Goal: Task Accomplishment & Management: Manage account settings

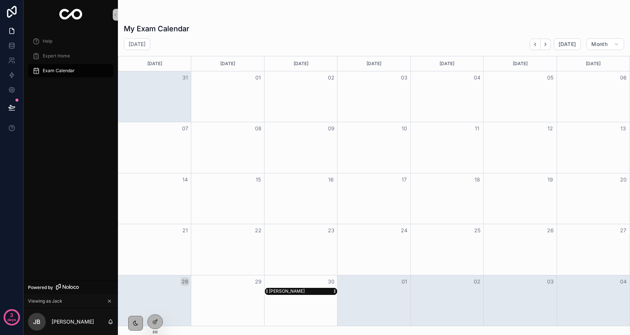
click at [280, 293] on div "[PERSON_NAME]" at bounding box center [287, 292] width 36 height 6
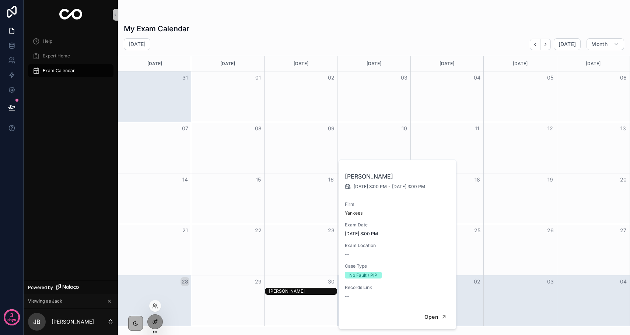
click at [154, 320] on icon at bounding box center [155, 322] width 6 height 6
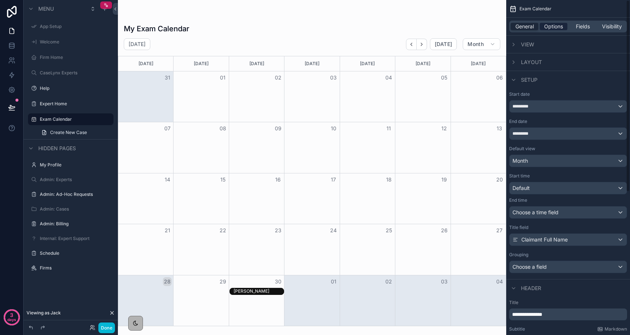
click at [548, 29] on span "Options" at bounding box center [553, 26] width 19 height 7
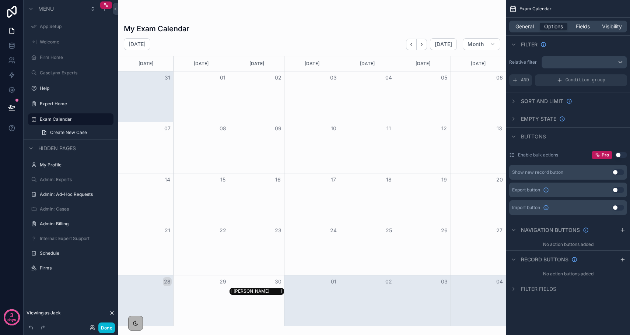
click at [266, 290] on div "[PERSON_NAME]" at bounding box center [252, 292] width 36 height 6
click at [262, 292] on div "[PERSON_NAME]" at bounding box center [252, 292] width 36 height 6
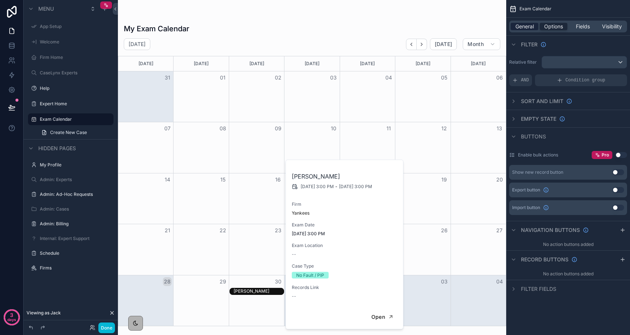
click at [523, 29] on span "General" at bounding box center [525, 26] width 18 height 7
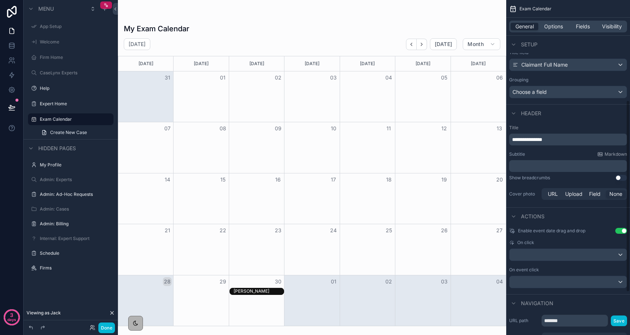
scroll to position [196, 0]
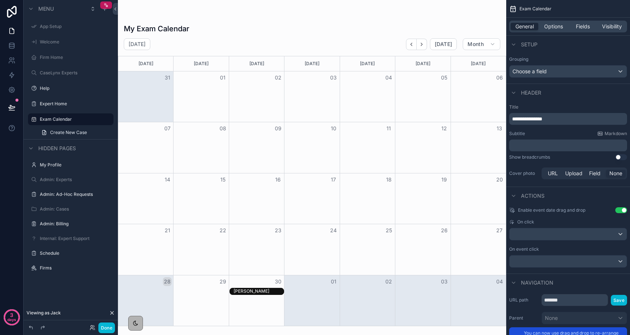
click at [620, 209] on button "Use setting" at bounding box center [621, 210] width 12 height 6
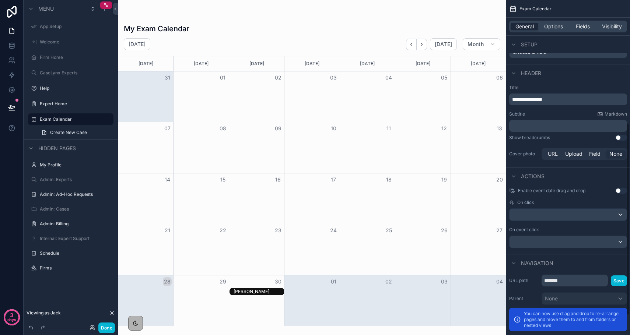
scroll to position [216, 0]
click at [578, 242] on div "scrollable content" at bounding box center [568, 241] width 117 height 12
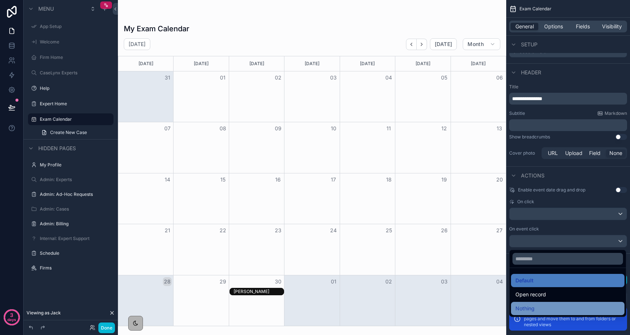
click at [539, 308] on div "Nothing" at bounding box center [568, 308] width 105 height 9
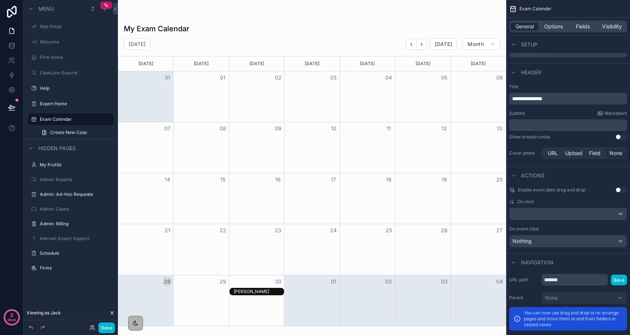
click at [272, 292] on div "[PERSON_NAME]" at bounding box center [259, 292] width 50 height 6
click at [551, 241] on div "Nothing" at bounding box center [568, 241] width 117 height 12
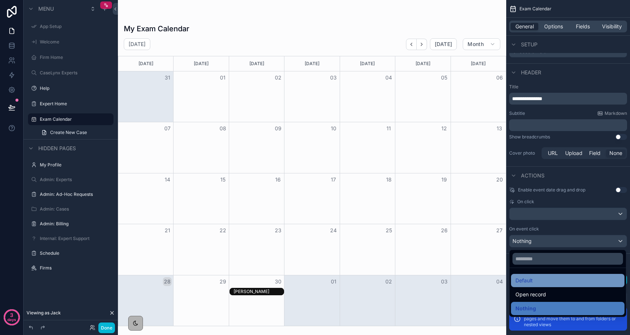
click at [546, 284] on div "Default" at bounding box center [568, 280] width 105 height 9
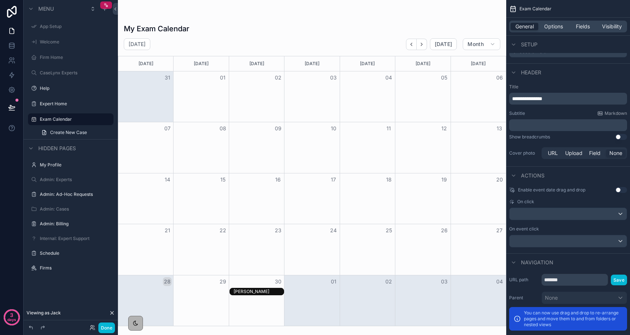
click at [270, 293] on div "[PERSON_NAME]" at bounding box center [259, 292] width 50 height 6
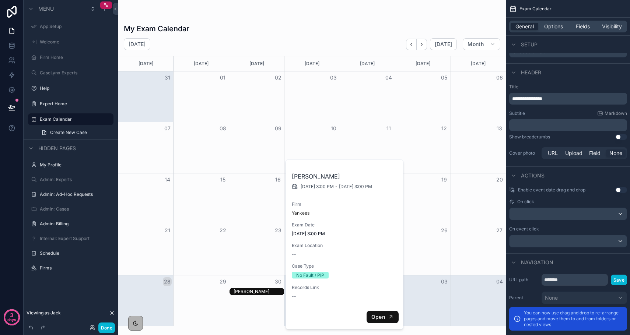
click at [379, 315] on span "Open" at bounding box center [378, 317] width 14 height 7
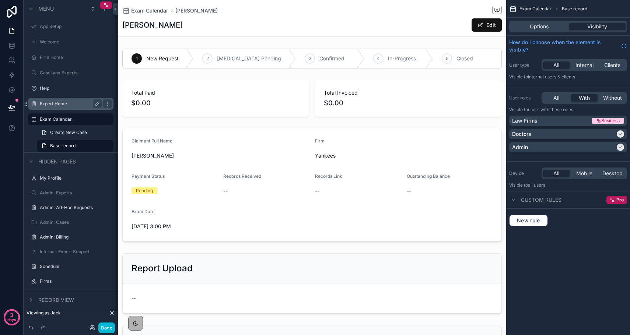
click at [78, 108] on div "Expert Home" at bounding box center [71, 103] width 62 height 9
click at [59, 104] on label "Expert Home" at bounding box center [69, 104] width 59 height 6
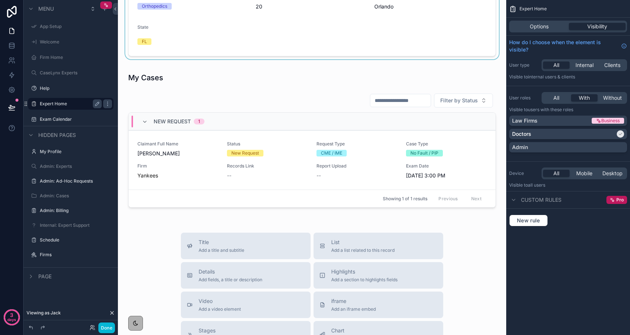
scroll to position [237, 0]
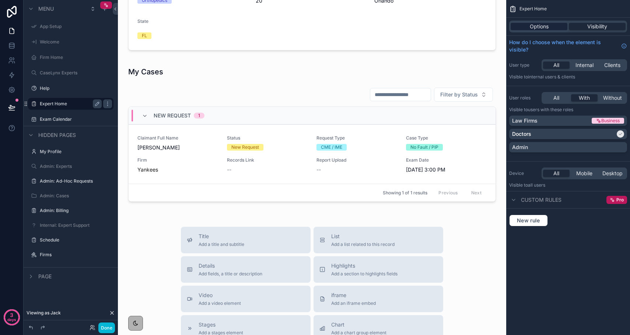
click at [533, 27] on span "Options" at bounding box center [539, 26] width 19 height 7
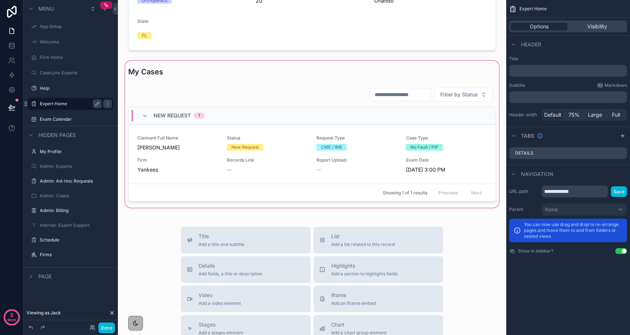
click at [386, 157] on div "scrollable content" at bounding box center [312, 134] width 377 height 150
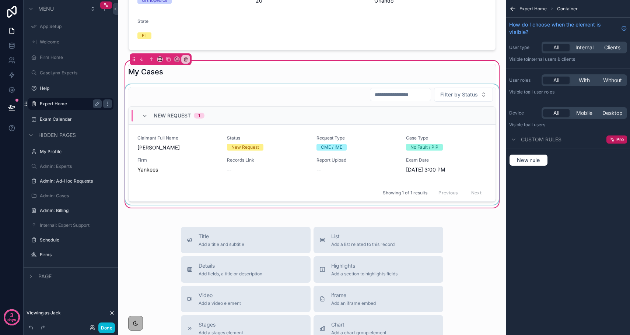
click at [472, 129] on div "scrollable content" at bounding box center [312, 144] width 377 height 120
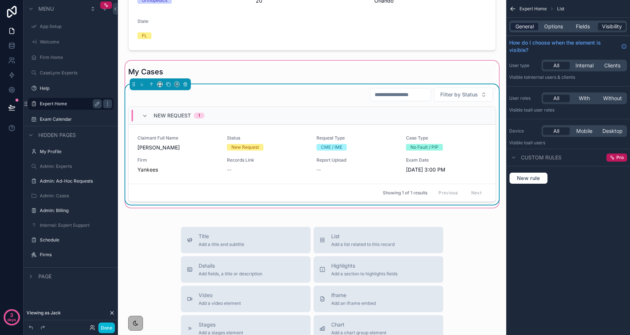
click at [528, 29] on span "General" at bounding box center [525, 26] width 18 height 7
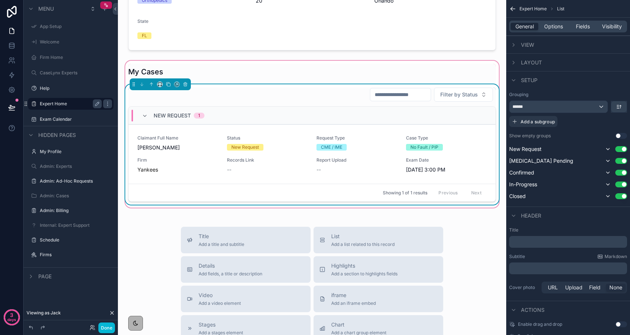
click at [516, 68] on div "Layout" at bounding box center [568, 62] width 124 height 18
click at [515, 64] on icon "scrollable content" at bounding box center [514, 63] width 6 height 6
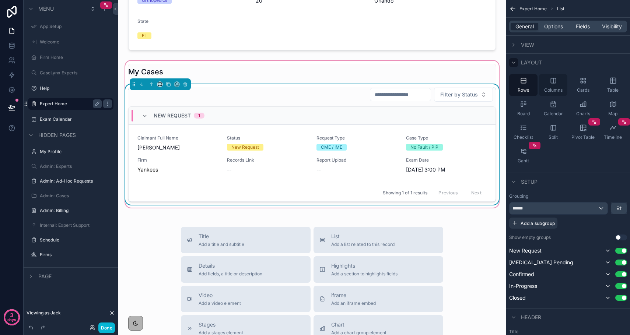
click at [546, 93] on div "Columns" at bounding box center [553, 85] width 28 height 22
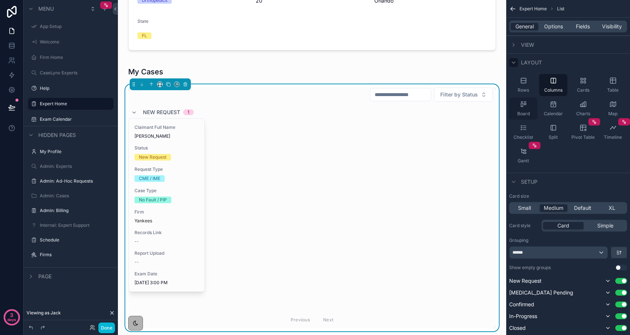
click at [525, 107] on icon "scrollable content" at bounding box center [523, 104] width 7 height 7
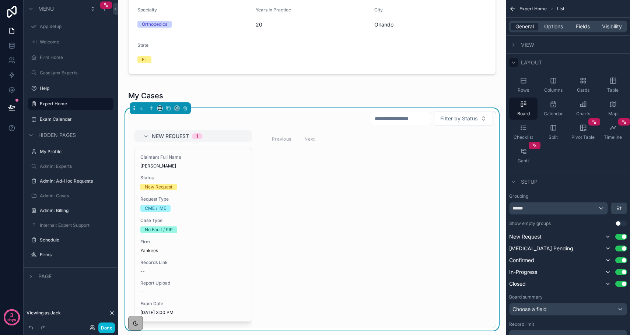
scroll to position [214, 0]
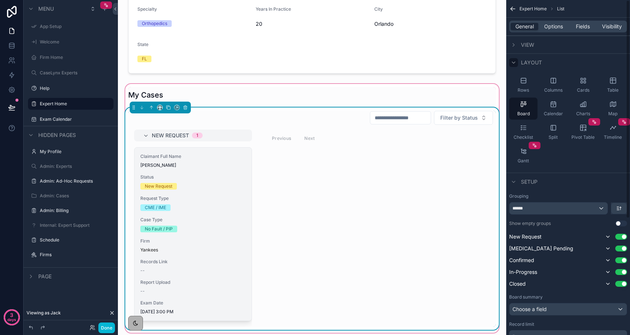
click at [179, 249] on div "Yankees" at bounding box center [192, 250] width 105 height 6
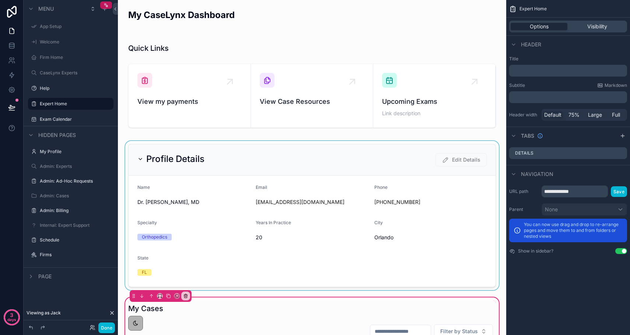
scroll to position [236, 0]
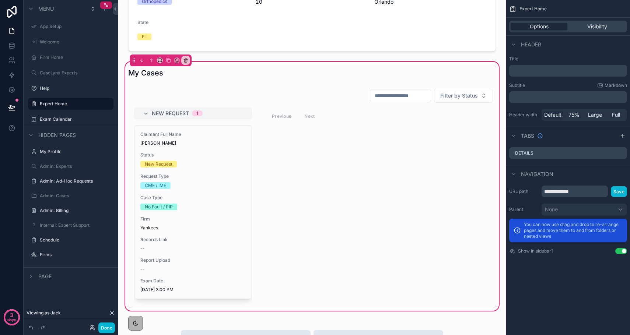
click at [120, 164] on div "My CaseLynx Dashboard Quick Links View my payments View Case Resources Upcoming…" at bounding box center [312, 207] width 388 height 887
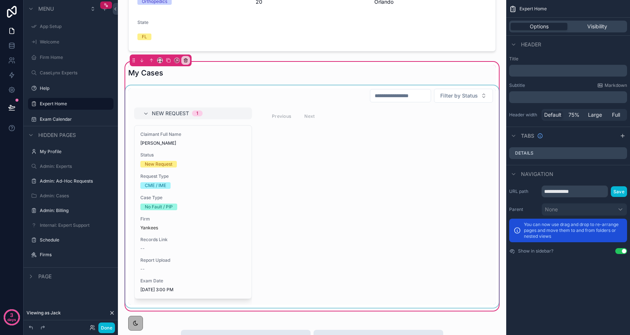
click at [165, 194] on div "scrollable content" at bounding box center [312, 196] width 377 height 223
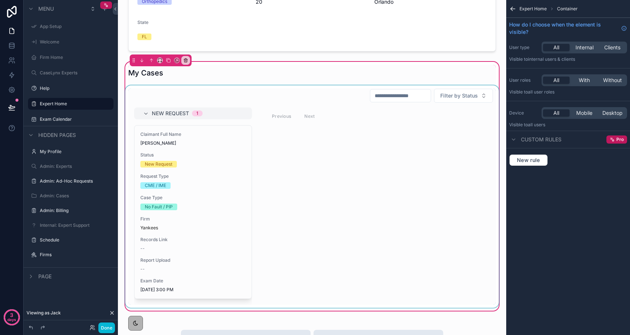
click at [195, 173] on div "scrollable content" at bounding box center [312, 196] width 377 height 223
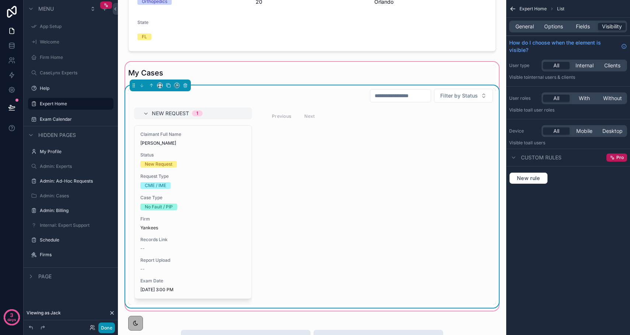
click at [105, 332] on button "Done" at bounding box center [106, 328] width 17 height 11
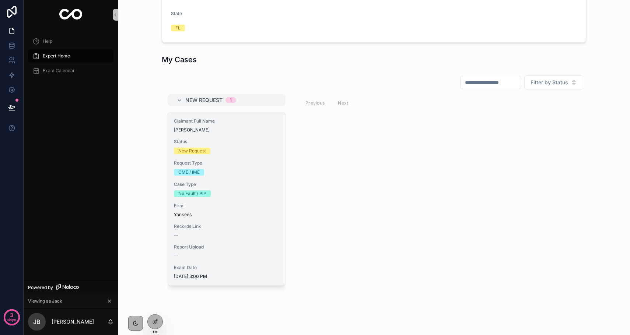
click at [195, 227] on span "Records Link" at bounding box center [226, 227] width 105 height 6
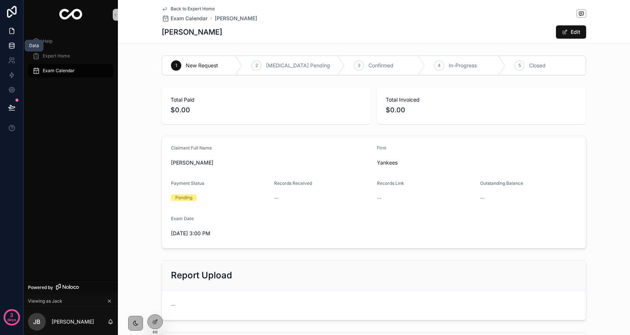
click at [11, 48] on icon at bounding box center [11, 47] width 5 height 3
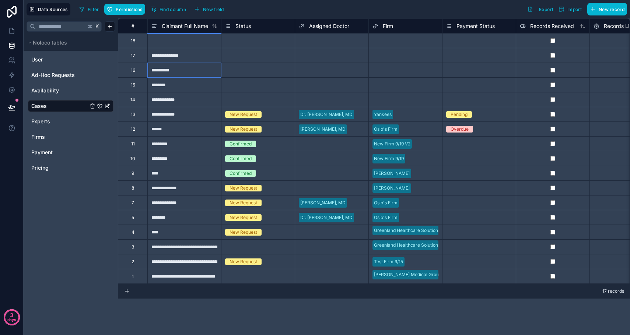
click at [173, 74] on div "**********" at bounding box center [184, 70] width 74 height 15
click at [245, 72] on div "Select a Status" at bounding box center [240, 70] width 31 height 6
click at [256, 69] on div "Confirmed" at bounding box center [257, 70] width 73 height 8
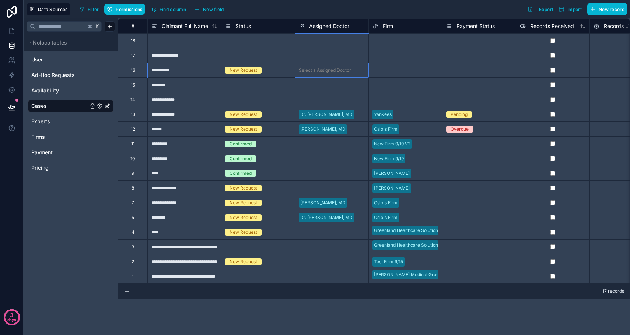
click at [345, 68] on div "Select a Assigned Doctor" at bounding box center [325, 70] width 52 height 6
click at [387, 73] on div "Select a Firm" at bounding box center [387, 70] width 28 height 6
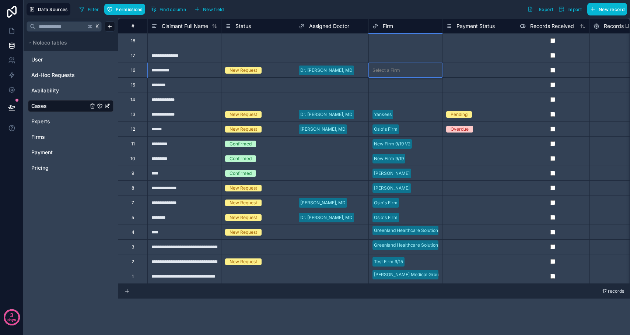
click at [462, 71] on div "Select a Payment Status" at bounding box center [471, 70] width 51 height 6
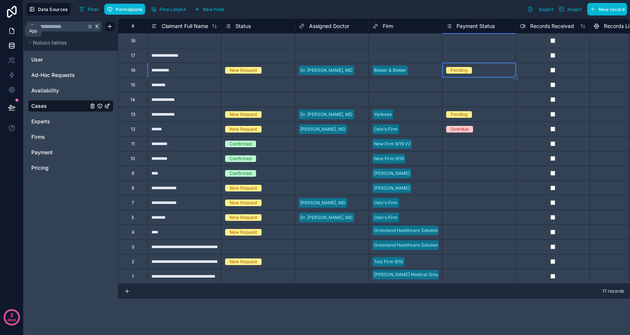
click at [15, 35] on link at bounding box center [11, 31] width 23 height 15
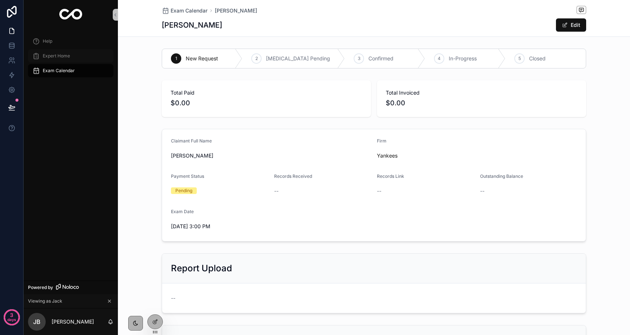
click at [45, 61] on div "Expert Home" at bounding box center [70, 56] width 77 height 12
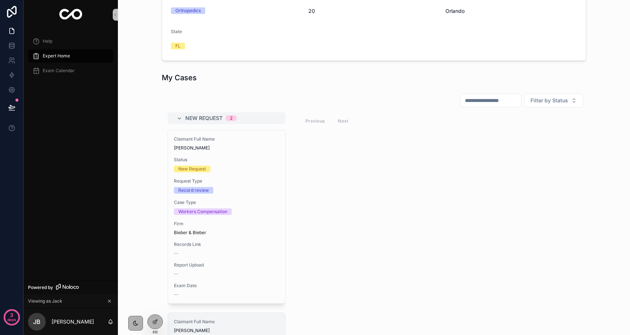
scroll to position [129, 0]
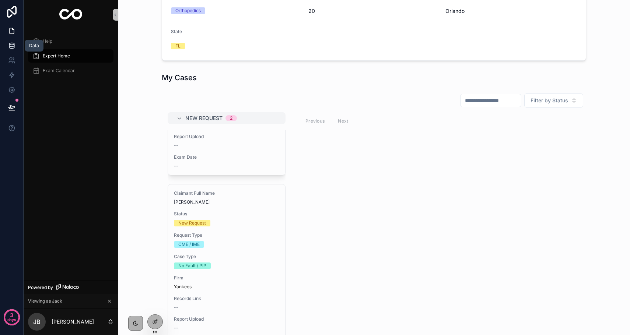
click at [6, 41] on link at bounding box center [11, 45] width 23 height 15
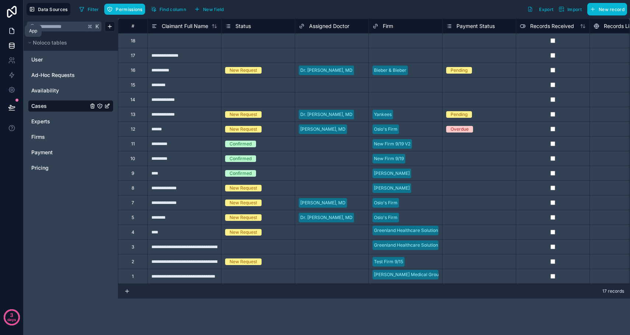
click at [11, 31] on icon at bounding box center [11, 30] width 7 height 7
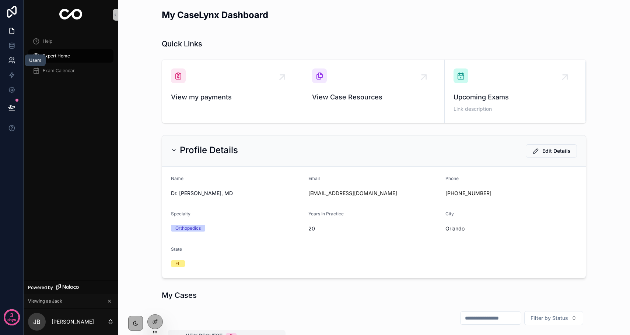
click at [10, 60] on icon at bounding box center [11, 59] width 3 height 3
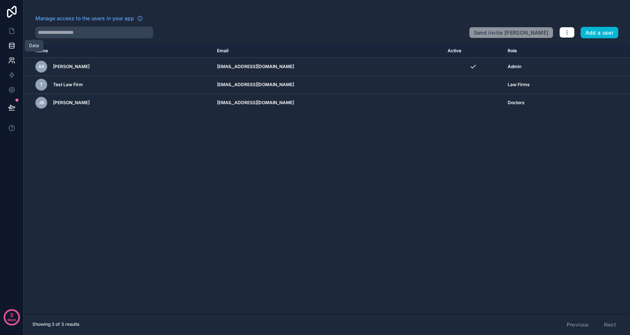
click at [12, 50] on link at bounding box center [11, 45] width 23 height 15
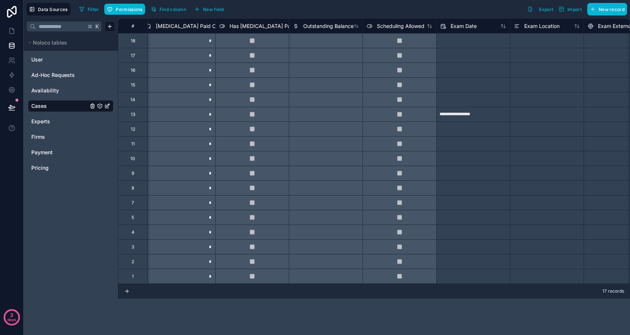
scroll to position [0, 672]
click at [466, 70] on input "text" at bounding box center [469, 70] width 73 height 12
select select "****"
select select "*"
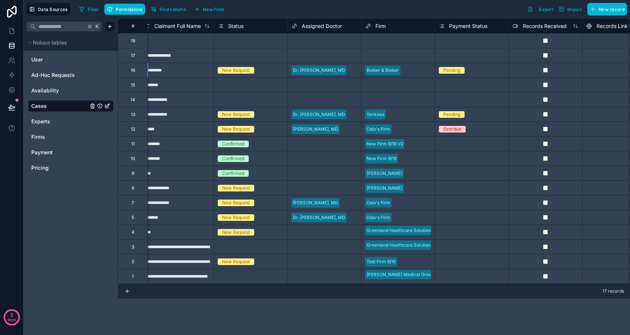
scroll to position [0, 0]
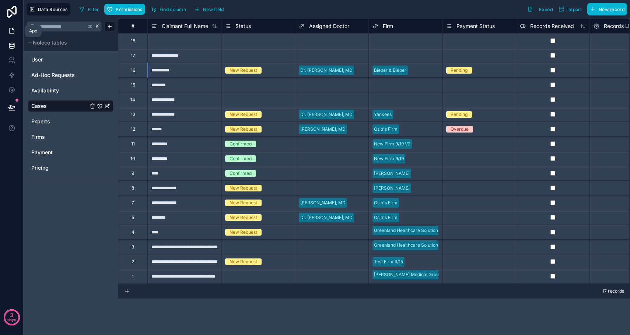
click at [14, 35] on link at bounding box center [11, 31] width 23 height 15
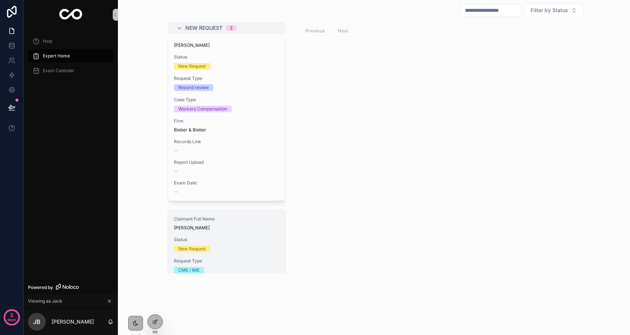
scroll to position [10, 0]
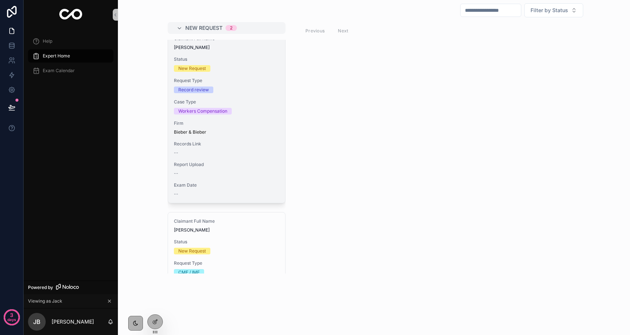
click at [216, 159] on div "Claimant Full Name Tom Cruise Status New Request Request Type Record review Cas…" at bounding box center [226, 116] width 117 height 173
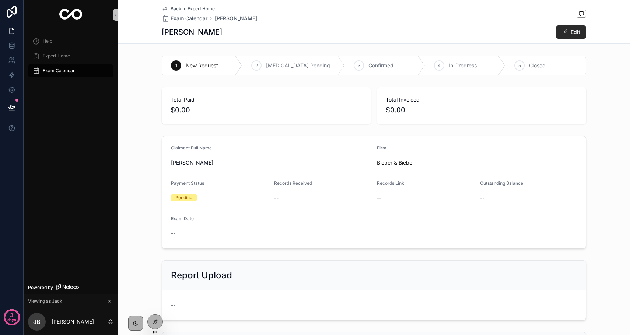
click at [571, 32] on button "Edit" at bounding box center [571, 31] width 30 height 13
click at [153, 319] on icon at bounding box center [155, 322] width 6 height 6
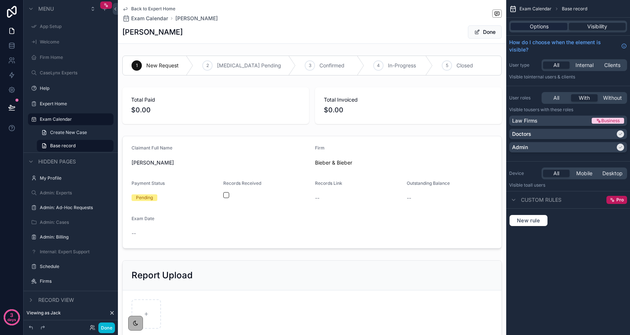
click at [541, 25] on span "Options" at bounding box center [539, 26] width 19 height 7
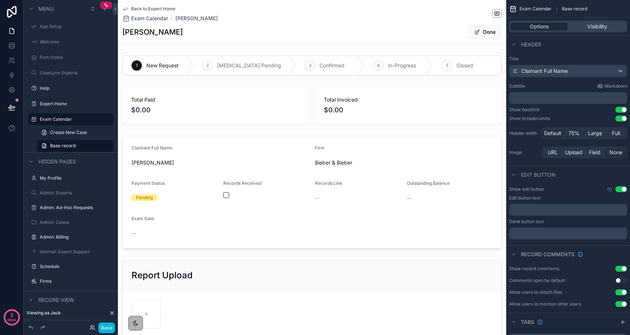
click at [623, 186] on button "Use setting" at bounding box center [621, 189] width 12 height 6
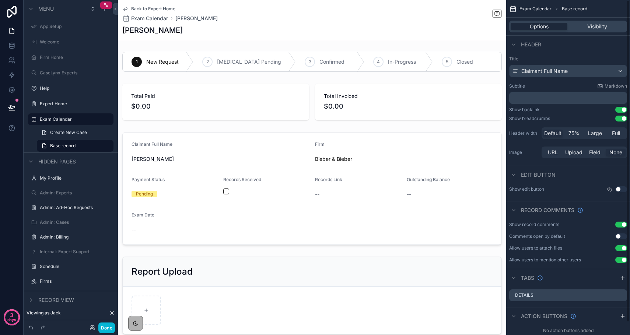
click at [622, 118] on button "Use setting" at bounding box center [621, 119] width 12 height 6
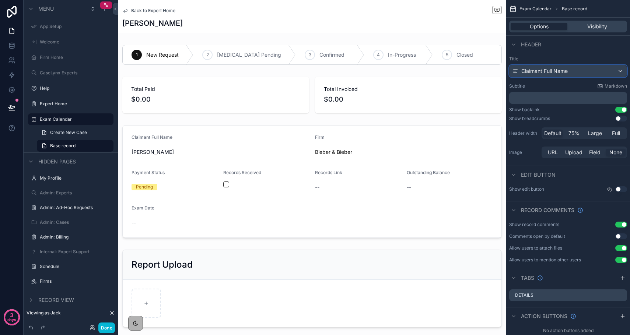
click at [513, 70] on icon "scrollable content" at bounding box center [516, 71] width 6 height 6
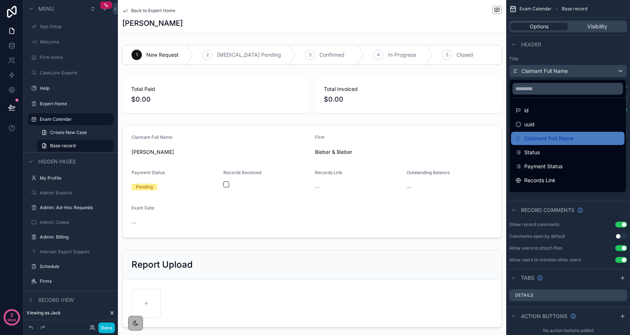
click at [577, 70] on div "scrollable content" at bounding box center [315, 167] width 630 height 335
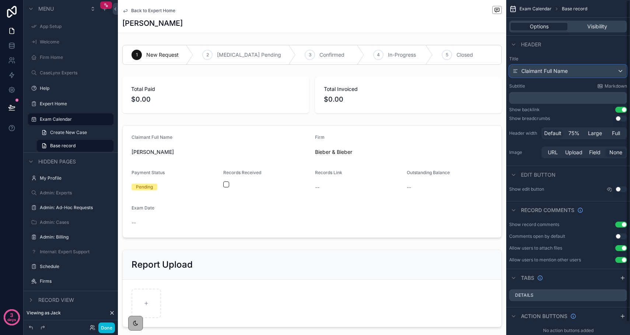
click at [583, 70] on div "Claimant Full Name" at bounding box center [568, 71] width 117 height 12
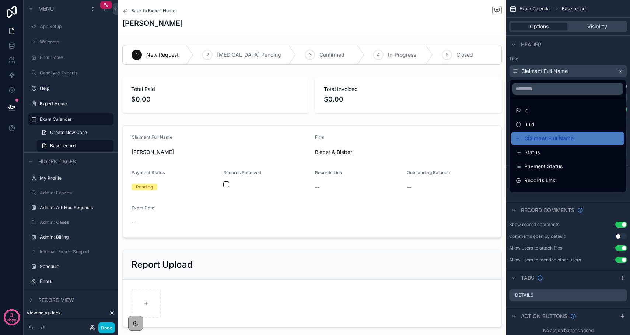
click at [576, 52] on div "scrollable content" at bounding box center [315, 167] width 630 height 335
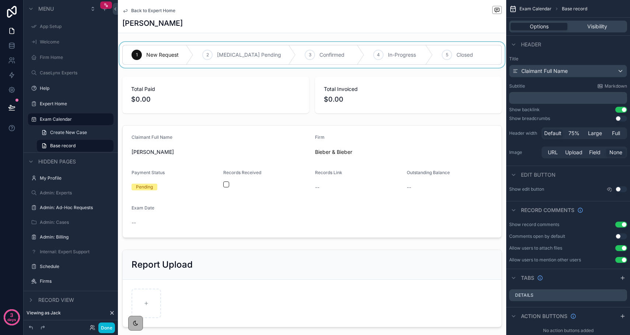
click at [410, 48] on div "scrollable content" at bounding box center [312, 55] width 388 height 26
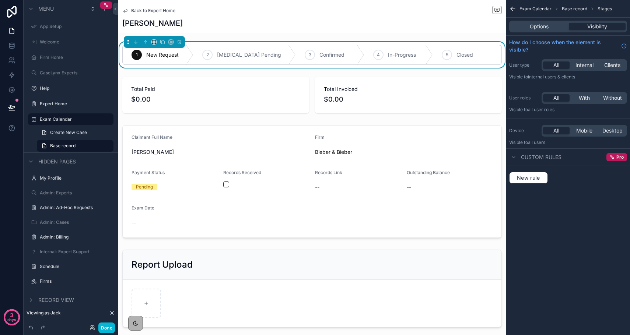
click at [532, 21] on div "Options Visibility" at bounding box center [568, 27] width 118 height 12
click at [532, 26] on span "Options" at bounding box center [539, 26] width 19 height 7
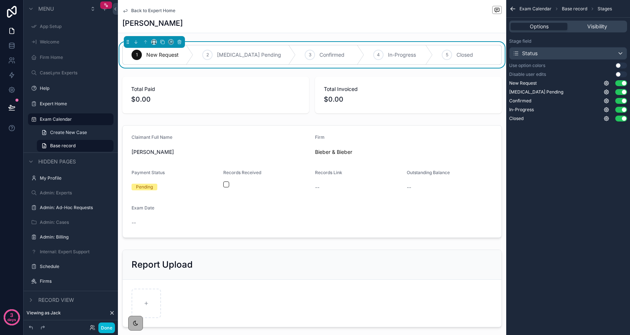
click at [622, 66] on button "Use setting" at bounding box center [621, 66] width 12 height 6
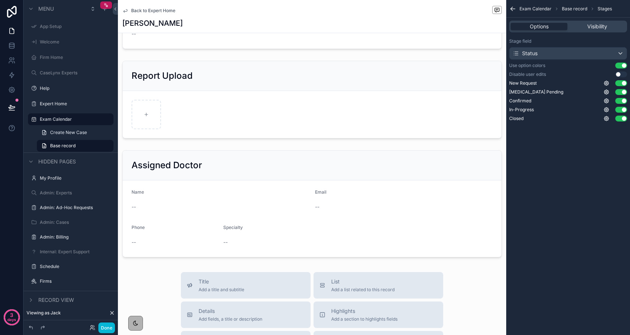
scroll to position [261, 0]
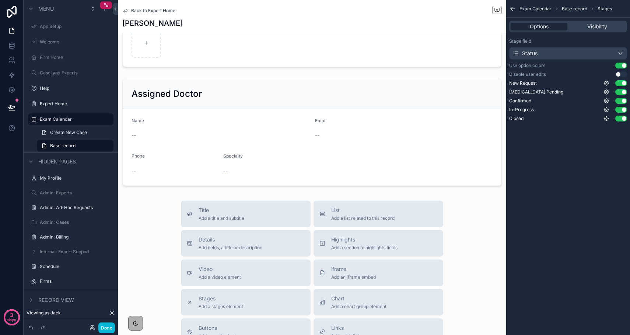
click at [249, 102] on div "scrollable content" at bounding box center [312, 132] width 388 height 113
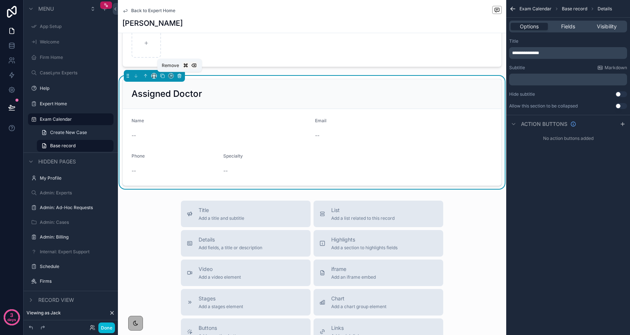
click at [181, 75] on icon "scrollable content" at bounding box center [179, 76] width 3 height 3
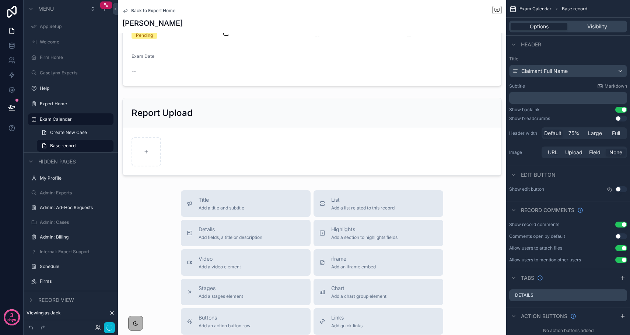
scroll to position [0, 0]
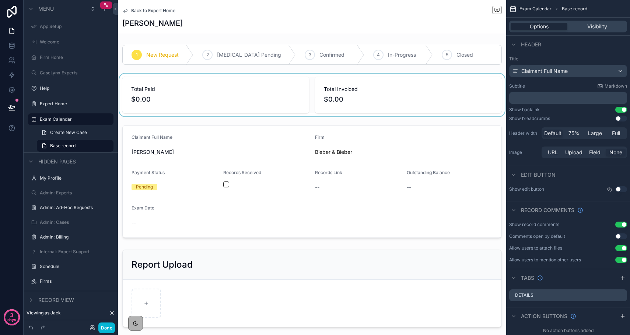
click at [140, 77] on div "scrollable content" at bounding box center [312, 95] width 388 height 43
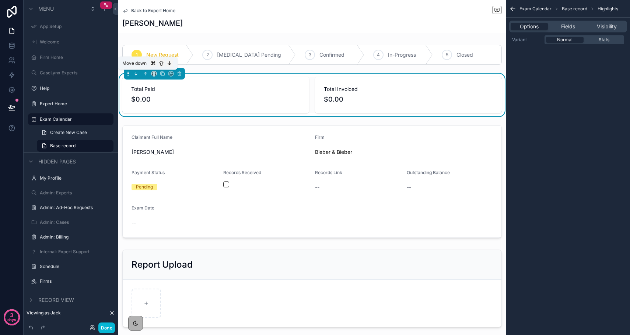
click at [136, 74] on icon "scrollable content" at bounding box center [135, 73] width 5 height 5
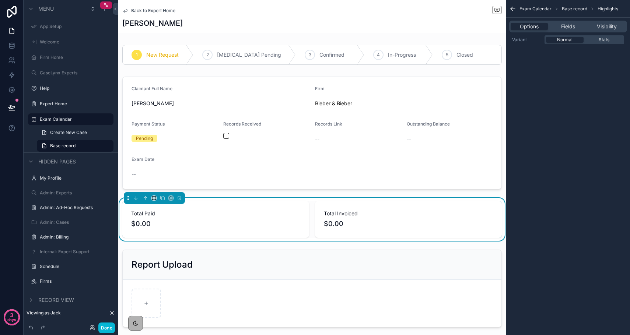
click at [122, 193] on div "1 New Request 2 Retainer Pending 3 Confirmed 4 In-Progress 5 Closed Claimant Fu…" at bounding box center [312, 186] width 388 height 289
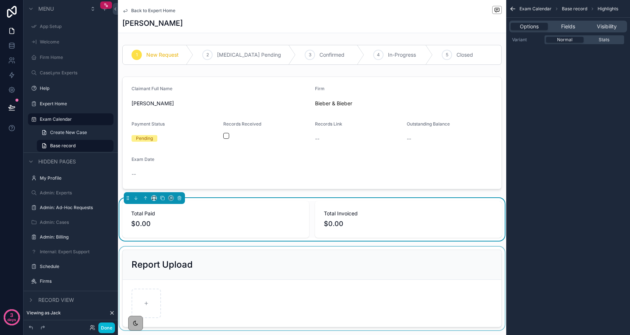
click at [149, 259] on div "scrollable content" at bounding box center [312, 289] width 388 height 84
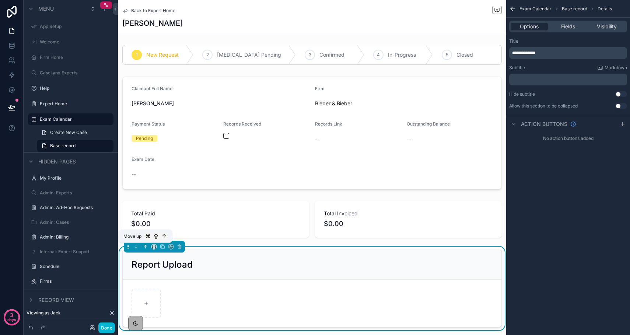
click at [145, 247] on icon "scrollable content" at bounding box center [145, 246] width 5 height 5
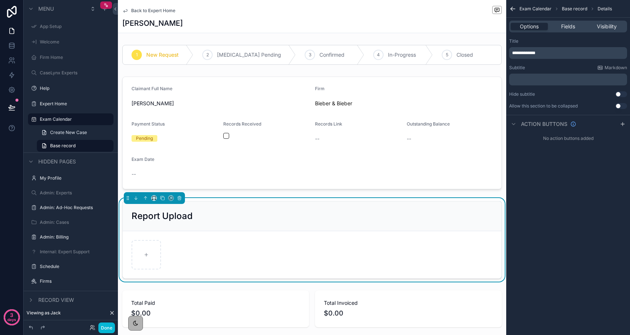
click at [118, 192] on div "1 New Request 2 Retainer Pending 3 Confirmed 4 In-Progress 5 Closed Claimant Fu…" at bounding box center [312, 186] width 388 height 289
click at [142, 251] on div "scrollable content" at bounding box center [146, 254] width 29 height 29
click at [486, 210] on div "Report Upload" at bounding box center [312, 217] width 379 height 30
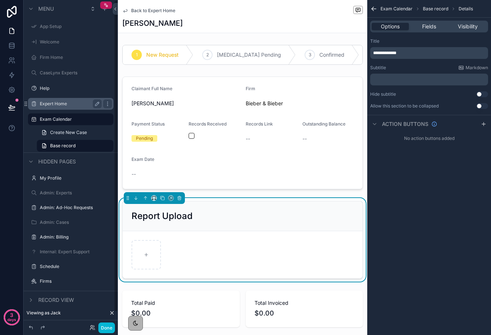
click at [63, 108] on div "Expert Home" at bounding box center [71, 103] width 62 height 9
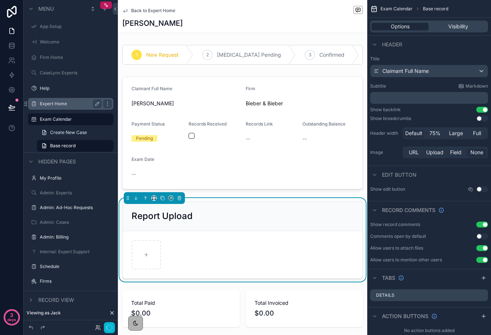
click at [61, 105] on label "Expert Home" at bounding box center [69, 104] width 59 height 6
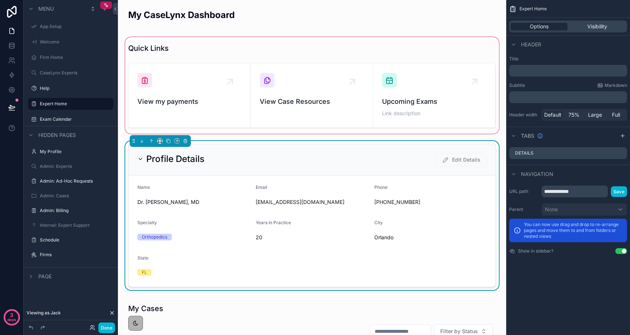
click at [221, 55] on div "scrollable content" at bounding box center [312, 85] width 377 height 99
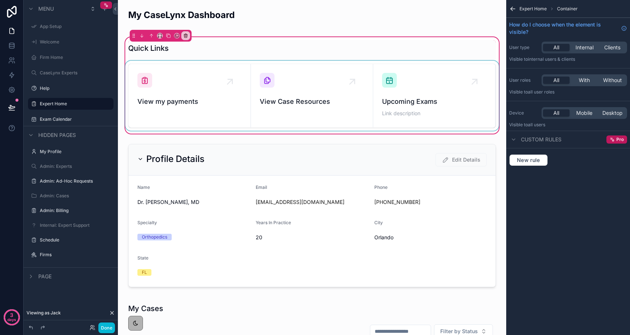
click at [221, 64] on div "scrollable content" at bounding box center [312, 96] width 377 height 70
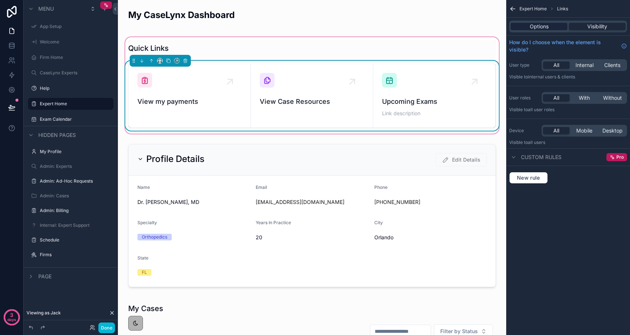
click at [548, 27] on span "Options" at bounding box center [539, 26] width 19 height 7
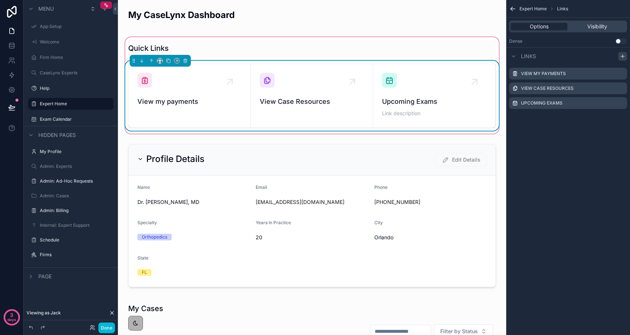
click at [619, 57] on div "scrollable content" at bounding box center [622, 56] width 9 height 9
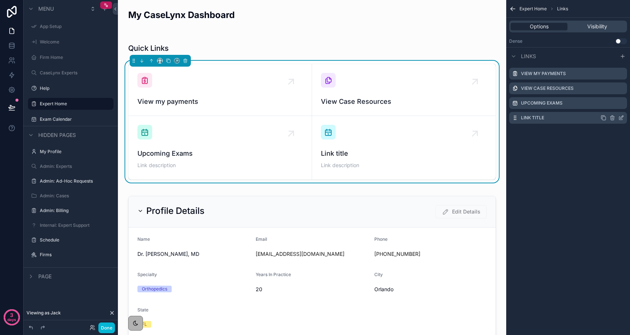
click at [621, 117] on icon "scrollable content" at bounding box center [622, 117] width 3 height 3
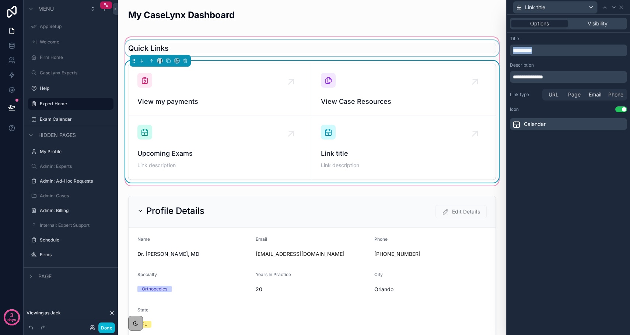
drag, startPoint x: 540, startPoint y: 49, endPoint x: 499, endPoint y: 48, distance: 40.9
click at [499, 48] on div "**********" at bounding box center [315, 167] width 630 height 335
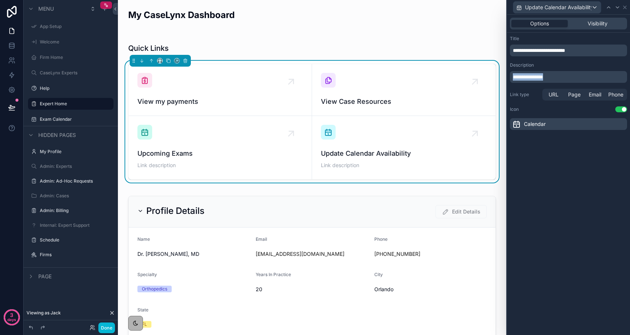
drag, startPoint x: 564, startPoint y: 80, endPoint x: 510, endPoint y: 78, distance: 53.8
click at [510, 78] on div "**********" at bounding box center [568, 77] width 117 height 12
click at [610, 23] on div "Visibility" at bounding box center [597, 23] width 56 height 7
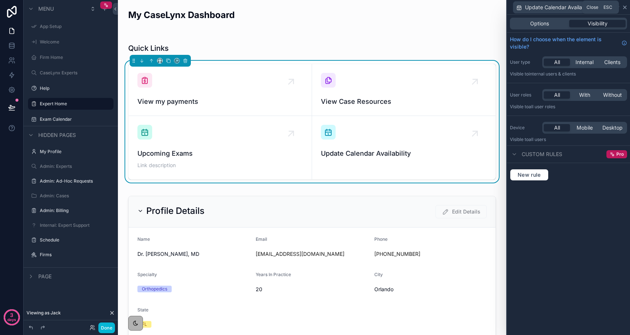
click at [623, 7] on icon at bounding box center [625, 7] width 6 height 6
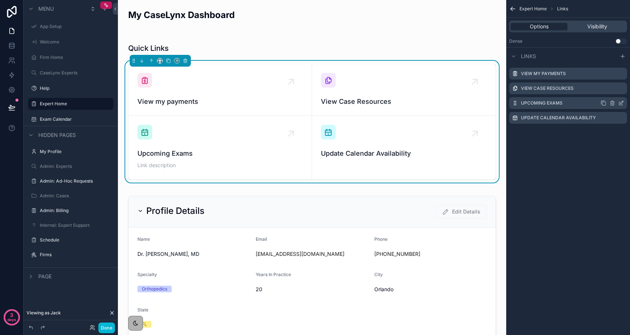
click at [621, 103] on icon "scrollable content" at bounding box center [622, 102] width 3 height 3
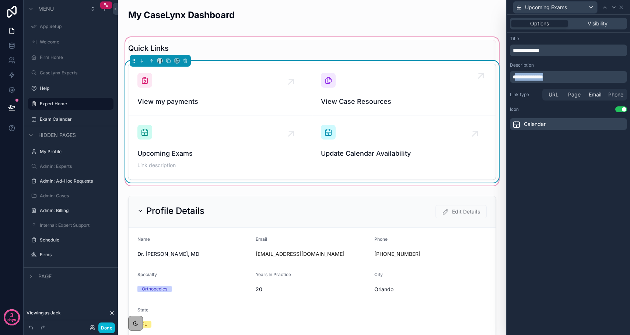
drag, startPoint x: 556, startPoint y: 77, endPoint x: 490, endPoint y: 75, distance: 66.4
click at [490, 75] on div "**********" at bounding box center [315, 167] width 630 height 335
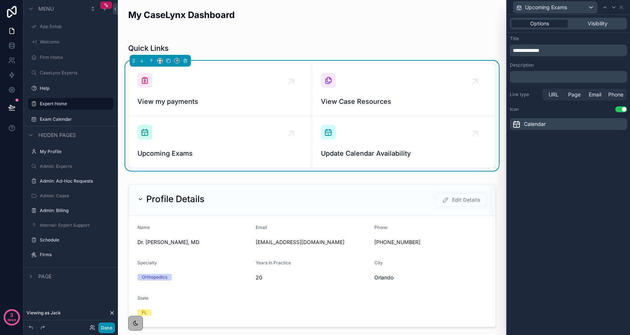
click at [112, 329] on button "Done" at bounding box center [106, 328] width 17 height 11
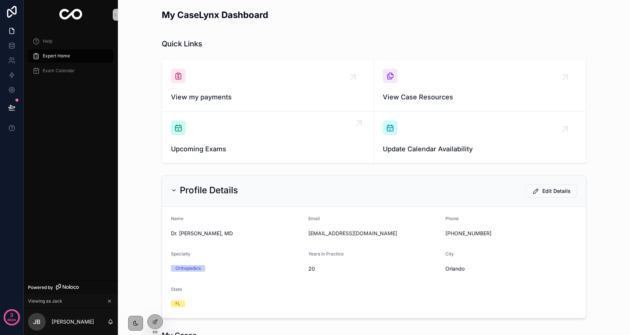
click at [290, 143] on div "Upcoming Exams" at bounding box center [268, 137] width 194 height 34
click at [156, 325] on div at bounding box center [155, 322] width 15 height 14
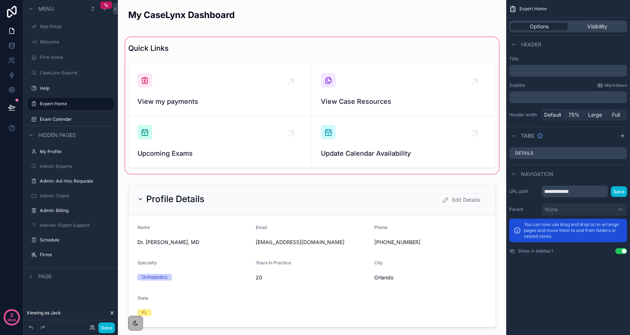
click at [289, 135] on div "scrollable content" at bounding box center [312, 106] width 377 height 140
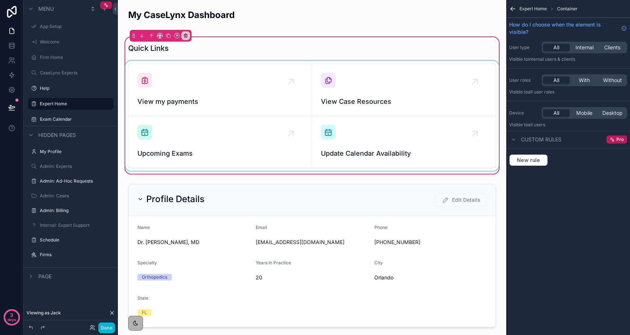
click at [301, 139] on div "scrollable content" at bounding box center [312, 116] width 377 height 110
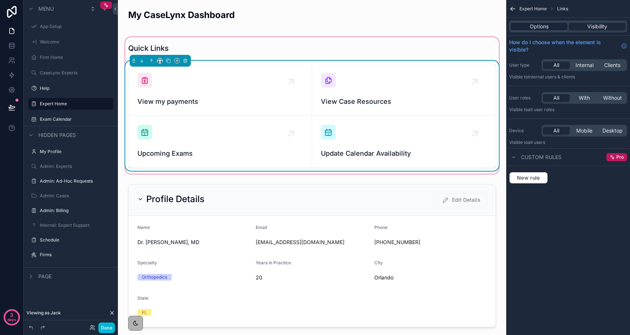
click at [530, 27] on span "Options" at bounding box center [539, 26] width 19 height 7
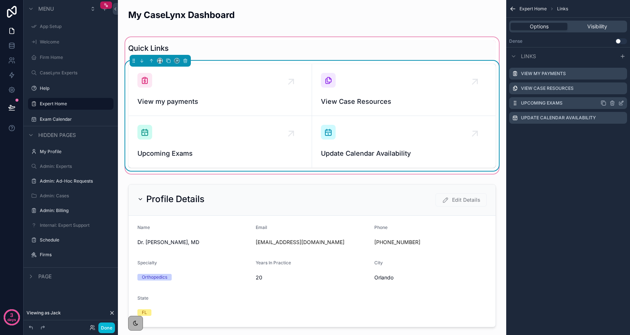
click at [619, 103] on icon "scrollable content" at bounding box center [621, 103] width 6 height 6
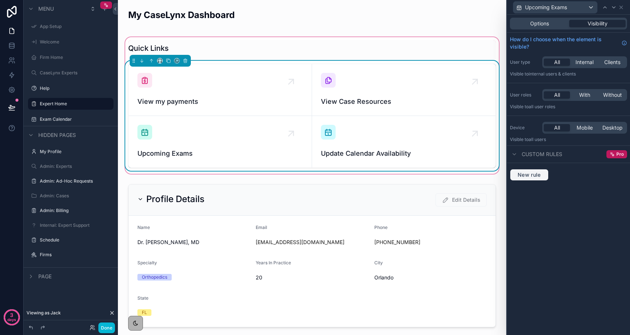
drag, startPoint x: 542, startPoint y: 177, endPoint x: 540, endPoint y: 201, distance: 24.5
click at [540, 201] on div "Options Visibility How do I choose when the element is visible? User type All I…" at bounding box center [568, 175] width 123 height 321
click at [538, 26] on span "Options" at bounding box center [539, 23] width 19 height 7
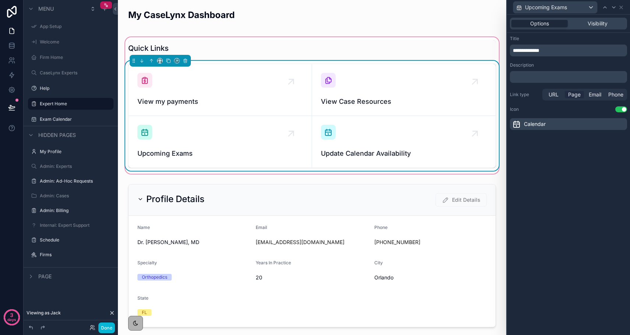
click at [578, 95] on span "Page" at bounding box center [574, 94] width 13 height 7
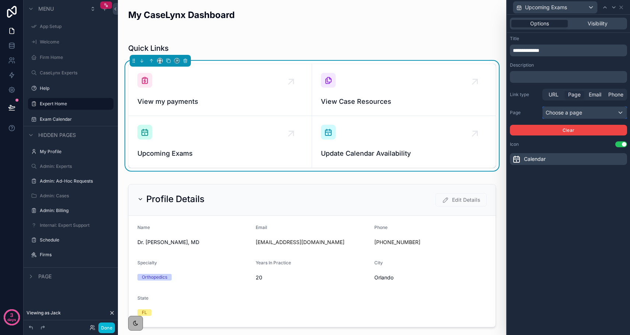
click at [576, 110] on div "Choose a page" at bounding box center [585, 113] width 84 height 12
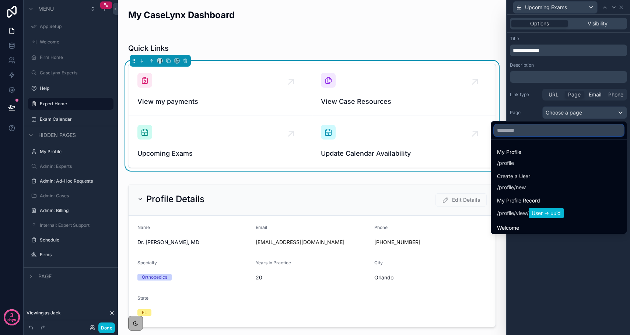
click at [563, 129] on input "text" at bounding box center [559, 131] width 130 height 12
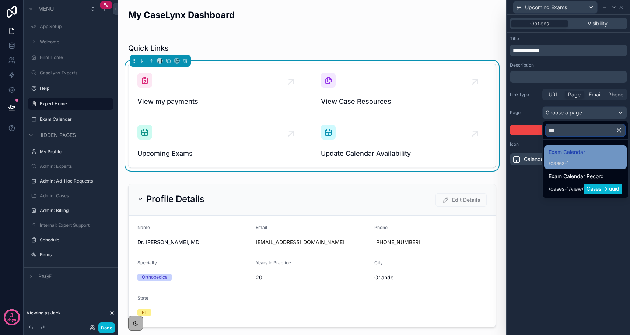
type input "***"
click at [563, 162] on span "cases-1" at bounding box center [560, 163] width 18 height 7
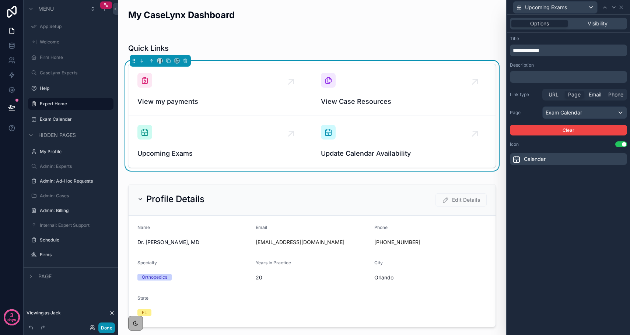
click at [111, 328] on button "Done" at bounding box center [106, 328] width 17 height 11
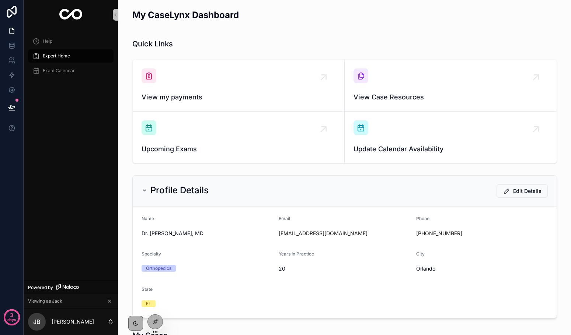
scroll to position [348, 0]
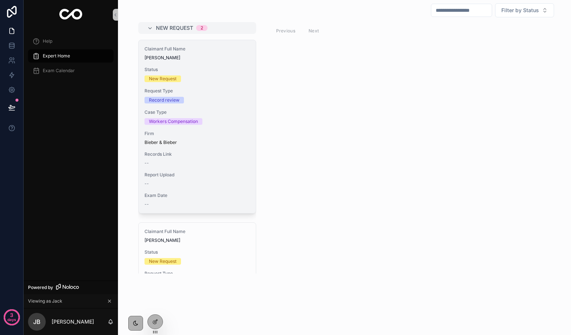
click at [174, 178] on div "Report Upload --" at bounding box center [196, 179] width 105 height 15
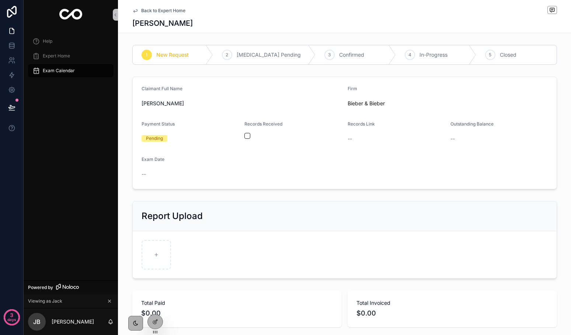
click at [244, 99] on div "[PERSON_NAME]" at bounding box center [242, 104] width 200 height 12
click at [157, 322] on icon at bounding box center [155, 322] width 6 height 6
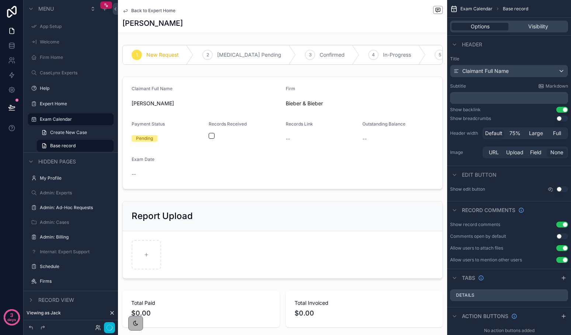
click at [163, 95] on div "scrollable content" at bounding box center [282, 133] width 329 height 119
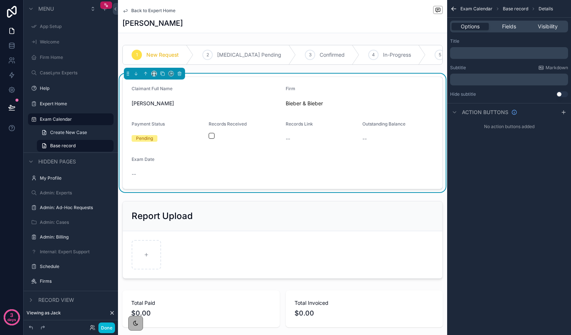
click at [469, 54] on p "﻿" at bounding box center [509, 53] width 113 height 6
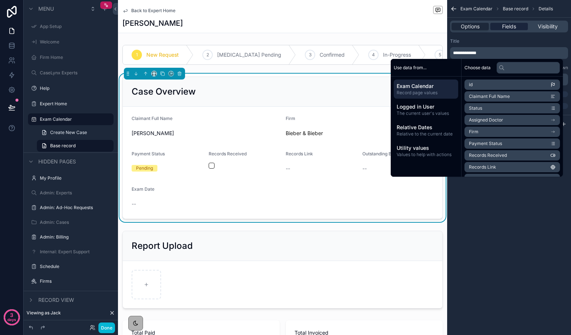
click at [511, 28] on span "Fields" at bounding box center [509, 26] width 14 height 7
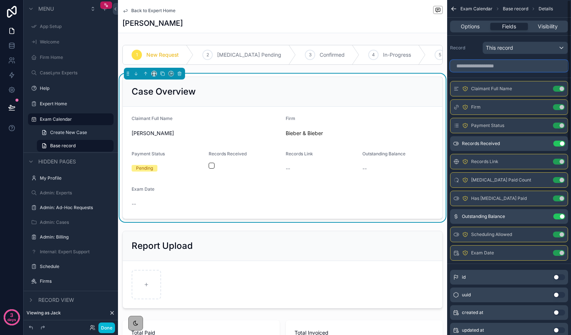
click at [496, 68] on input "scrollable content" at bounding box center [509, 66] width 118 height 12
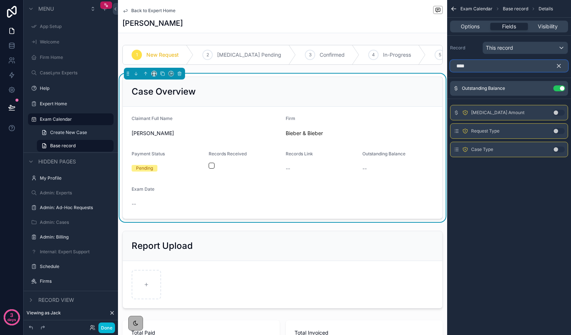
type input "****"
click at [557, 150] on button "Use setting" at bounding box center [559, 150] width 12 height 6
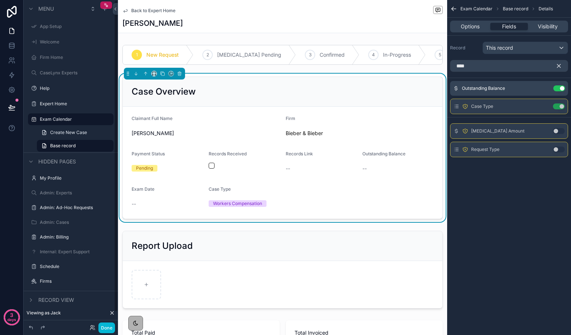
click at [27, 214] on div "Admin: Ad-Hoc Requests" at bounding box center [71, 207] width 94 height 13
click at [558, 67] on icon "scrollable content" at bounding box center [558, 66] width 7 height 7
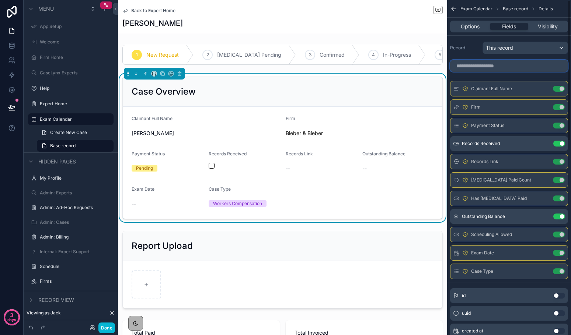
click at [533, 69] on input "scrollable content" at bounding box center [509, 66] width 118 height 12
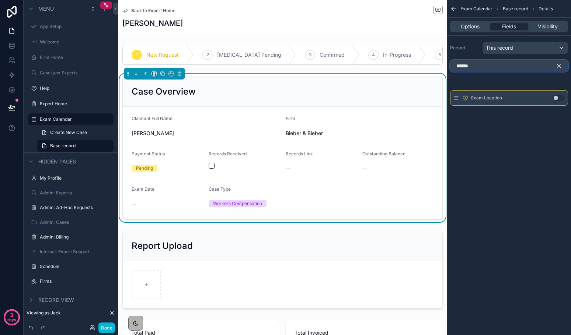
type input "******"
click at [557, 97] on button "Use setting" at bounding box center [559, 98] width 12 height 6
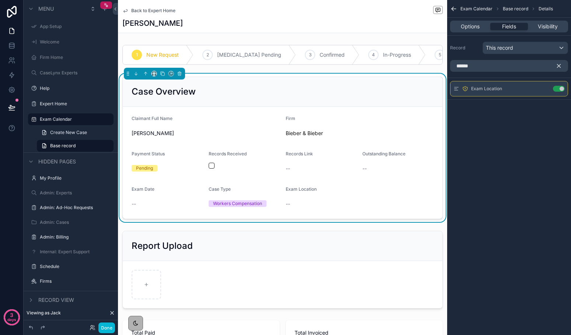
click at [455, 11] on icon "scrollable content" at bounding box center [453, 8] width 7 height 7
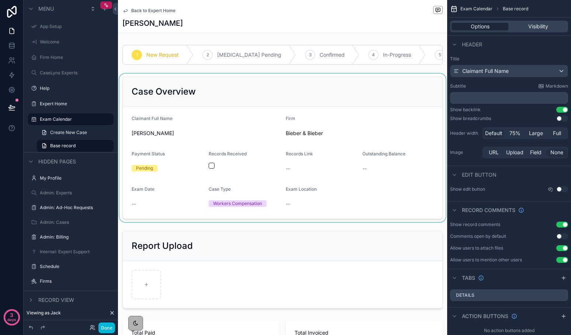
click at [365, 121] on div "scrollable content" at bounding box center [282, 148] width 329 height 149
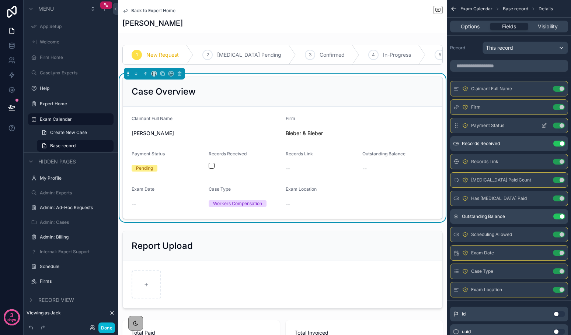
click at [560, 126] on button "Use setting" at bounding box center [559, 126] width 12 height 6
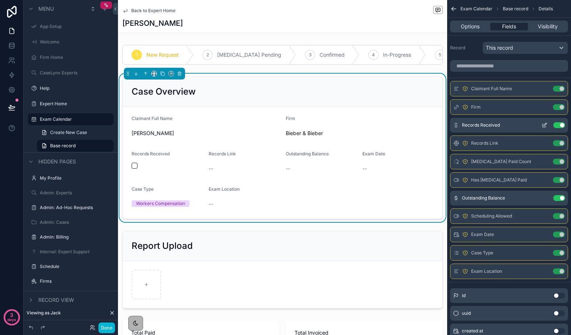
click at [558, 125] on button "Use setting" at bounding box center [559, 125] width 12 height 6
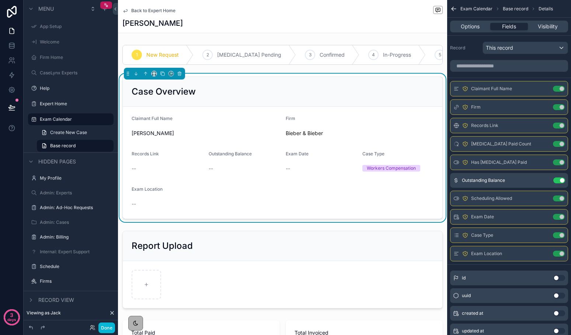
click at [558, 125] on button "Use setting" at bounding box center [559, 126] width 12 height 6
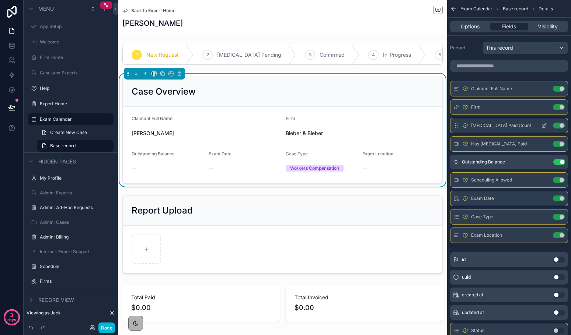
click at [558, 125] on button "Use setting" at bounding box center [559, 126] width 12 height 6
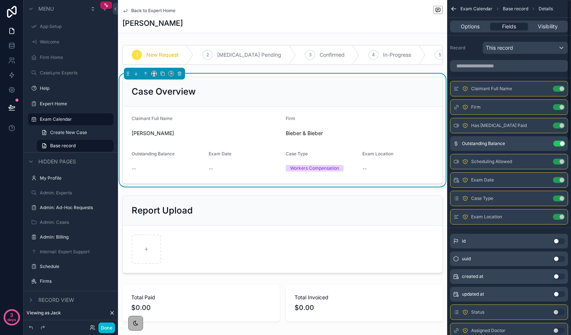
click at [558, 125] on button "Use setting" at bounding box center [559, 126] width 12 height 6
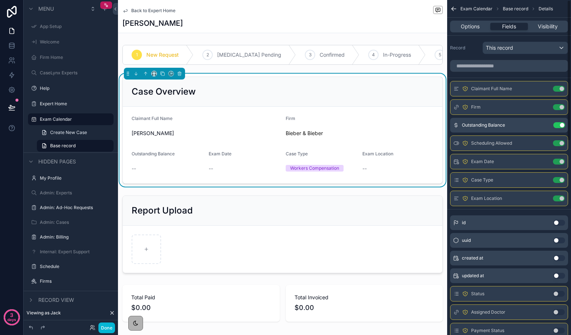
click at [558, 125] on button "Use setting" at bounding box center [559, 125] width 12 height 6
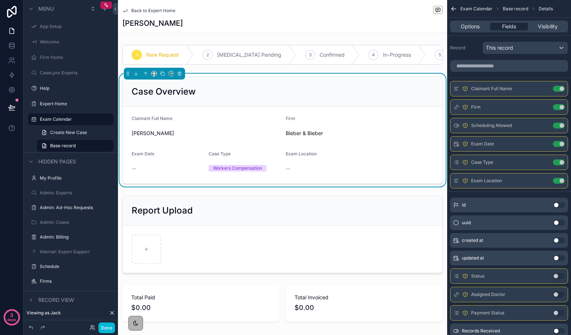
click at [558, 125] on button "Use setting" at bounding box center [559, 126] width 12 height 6
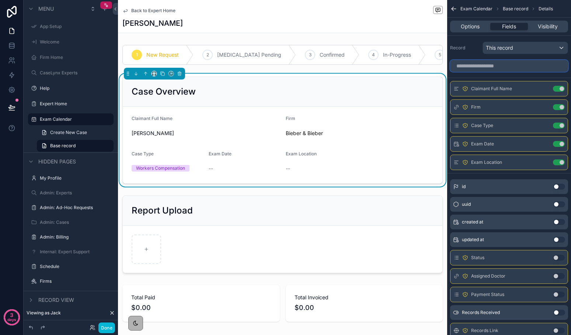
click at [492, 66] on input "scrollable content" at bounding box center [509, 66] width 118 height 12
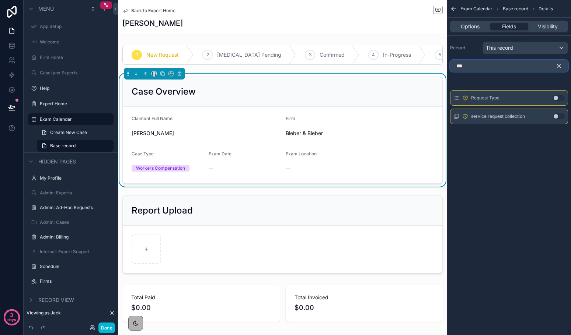
type input "***"
click at [556, 95] on button "Use setting" at bounding box center [559, 98] width 12 height 6
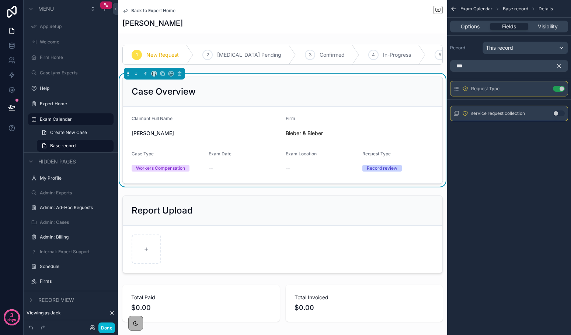
click at [555, 66] on icon "scrollable content" at bounding box center [558, 66] width 7 height 7
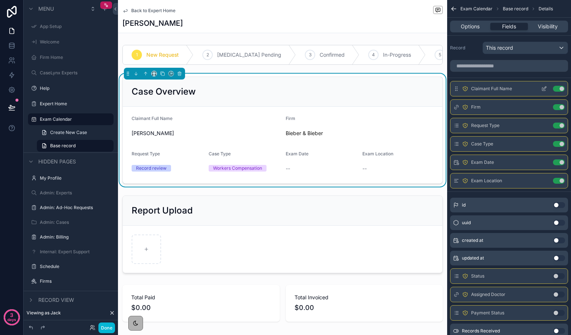
click at [544, 87] on icon "scrollable content" at bounding box center [544, 89] width 6 height 6
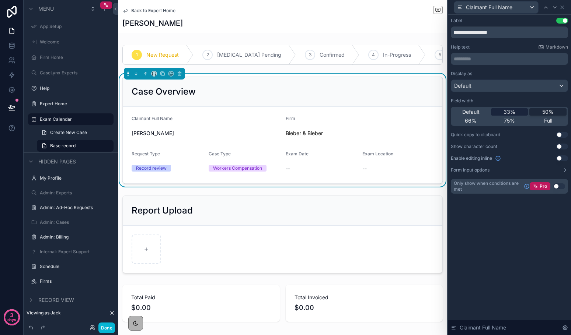
click at [504, 113] on span "33%" at bounding box center [509, 111] width 12 height 7
click at [563, 10] on icon at bounding box center [562, 7] width 6 height 6
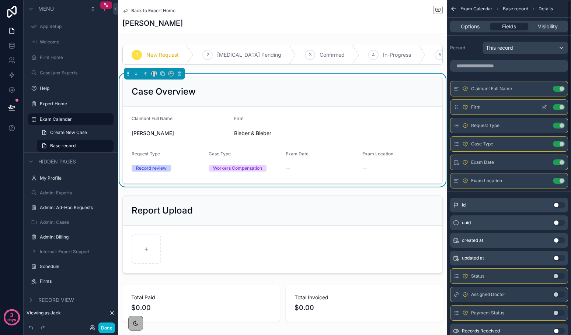
click at [546, 106] on icon "scrollable content" at bounding box center [544, 107] width 6 height 6
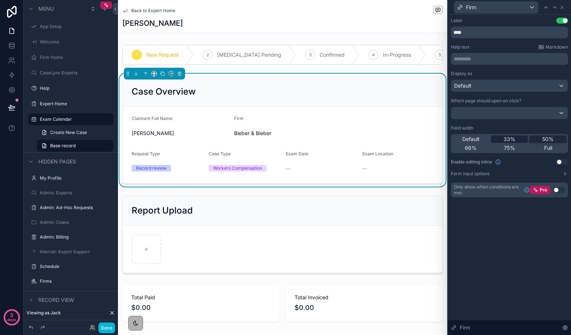
click at [509, 138] on span "33%" at bounding box center [509, 139] width 12 height 7
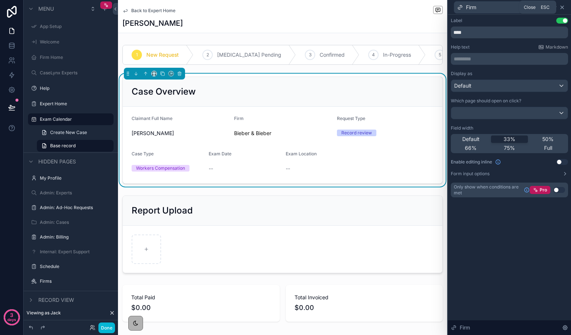
click at [562, 7] on icon at bounding box center [561, 7] width 3 height 3
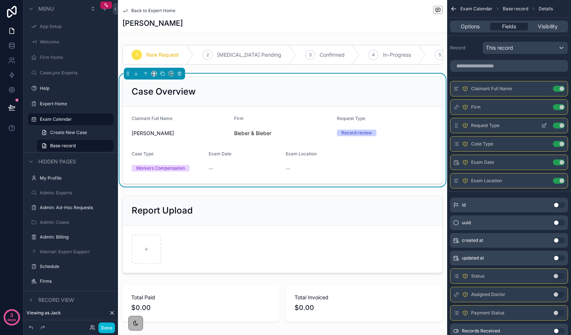
click at [544, 126] on icon "scrollable content" at bounding box center [544, 126] width 6 height 6
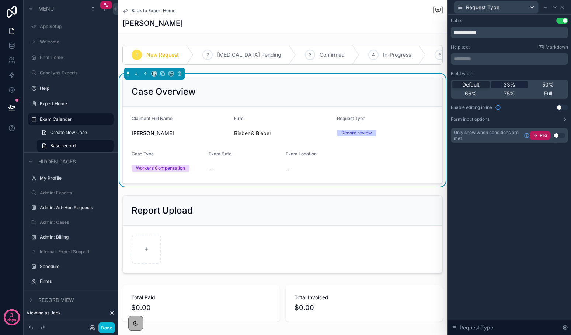
click at [510, 86] on span "33%" at bounding box center [509, 84] width 12 height 7
click at [560, 4] on icon at bounding box center [562, 7] width 6 height 6
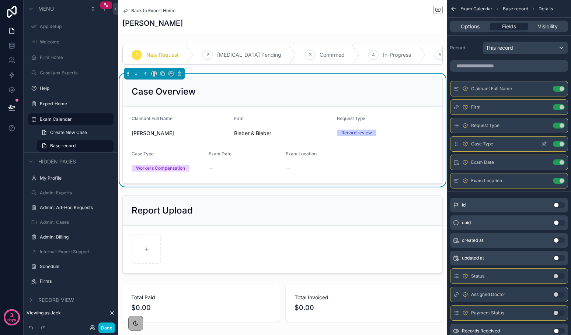
click at [541, 143] on icon "scrollable content" at bounding box center [544, 144] width 6 height 6
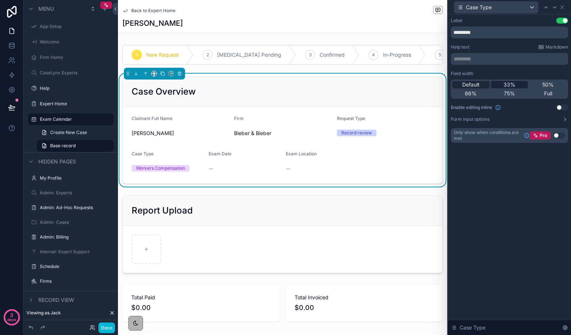
click at [507, 85] on span "33%" at bounding box center [509, 84] width 12 height 7
click at [563, 9] on icon at bounding box center [562, 7] width 6 height 6
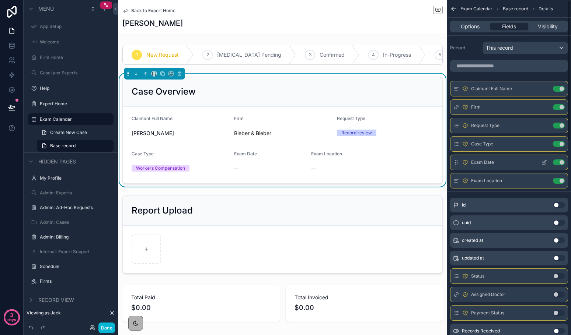
click at [546, 163] on icon "scrollable content" at bounding box center [544, 163] width 6 height 6
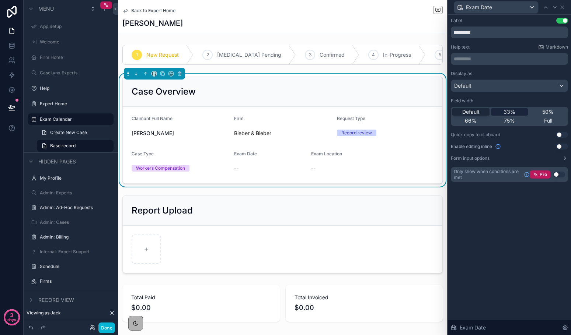
click at [517, 113] on div "33%" at bounding box center [509, 111] width 37 height 7
click at [562, 6] on icon at bounding box center [561, 7] width 3 height 3
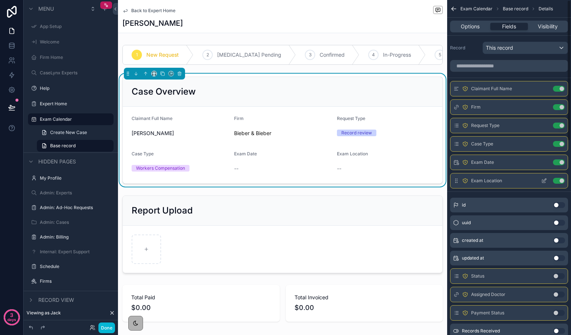
click at [542, 181] on icon "scrollable content" at bounding box center [544, 181] width 6 height 6
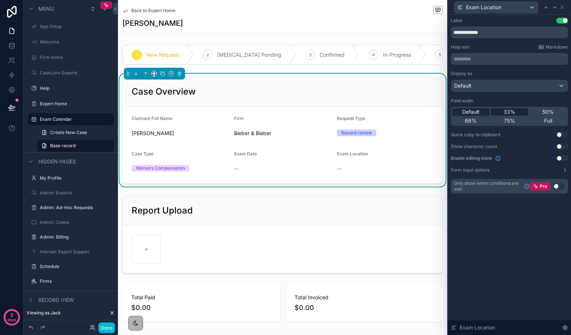
click at [514, 109] on span "33%" at bounding box center [509, 111] width 12 height 7
click at [561, 7] on icon at bounding box center [561, 7] width 3 height 3
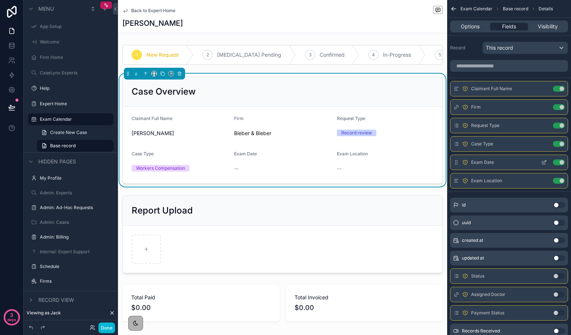
click at [543, 163] on icon "scrollable content" at bounding box center [544, 161] width 3 height 3
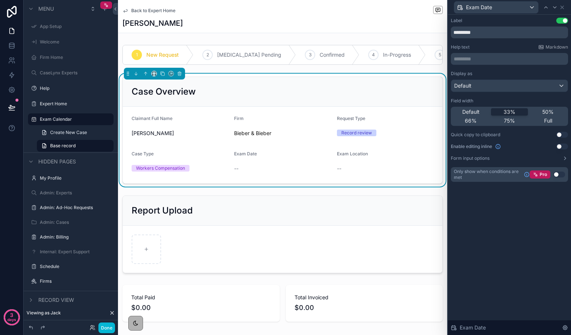
click at [559, 176] on button "Use setting" at bounding box center [559, 175] width 12 height 6
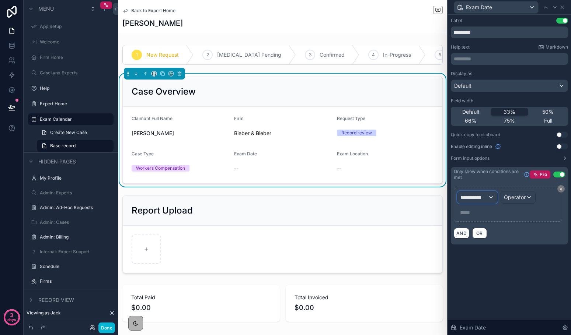
click at [478, 196] on span "**********" at bounding box center [473, 197] width 27 height 7
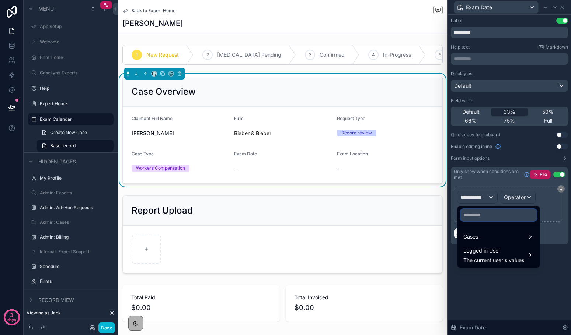
click at [481, 219] on input "text" at bounding box center [498, 215] width 76 height 12
type input "*"
type input "****"
click at [481, 238] on div "Cases" at bounding box center [498, 237] width 70 height 9
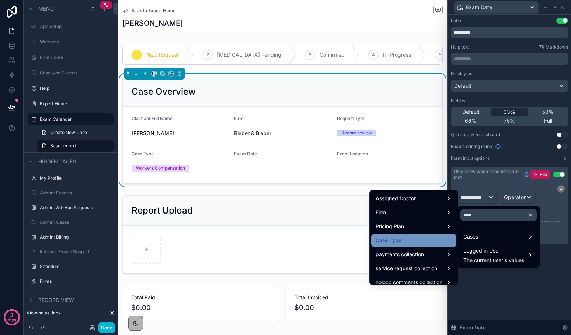
click at [394, 238] on span "Case Type" at bounding box center [388, 240] width 26 height 9
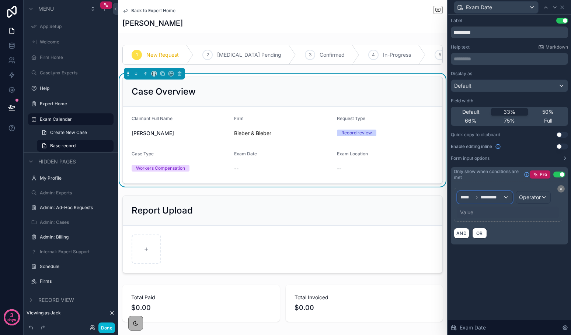
click at [496, 198] on span "*********" at bounding box center [492, 198] width 22 height 6
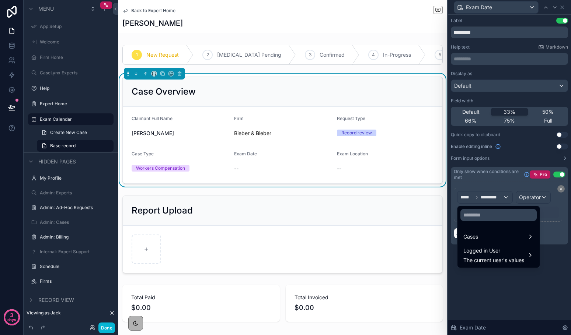
click at [496, 202] on div at bounding box center [509, 167] width 123 height 335
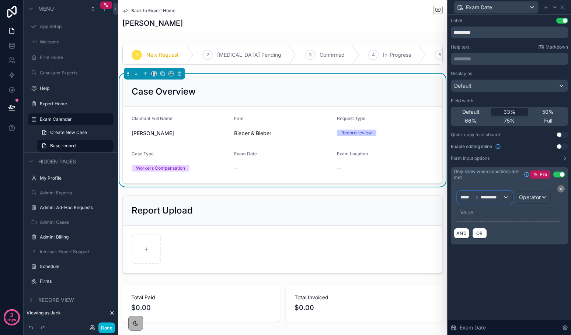
click at [494, 199] on span "*********" at bounding box center [492, 198] width 22 height 6
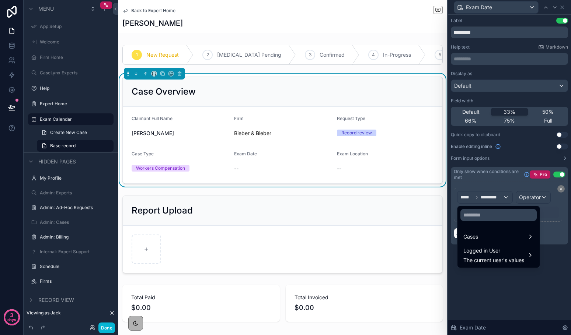
click at [496, 221] on div at bounding box center [498, 215] width 82 height 18
click at [495, 216] on input "text" at bounding box center [498, 215] width 76 height 12
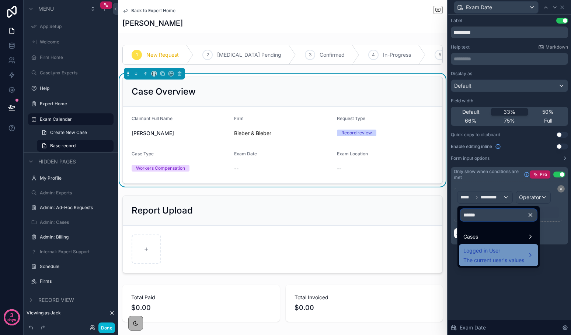
type input "******"
click at [496, 254] on span "Logged in User" at bounding box center [493, 251] width 61 height 9
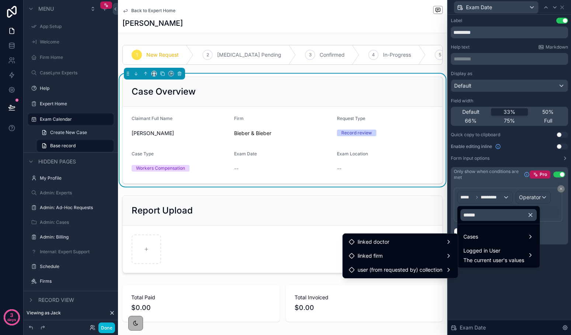
click at [531, 213] on icon "button" at bounding box center [530, 215] width 7 height 7
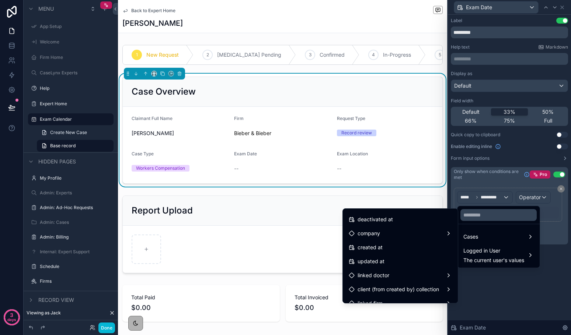
scroll to position [174, 0]
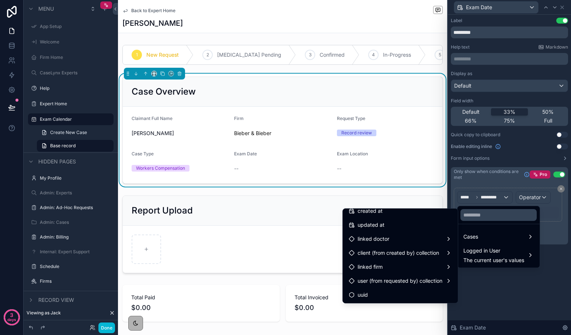
click at [506, 320] on div at bounding box center [509, 167] width 123 height 335
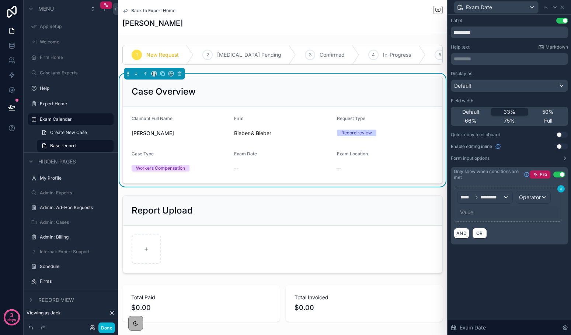
click at [560, 187] on icon at bounding box center [561, 189] width 4 height 4
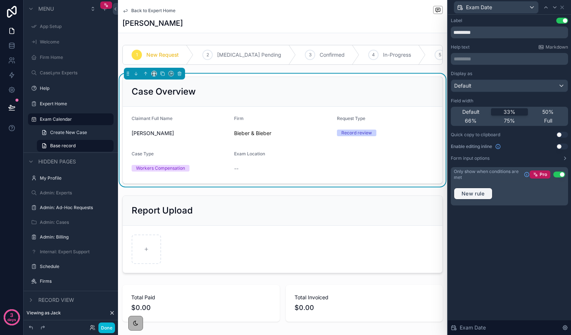
click at [479, 192] on span "New rule" at bounding box center [472, 194] width 29 height 7
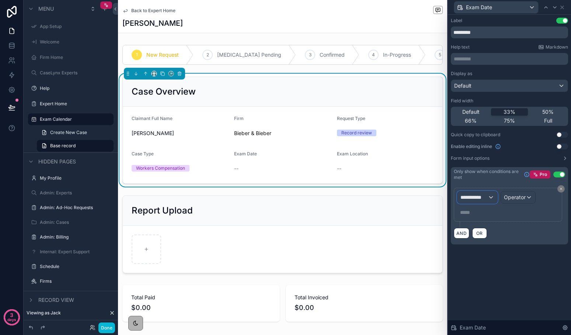
click at [478, 198] on span "**********" at bounding box center [473, 197] width 27 height 7
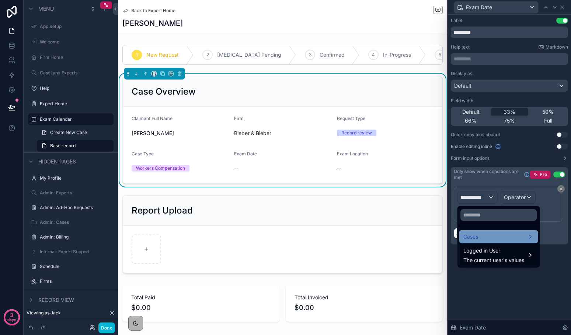
click at [480, 237] on div "Cases" at bounding box center [498, 237] width 70 height 9
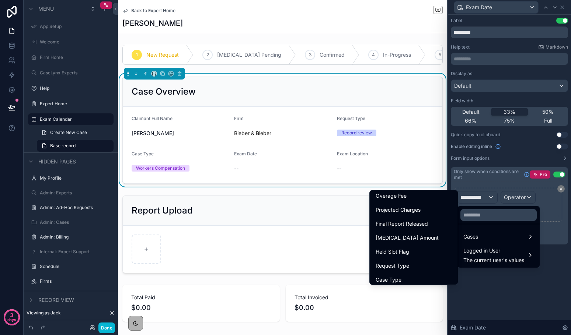
scroll to position [443, 0]
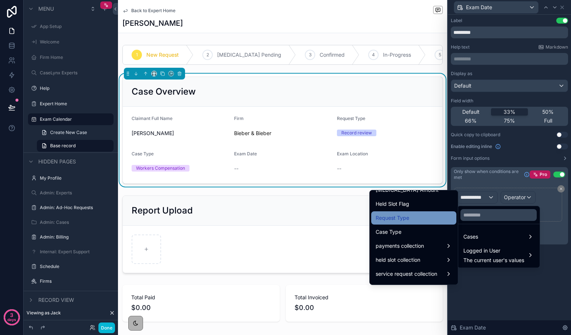
click at [400, 221] on span "Request Type" at bounding box center [392, 218] width 34 height 9
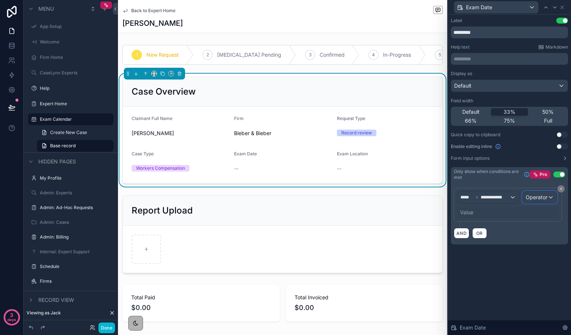
click at [549, 197] on div "Operator" at bounding box center [540, 198] width 34 height 12
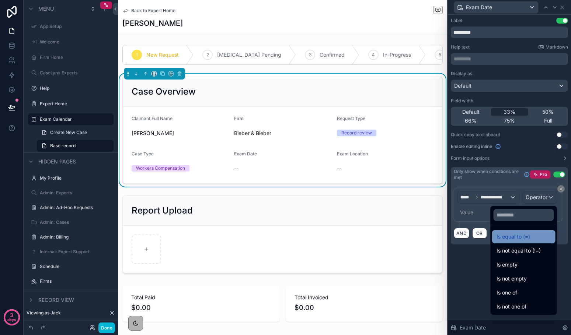
click at [527, 236] on div "Is equal to (=)" at bounding box center [523, 237] width 55 height 9
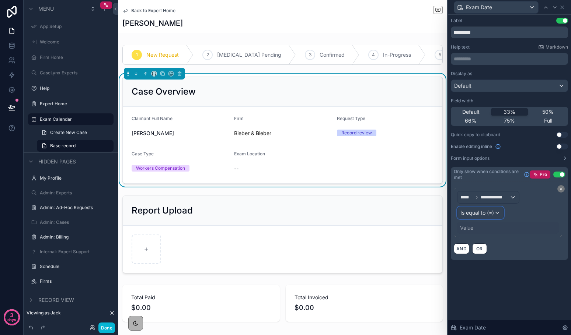
click at [482, 211] on span "Is equal to (=)" at bounding box center [477, 212] width 34 height 7
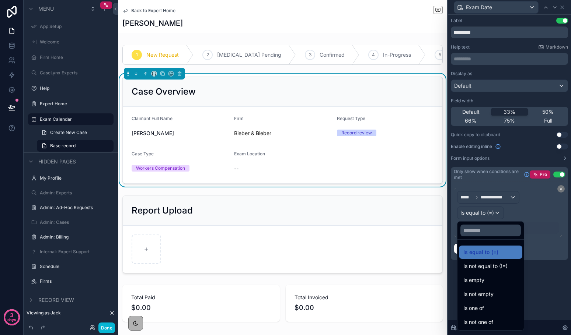
click at [547, 245] on div at bounding box center [509, 167] width 123 height 335
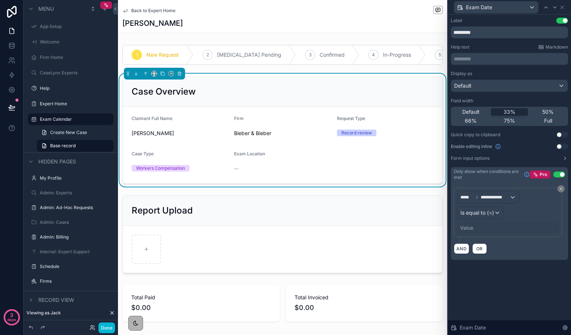
click at [477, 228] on div "Value" at bounding box center [508, 228] width 102 height 12
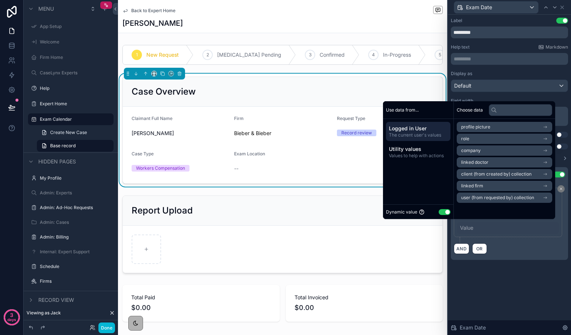
click at [441, 209] on button "Use setting" at bounding box center [445, 212] width 12 height 6
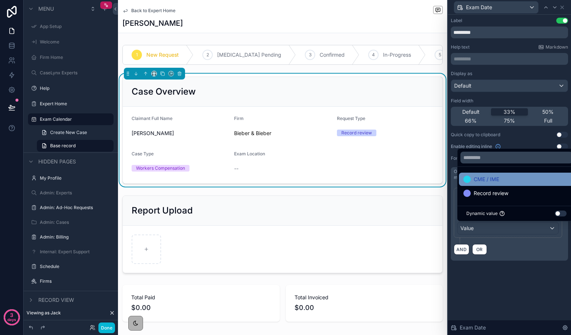
click at [482, 182] on span "CME / IME" at bounding box center [486, 179] width 25 height 9
click at [505, 284] on div "**********" at bounding box center [509, 175] width 123 height 321
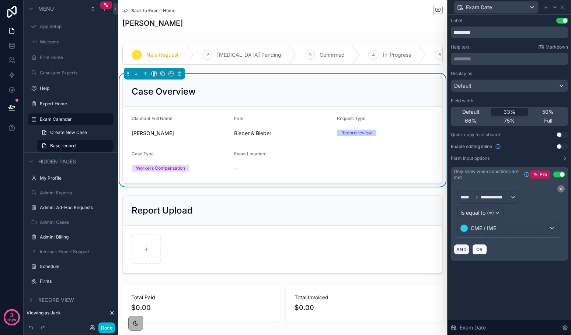
click at [460, 251] on button "AND" at bounding box center [461, 249] width 15 height 11
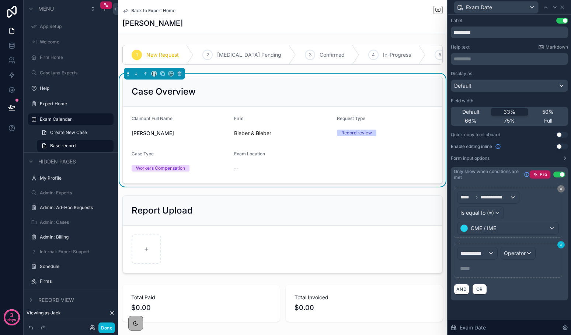
click at [562, 246] on icon at bounding box center [561, 245] width 4 height 4
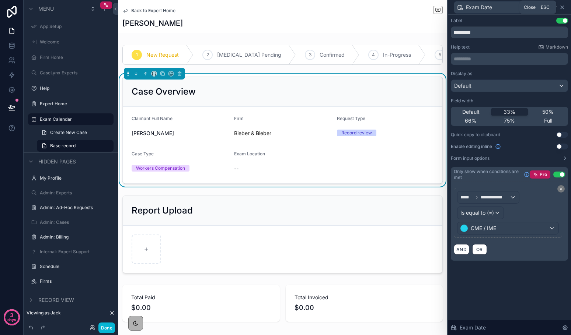
click at [563, 7] on icon at bounding box center [562, 7] width 6 height 6
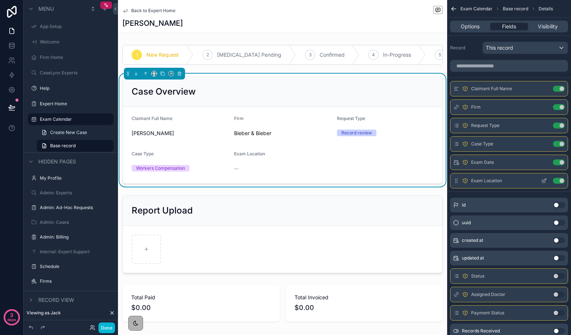
click at [544, 180] on icon "scrollable content" at bounding box center [544, 180] width 3 height 3
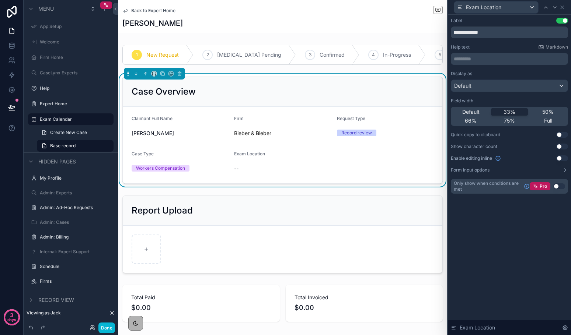
click at [558, 186] on button "Use setting" at bounding box center [559, 187] width 12 height 6
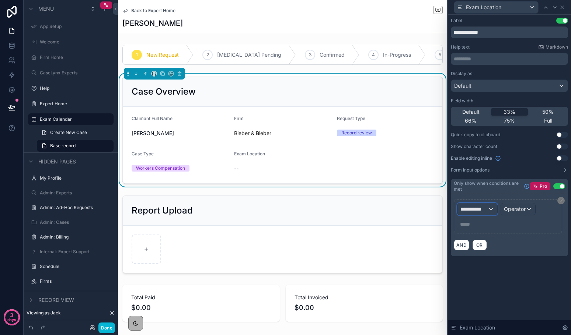
click at [472, 207] on span "**********" at bounding box center [473, 209] width 27 height 7
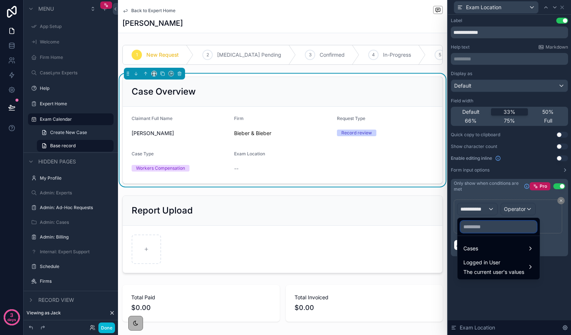
click at [483, 229] on input "text" at bounding box center [498, 227] width 76 height 12
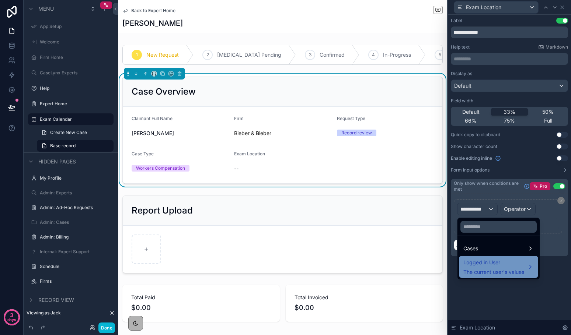
click at [488, 263] on span "Logged in User" at bounding box center [493, 262] width 61 height 9
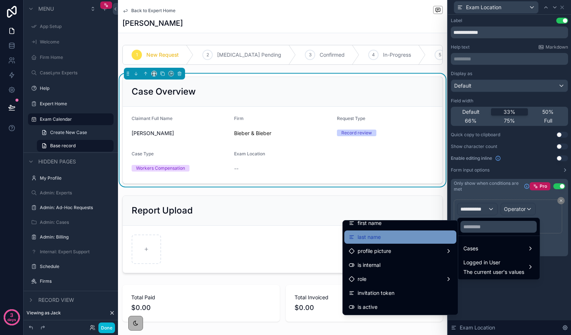
scroll to position [0, 0]
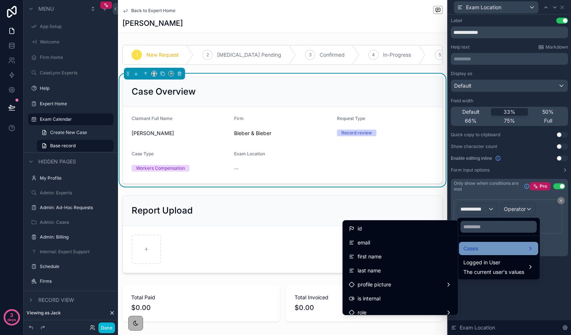
click at [476, 245] on span "Cases" at bounding box center [470, 248] width 15 height 9
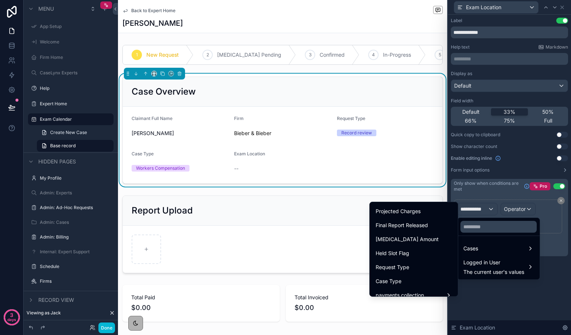
scroll to position [405, 0]
click at [400, 266] on span "Request Type" at bounding box center [392, 267] width 34 height 9
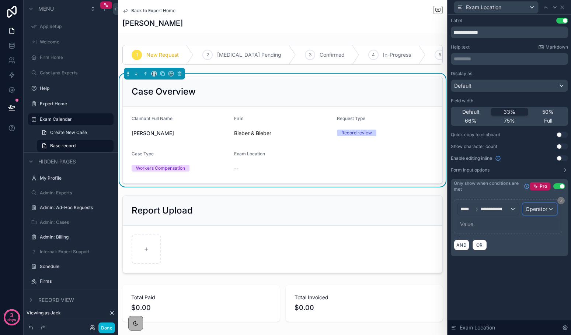
click at [538, 210] on span "Operator" at bounding box center [536, 209] width 22 height 6
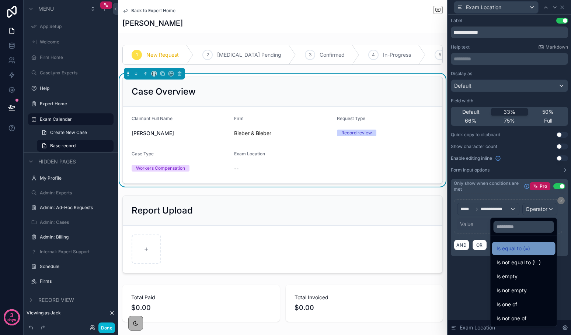
click at [519, 244] on span "Is equal to (=)" at bounding box center [513, 248] width 34 height 9
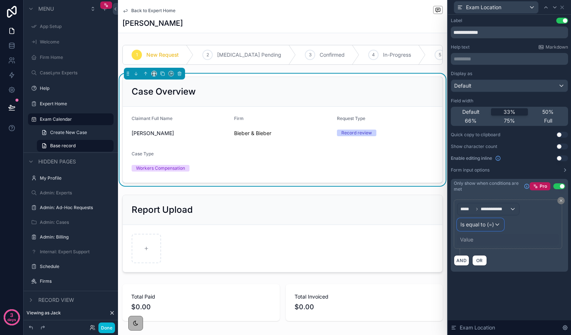
click at [479, 224] on span "Is equal to (=)" at bounding box center [477, 224] width 34 height 7
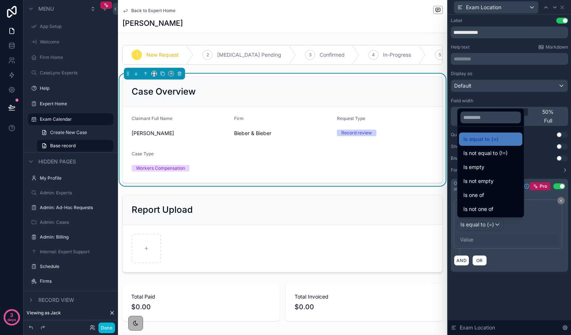
click at [520, 231] on div at bounding box center [509, 167] width 123 height 335
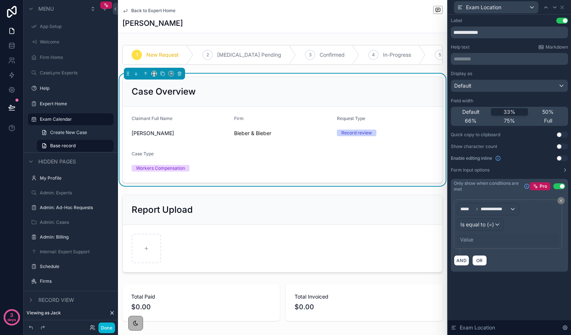
click at [473, 244] on div "Value" at bounding box center [508, 240] width 102 height 12
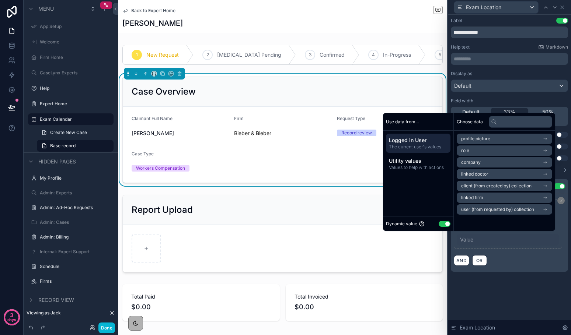
click at [441, 226] on button "Use setting" at bounding box center [445, 224] width 12 height 6
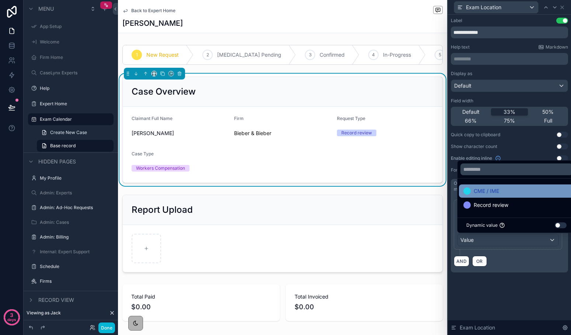
click at [476, 195] on span "CME / IME" at bounding box center [486, 191] width 25 height 9
click at [503, 294] on div "**********" at bounding box center [509, 175] width 123 height 321
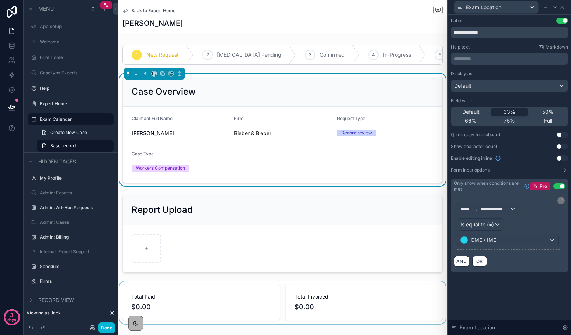
click at [269, 297] on div "scrollable content" at bounding box center [282, 303] width 329 height 43
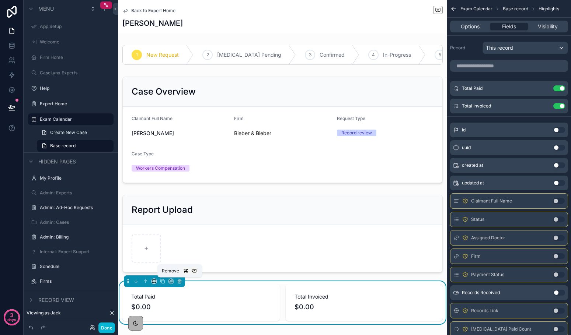
click at [182, 283] on icon "scrollable content" at bounding box center [179, 281] width 5 height 5
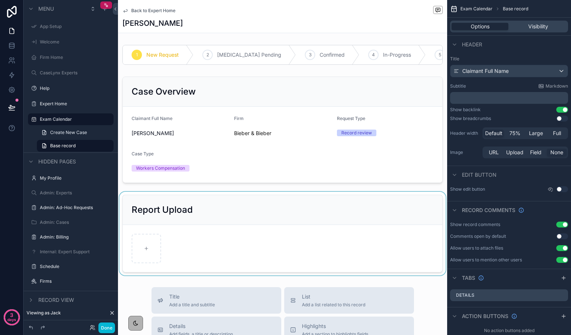
click at [181, 216] on div "scrollable content" at bounding box center [282, 234] width 329 height 84
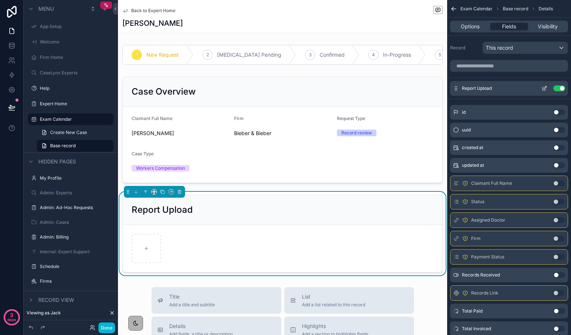
click at [544, 89] on icon "scrollable content" at bounding box center [545, 87] width 3 height 3
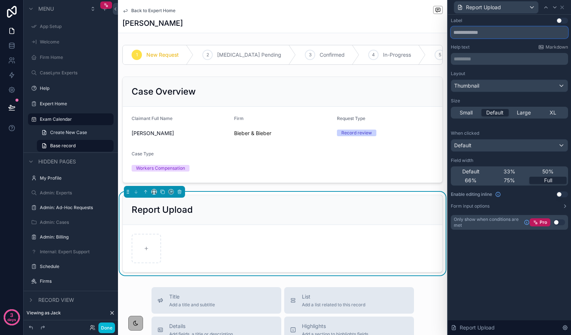
click at [479, 33] on input "text" at bounding box center [509, 33] width 117 height 12
click at [165, 247] on div "scrollable content" at bounding box center [283, 248] width 302 height 29
click at [562, 8] on icon at bounding box center [562, 7] width 6 height 6
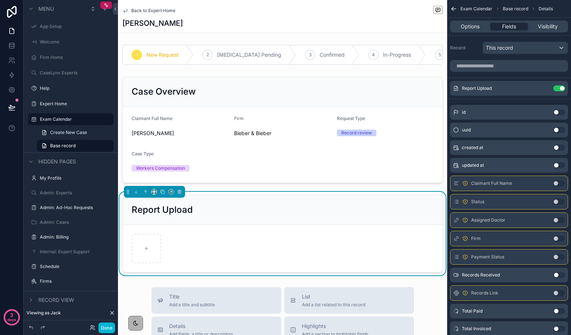
click at [340, 238] on div "scrollable content" at bounding box center [283, 248] width 302 height 29
click at [179, 186] on div "Remove" at bounding box center [179, 181] width 45 height 13
click at [188, 160] on div "scrollable content" at bounding box center [282, 130] width 329 height 112
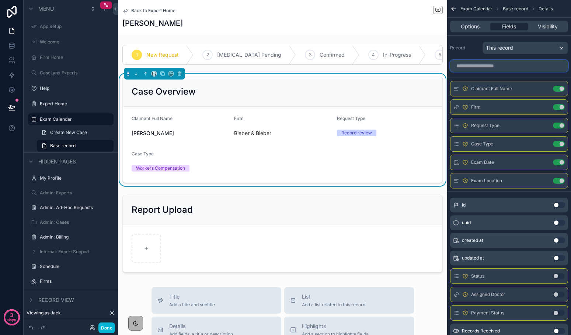
click at [500, 63] on input "scrollable content" at bounding box center [509, 66] width 118 height 12
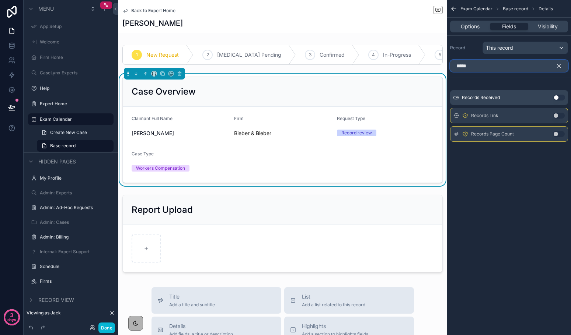
type input "*****"
click at [555, 115] on button "Use setting" at bounding box center [559, 116] width 12 height 6
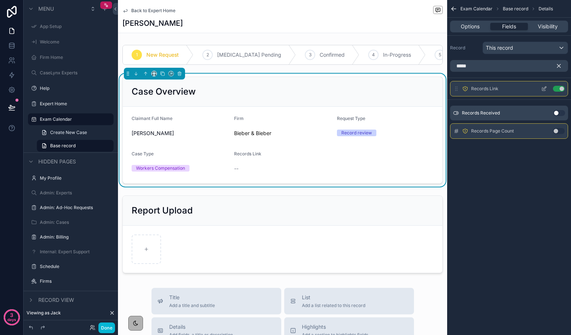
click at [543, 90] on icon "scrollable content" at bounding box center [544, 89] width 6 height 6
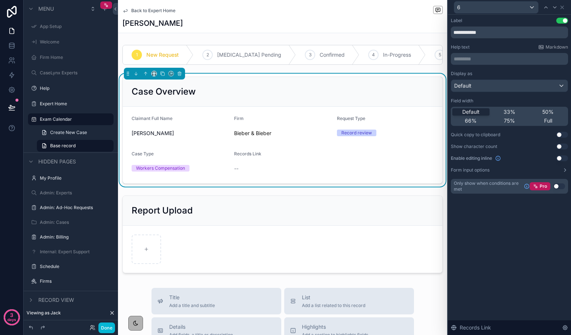
click at [472, 57] on p "********* ﻿" at bounding box center [510, 58] width 113 height 7
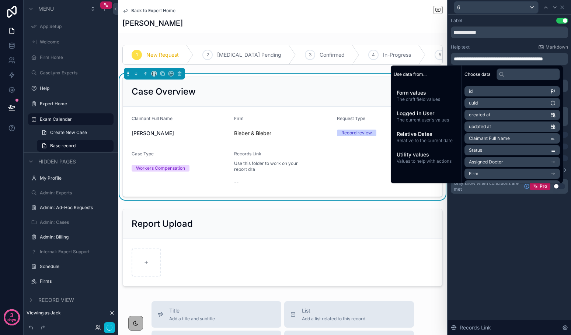
scroll to position [0, 0]
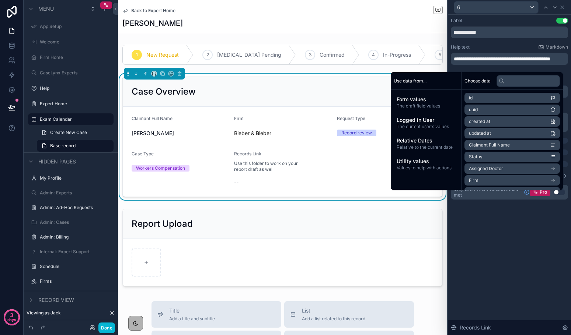
click at [455, 58] on span "**********" at bounding box center [502, 58] width 97 height 5
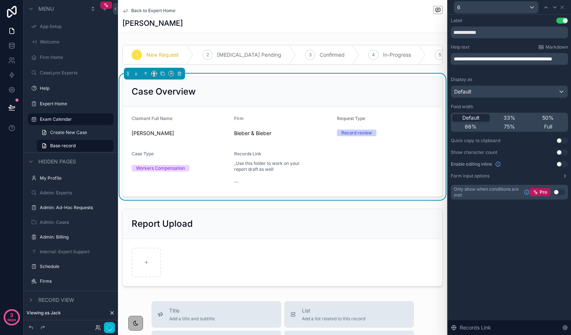
click at [490, 65] on div "**********" at bounding box center [509, 59] width 117 height 12
click at [489, 63] on p "**********" at bounding box center [510, 58] width 113 height 7
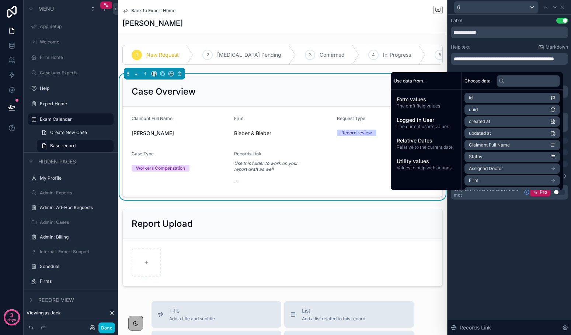
click at [559, 241] on div "**********" at bounding box center [509, 175] width 123 height 321
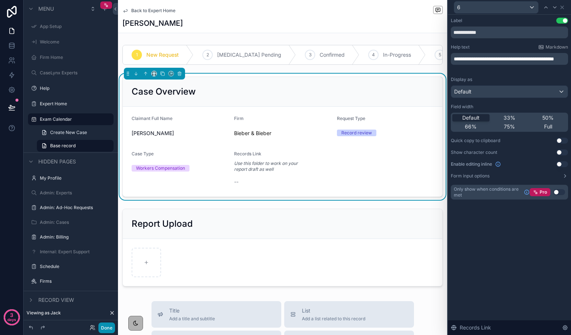
click at [103, 329] on button "Done" at bounding box center [106, 328] width 17 height 11
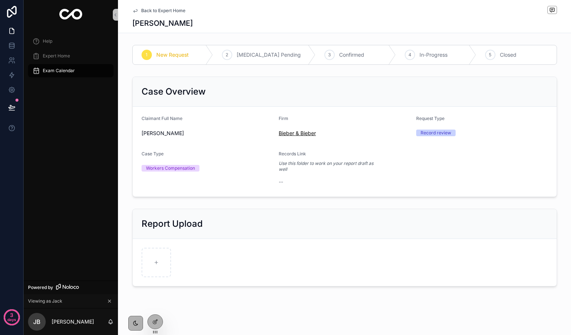
click at [293, 132] on span "Bieber & Bieber" at bounding box center [297, 133] width 37 height 7
click at [388, 146] on form "Claimant Full Name Tom Cruise Firm Bieber & Bieber Request Type Record review C…" at bounding box center [345, 152] width 424 height 90
click at [150, 323] on div at bounding box center [155, 322] width 15 height 14
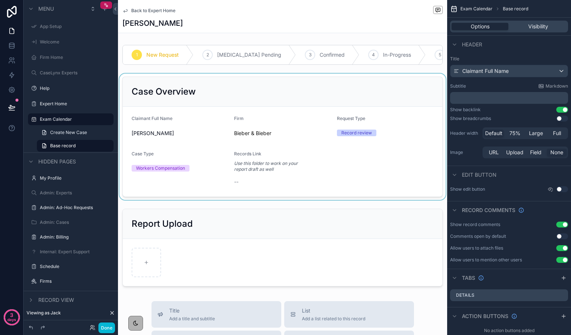
click at [382, 139] on div "scrollable content" at bounding box center [282, 137] width 329 height 126
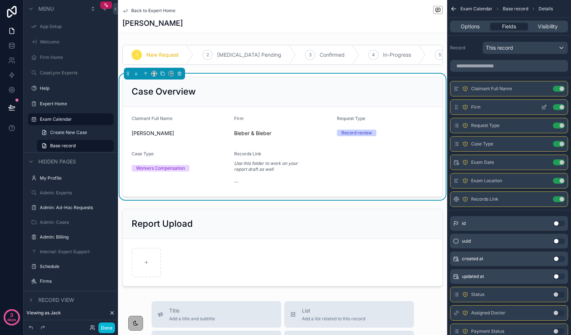
click at [544, 108] on icon "scrollable content" at bounding box center [544, 107] width 6 height 6
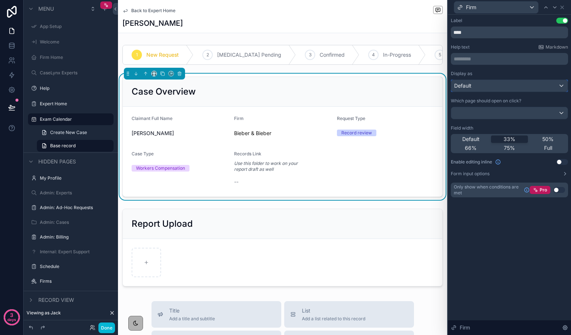
click at [492, 84] on div "Default" at bounding box center [509, 86] width 116 height 12
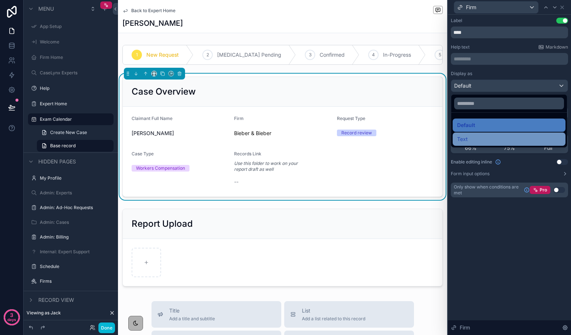
click at [471, 140] on div "Text" at bounding box center [509, 139] width 104 height 9
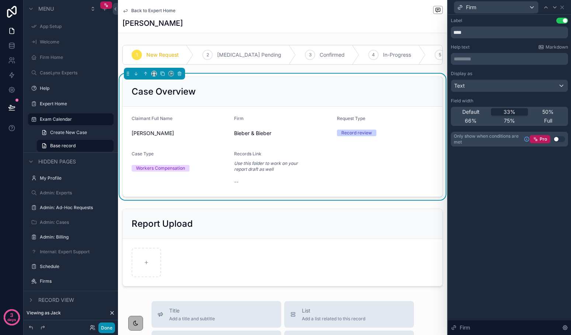
click at [111, 330] on button "Done" at bounding box center [106, 328] width 17 height 11
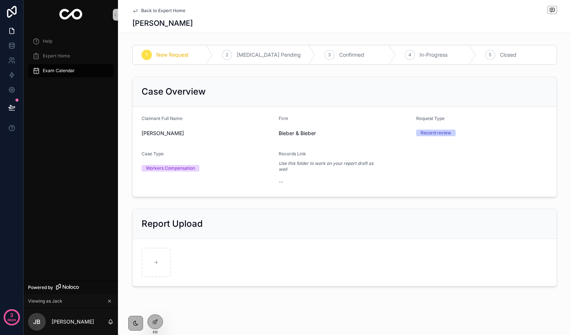
click at [301, 133] on span "Bieber & Bieber" at bounding box center [297, 133] width 37 height 7
click at [153, 265] on div "scrollable content" at bounding box center [156, 262] width 29 height 29
click at [380, 203] on div "1 New Request 2 Retainer Pending 3 Confirmed 4 In-Progress 5 Closed Case Overvi…" at bounding box center [344, 166] width 453 height 248
click at [156, 320] on icon at bounding box center [156, 320] width 1 height 1
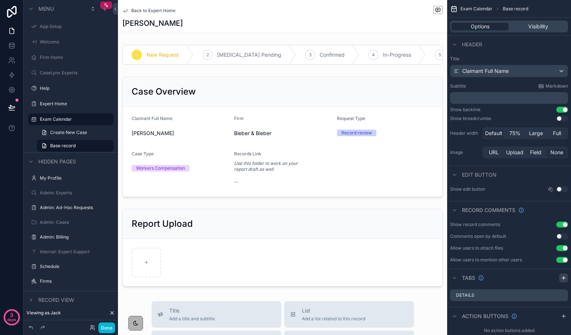
scroll to position [13, 0]
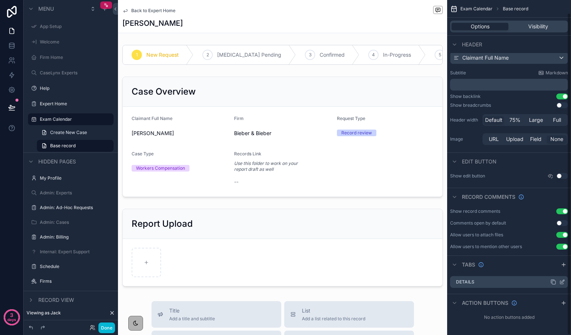
click at [563, 283] on icon "scrollable content" at bounding box center [562, 282] width 6 height 6
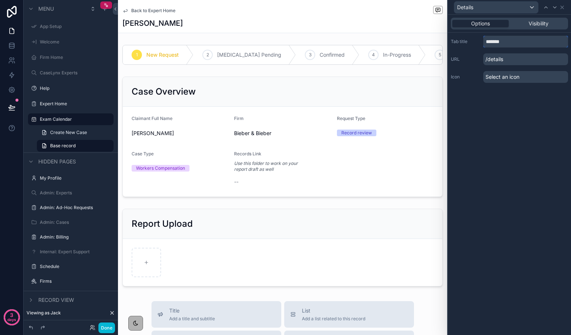
drag, startPoint x: 507, startPoint y: 44, endPoint x: 475, endPoint y: 41, distance: 33.0
click at [474, 42] on div "Tab title *******" at bounding box center [509, 42] width 117 height 12
type input "**********"
click at [564, 5] on icon at bounding box center [562, 7] width 6 height 6
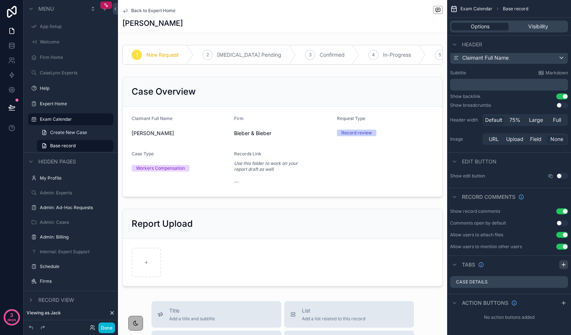
click at [563, 265] on icon "scrollable content" at bounding box center [563, 265] width 3 height 0
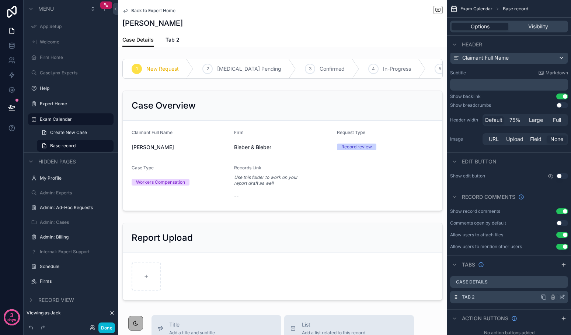
click at [561, 296] on icon "scrollable content" at bounding box center [561, 297] width 3 height 3
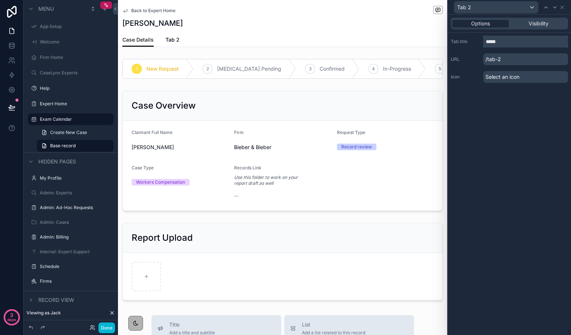
drag, startPoint x: 504, startPoint y: 40, endPoint x: 478, endPoint y: 37, distance: 26.4
click at [478, 37] on div "Tab title *****" at bounding box center [509, 42] width 117 height 12
click at [494, 42] on input "*******" at bounding box center [525, 42] width 85 height 12
type input "********"
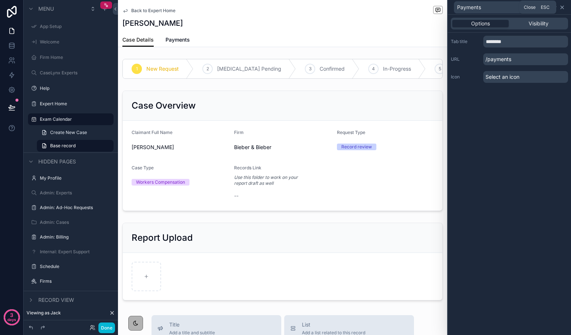
click at [562, 7] on icon at bounding box center [561, 7] width 3 height 3
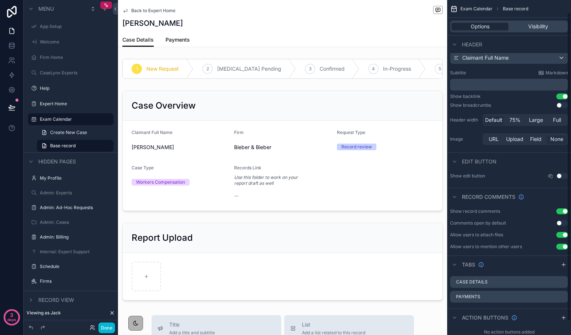
click at [188, 45] on link "Payments" at bounding box center [177, 40] width 24 height 15
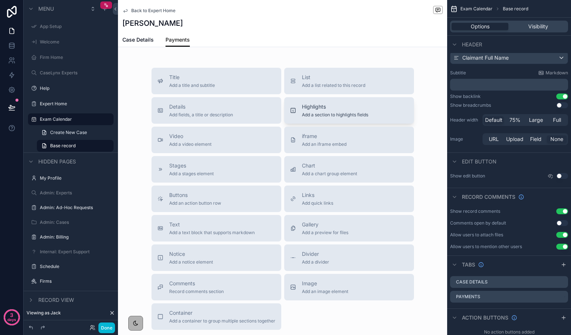
click at [291, 112] on icon "scrollable content" at bounding box center [293, 111] width 6 height 6
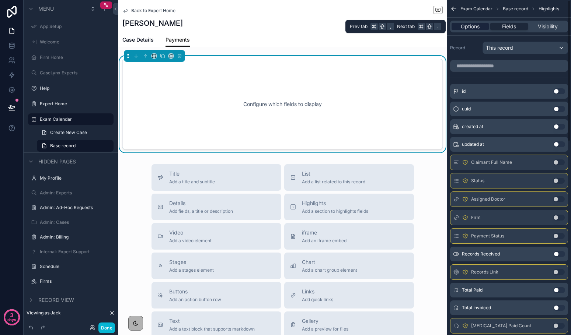
click at [473, 26] on span "Options" at bounding box center [470, 26] width 19 height 7
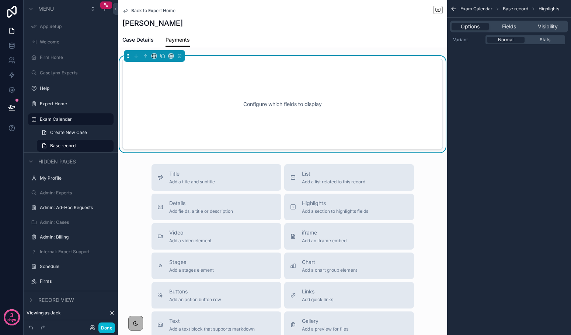
click at [387, 88] on div "Configure which fields to display" at bounding box center [282, 104] width 296 height 66
click at [506, 28] on span "Fields" at bounding box center [509, 26] width 14 height 7
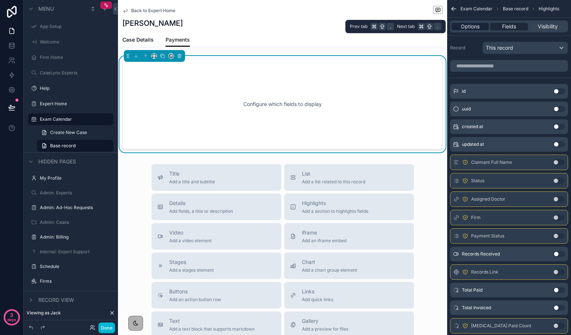
click at [477, 29] on span "Options" at bounding box center [470, 26] width 19 height 7
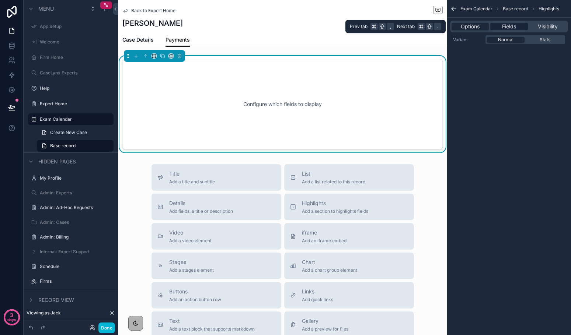
click at [512, 28] on span "Fields" at bounding box center [509, 26] width 14 height 7
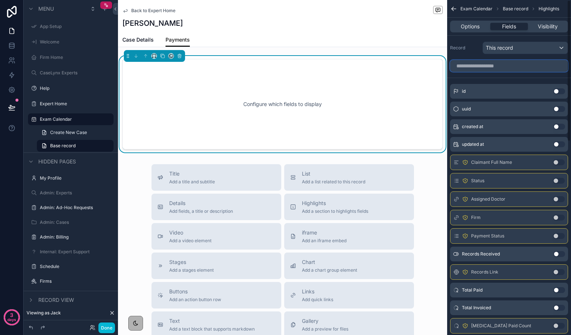
click at [483, 66] on input "scrollable content" at bounding box center [509, 66] width 118 height 12
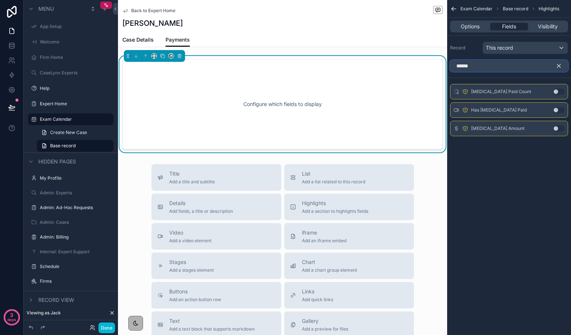
type input "******"
click at [556, 111] on button "Use setting" at bounding box center [559, 110] width 12 height 6
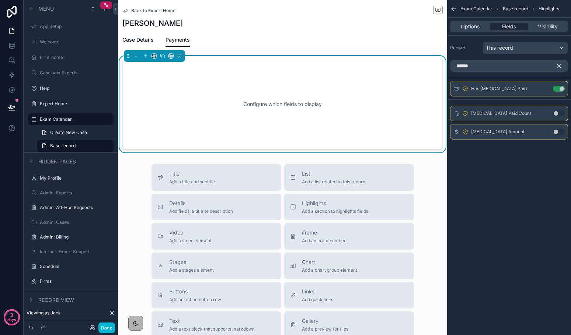
click at [558, 67] on icon "scrollable content" at bounding box center [558, 66] width 7 height 7
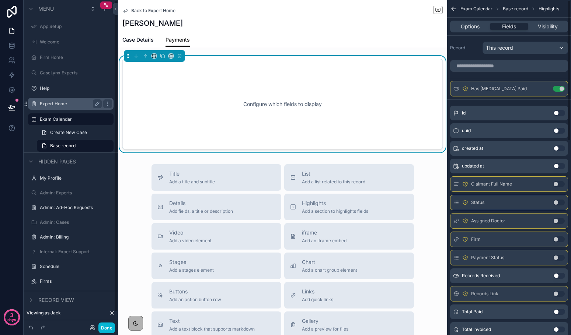
click at [38, 101] on div "Expert Home" at bounding box center [70, 104] width 83 height 12
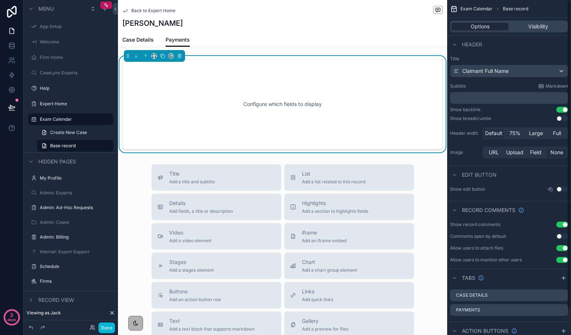
click at [368, 86] on div "Configure which fields to display" at bounding box center [282, 104] width 296 height 66
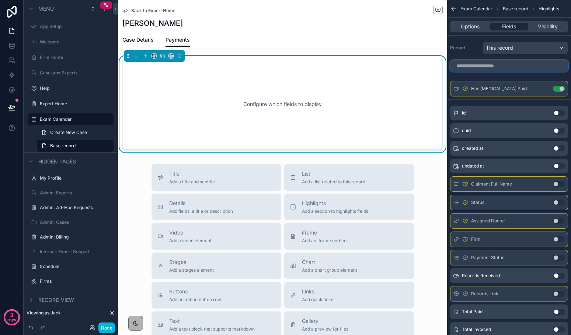
click at [510, 63] on input "scrollable content" at bounding box center [509, 66] width 118 height 12
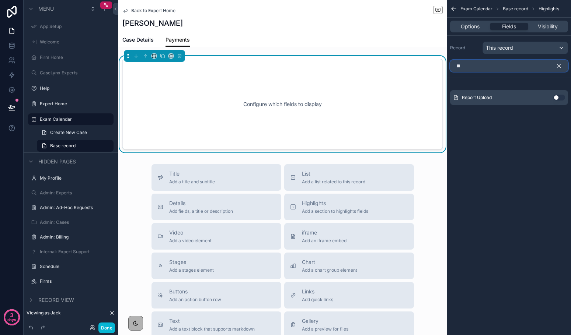
type input "*"
type input "***"
click at [559, 98] on button "Use setting" at bounding box center [559, 98] width 12 height 6
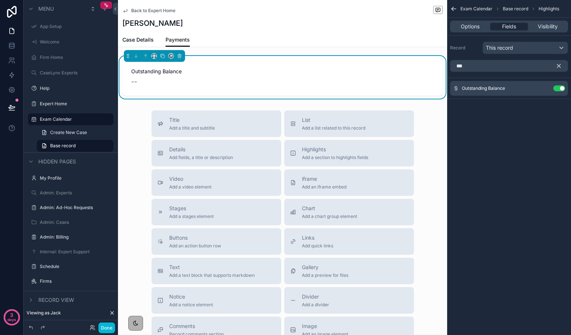
click at [559, 67] on icon "scrollable content" at bounding box center [558, 66] width 7 height 7
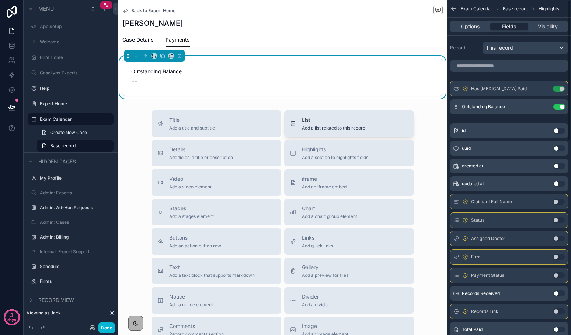
click at [331, 123] on span "List" at bounding box center [333, 119] width 63 height 7
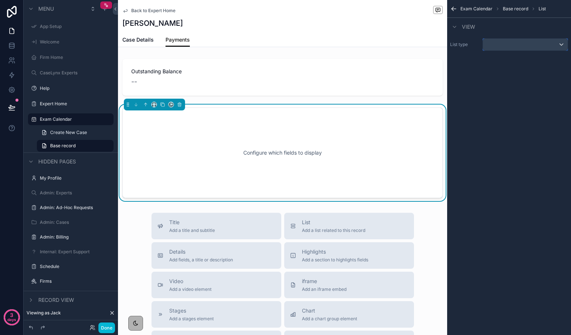
click at [499, 43] on div "scrollable content" at bounding box center [525, 45] width 85 height 12
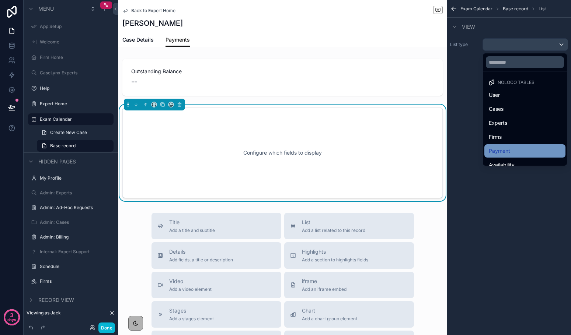
click at [511, 152] on div "Payment" at bounding box center [525, 151] width 72 height 9
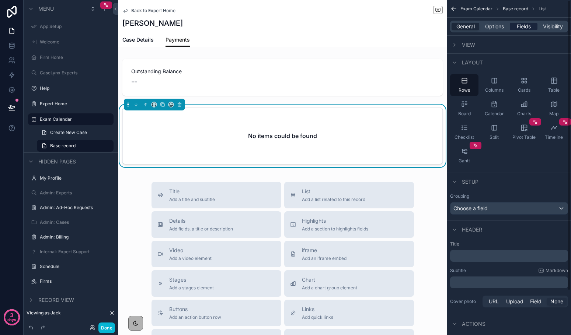
click at [516, 29] on div "Fields" at bounding box center [524, 26] width 28 height 7
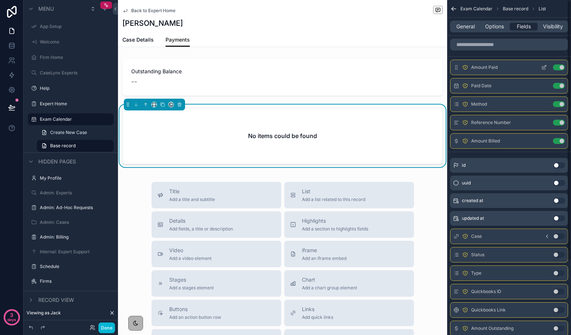
click at [558, 66] on button "Use setting" at bounding box center [559, 67] width 12 height 6
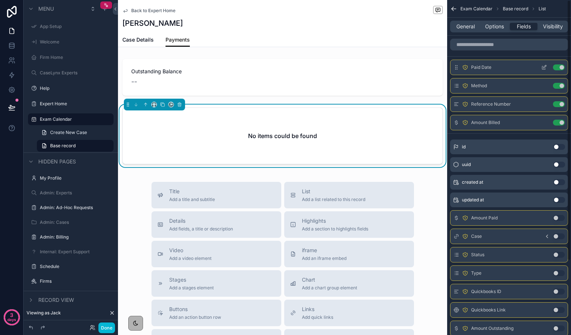
click at [558, 69] on button "Use setting" at bounding box center [559, 67] width 12 height 6
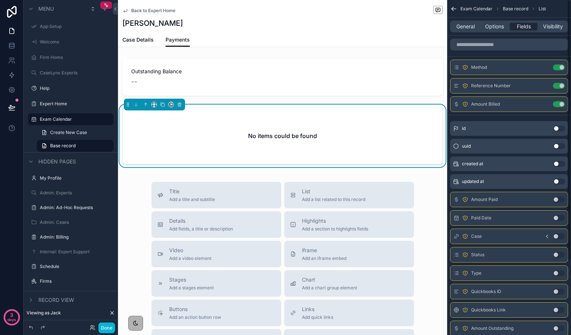
click at [558, 69] on button "Use setting" at bounding box center [559, 67] width 12 height 6
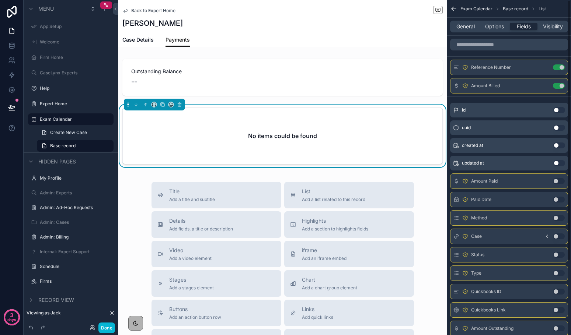
click at [558, 69] on button "Use setting" at bounding box center [559, 67] width 12 height 6
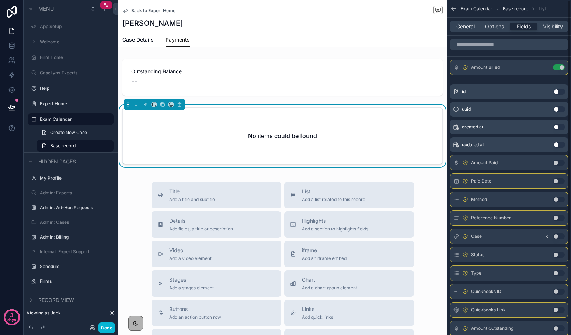
click at [558, 69] on button "Use setting" at bounding box center [559, 67] width 12 height 6
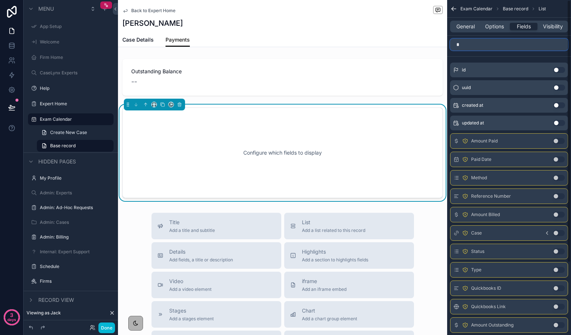
click at [534, 42] on input "*" at bounding box center [509, 45] width 118 height 12
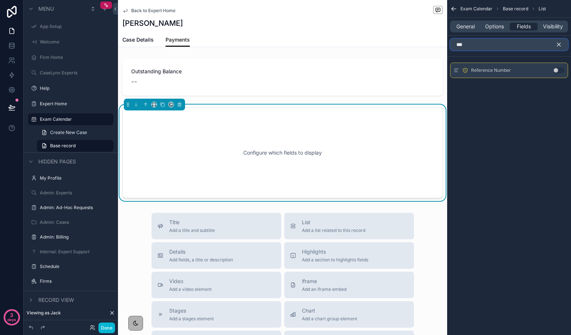
type input "***"
click at [554, 70] on button "Use setting" at bounding box center [559, 70] width 12 height 6
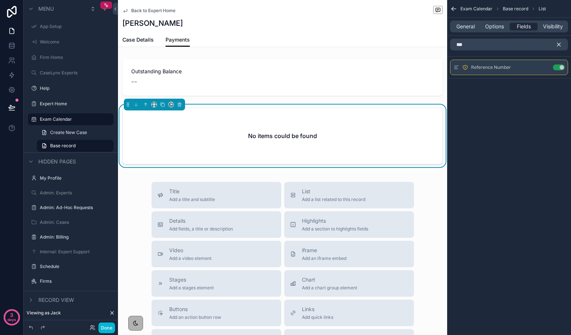
click at [560, 44] on icon "scrollable content" at bounding box center [558, 44] width 7 height 7
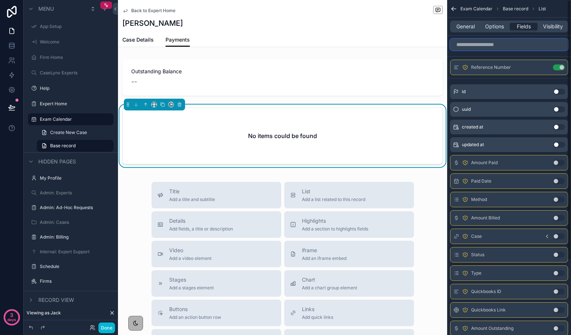
click at [523, 45] on input "scrollable content" at bounding box center [509, 45] width 118 height 12
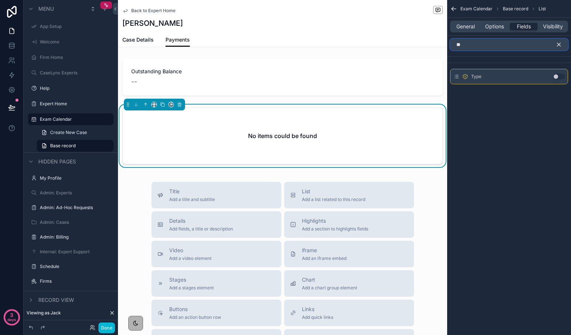
type input "**"
click at [556, 76] on button "Use setting" at bounding box center [559, 77] width 12 height 6
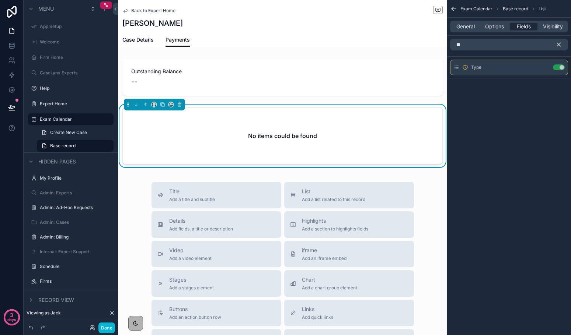
click at [560, 42] on icon "scrollable content" at bounding box center [558, 44] width 7 height 7
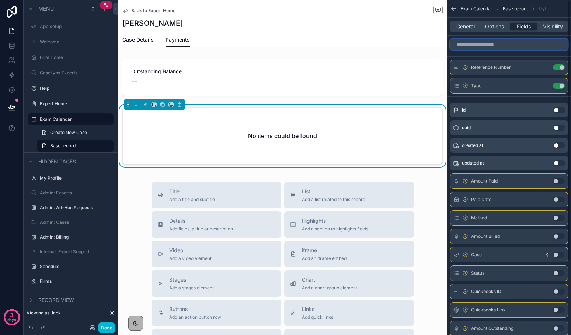
click at [560, 42] on input "scrollable content" at bounding box center [509, 45] width 118 height 12
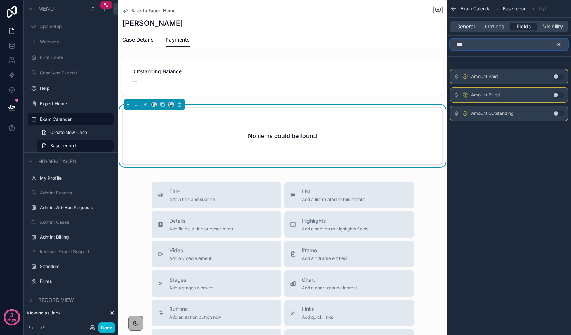
type input "***"
click at [555, 95] on button "Use setting" at bounding box center [559, 95] width 12 height 6
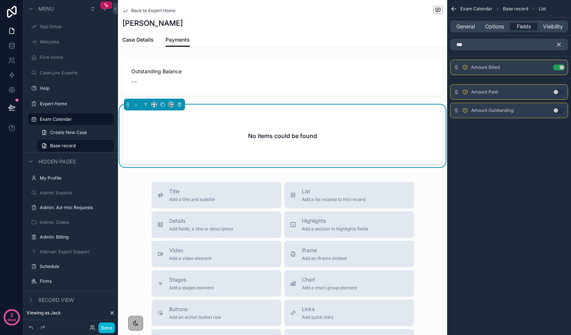
click at [560, 46] on icon "scrollable content" at bounding box center [558, 44] width 7 height 7
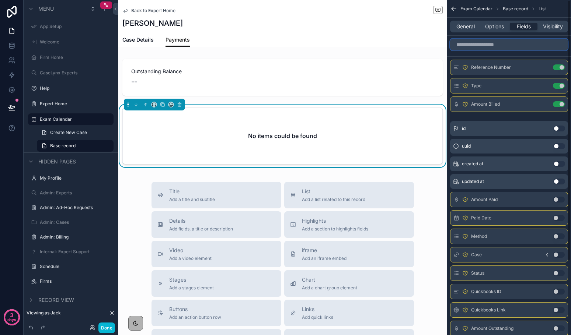
click at [560, 46] on input "scrollable content" at bounding box center [509, 45] width 118 height 12
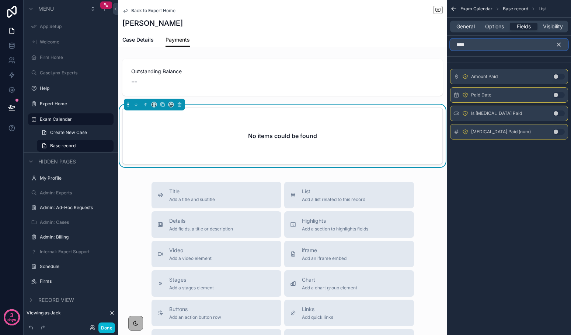
type input "****"
click at [556, 77] on button "Use setting" at bounding box center [559, 77] width 12 height 6
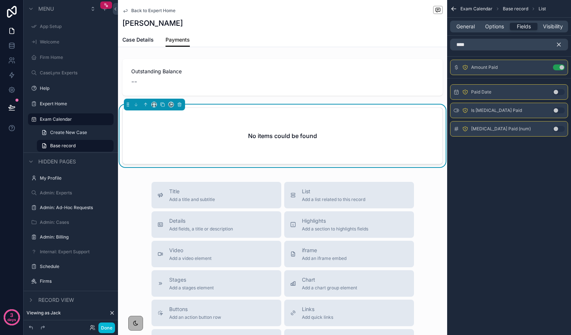
click at [558, 46] on icon "scrollable content" at bounding box center [558, 44] width 7 height 7
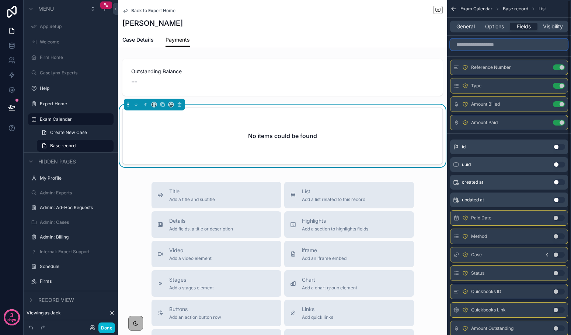
click at [530, 45] on input "scrollable content" at bounding box center [509, 45] width 118 height 12
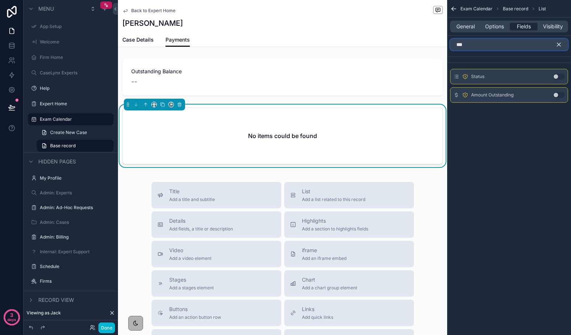
type input "***"
click at [559, 75] on button "Use setting" at bounding box center [559, 77] width 12 height 6
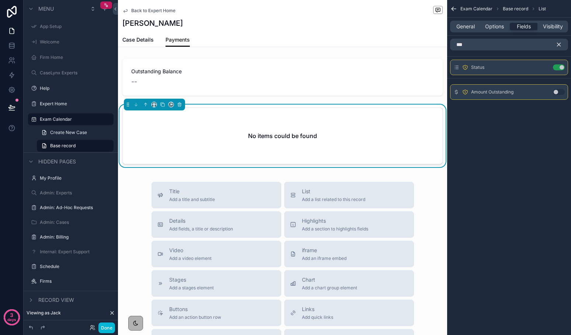
click at [559, 48] on button "scrollable content" at bounding box center [561, 45] width 13 height 12
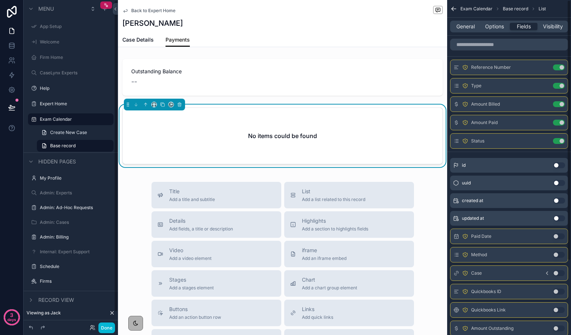
click at [462, 21] on div "General Options Fields Visibility" at bounding box center [509, 27] width 118 height 12
click at [461, 26] on span "General" at bounding box center [465, 26] width 18 height 7
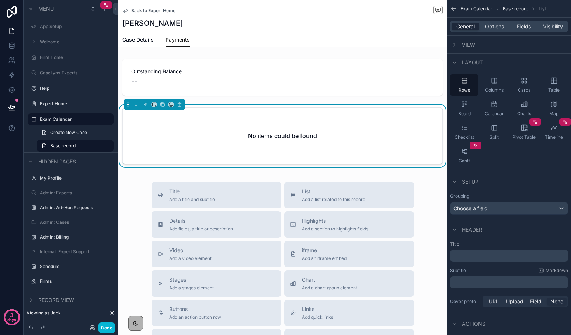
click at [469, 256] on p "﻿" at bounding box center [509, 255] width 113 height 7
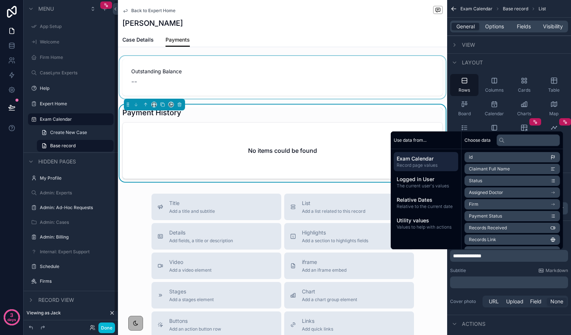
click at [181, 80] on div "scrollable content" at bounding box center [282, 77] width 329 height 43
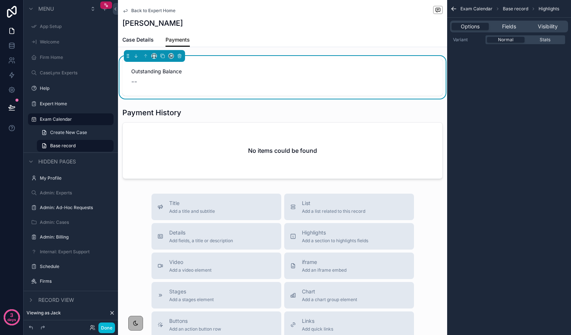
click at [300, 34] on div "Case Details Payments" at bounding box center [282, 40] width 320 height 14
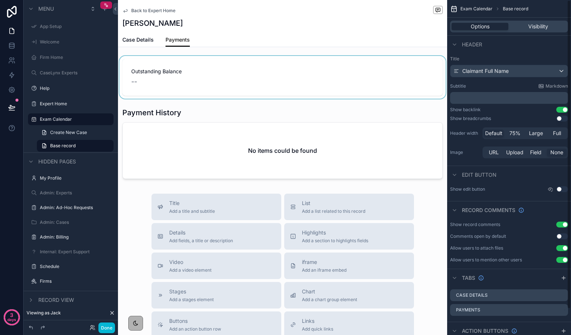
scroll to position [28, 0]
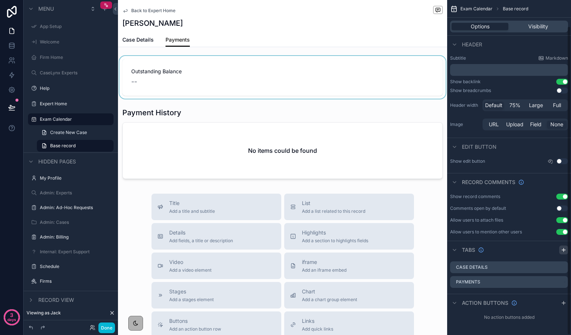
click at [561, 253] on div "scrollable content" at bounding box center [563, 250] width 9 height 9
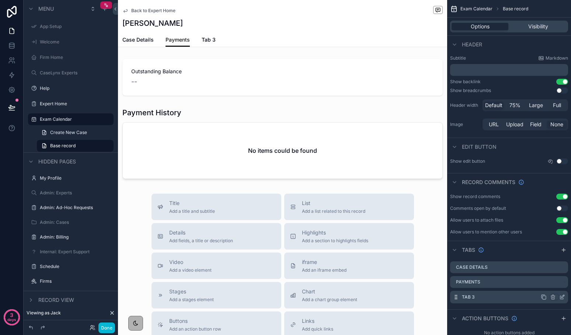
click at [560, 298] on icon "scrollable content" at bounding box center [562, 297] width 6 height 6
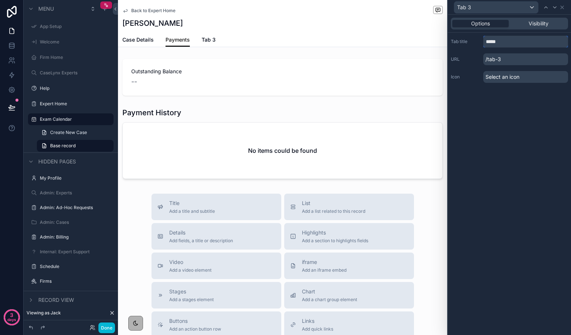
drag, startPoint x: 503, startPoint y: 42, endPoint x: 472, endPoint y: 40, distance: 31.8
click at [472, 40] on div "Tab title *****" at bounding box center [509, 42] width 117 height 12
type input "*"
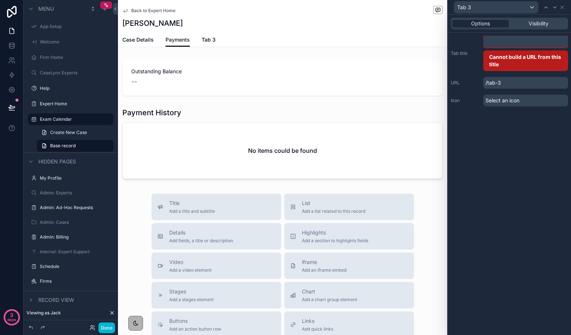
type input "*"
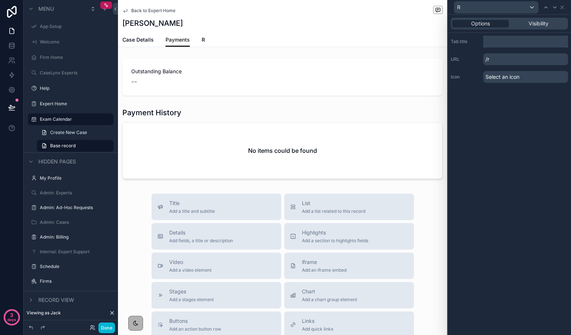
type input "*"
type input "**********"
click at [227, 38] on span "Requests / Tasks" at bounding box center [223, 39] width 43 height 7
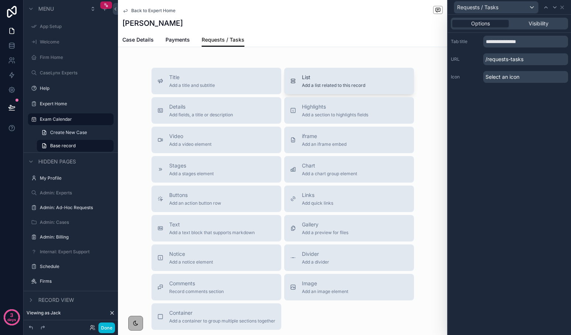
click at [316, 77] on span "List" at bounding box center [333, 77] width 63 height 7
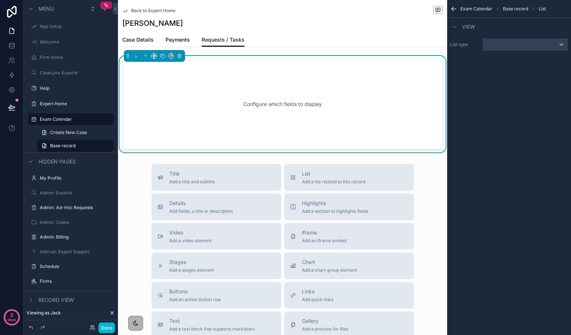
click at [499, 41] on div "scrollable content" at bounding box center [525, 45] width 85 height 12
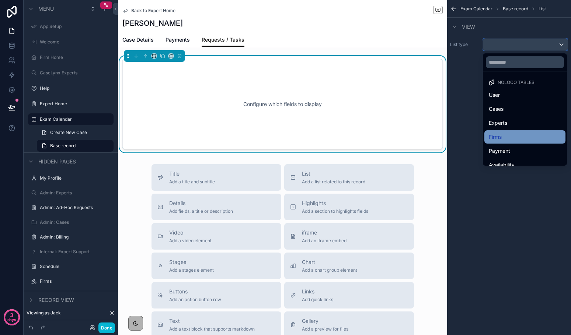
scroll to position [35, 0]
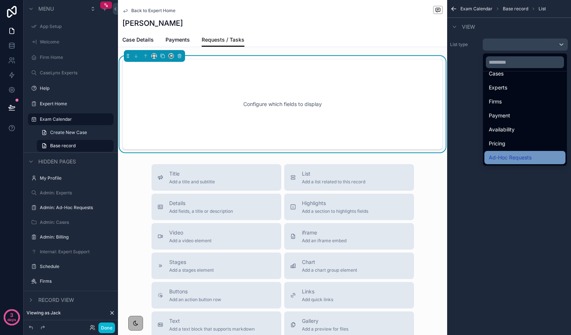
click at [521, 152] on div "Ad-Hoc Requests" at bounding box center [524, 157] width 81 height 13
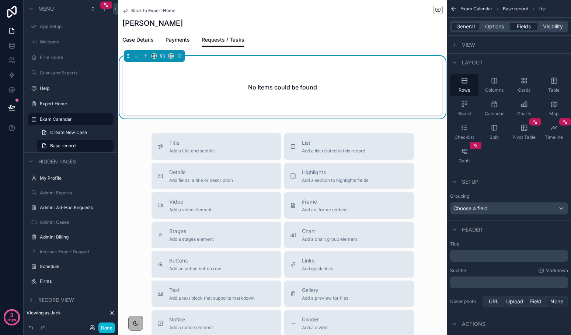
click at [518, 24] on span "Fields" at bounding box center [524, 26] width 14 height 7
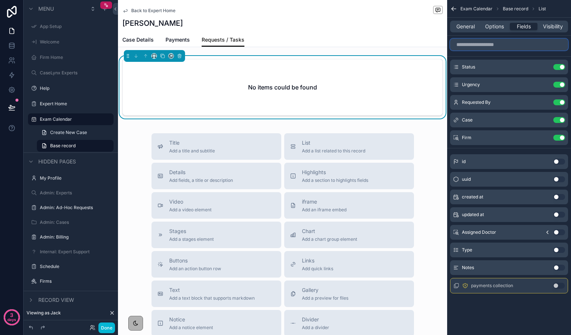
click at [492, 43] on input "scrollable content" at bounding box center [509, 45] width 118 height 12
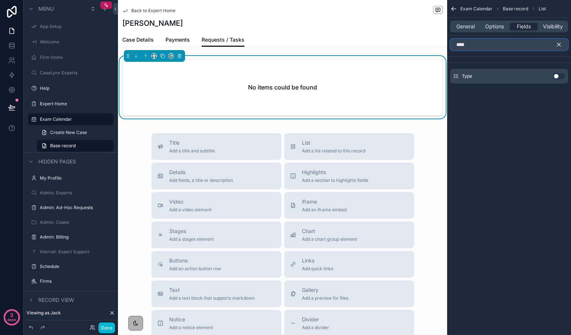
type input "****"
click at [557, 76] on button "Use setting" at bounding box center [559, 76] width 12 height 6
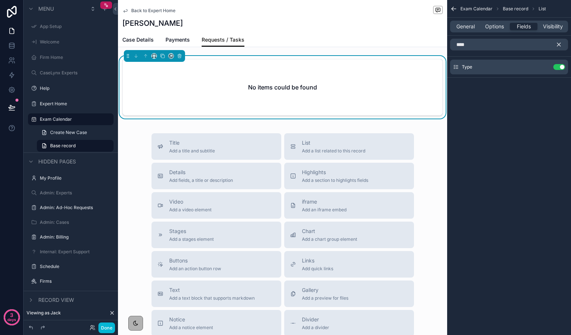
click at [559, 42] on icon "scrollable content" at bounding box center [558, 44] width 7 height 7
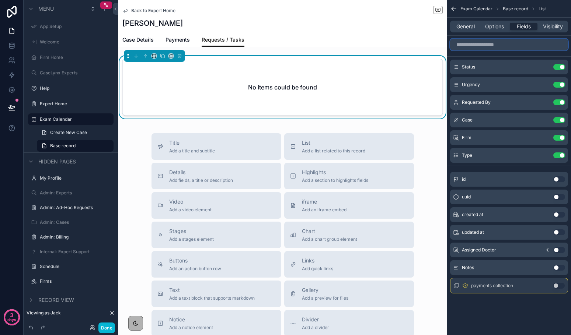
click at [534, 44] on input "scrollable content" at bounding box center [509, 45] width 118 height 12
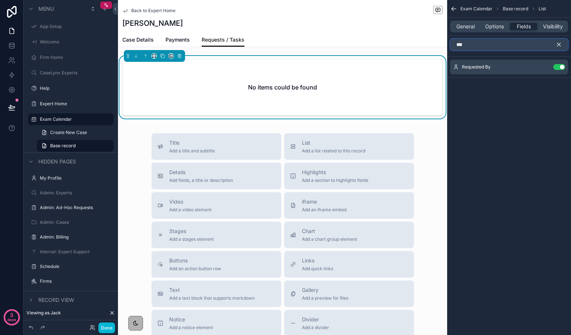
type input "***"
click at [558, 45] on icon "scrollable content" at bounding box center [558, 44] width 3 height 3
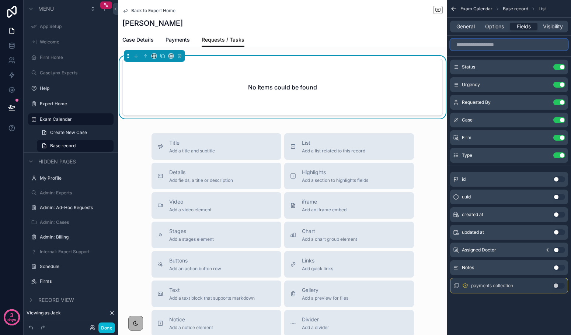
click at [493, 45] on input "scrollable content" at bounding box center [509, 45] width 118 height 12
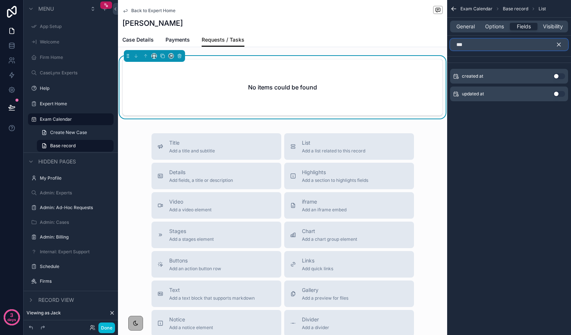
type input "***"
click at [558, 76] on button "Use setting" at bounding box center [559, 76] width 12 height 6
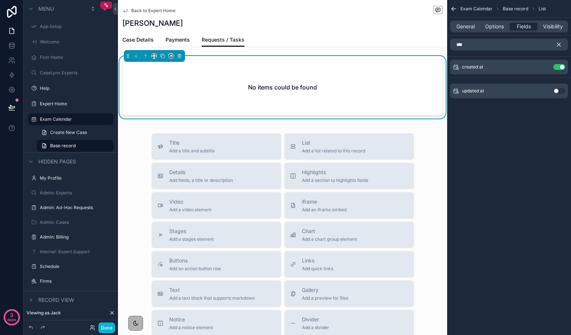
click at [559, 44] on icon "scrollable content" at bounding box center [558, 44] width 3 height 3
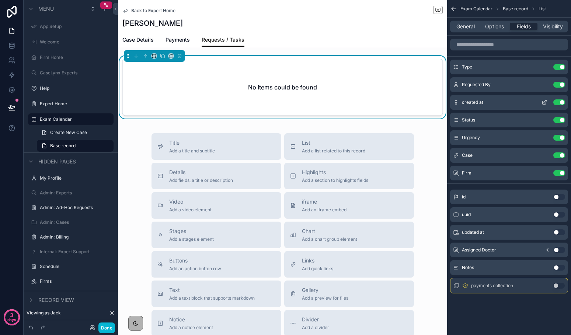
click at [545, 101] on icon "scrollable content" at bounding box center [545, 101] width 1 height 1
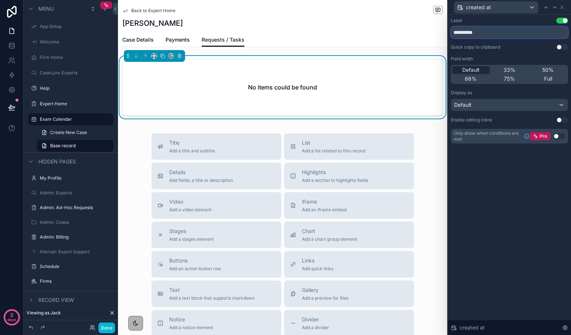
drag, startPoint x: 482, startPoint y: 35, endPoint x: 439, endPoint y: 28, distance: 44.0
click at [439, 28] on div "**********" at bounding box center [285, 167] width 571 height 335
type input "**********"
click at [563, 8] on icon at bounding box center [561, 7] width 3 height 3
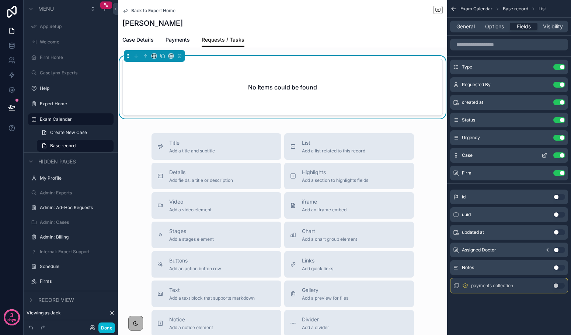
click at [559, 156] on button "Use setting" at bounding box center [559, 156] width 12 height 6
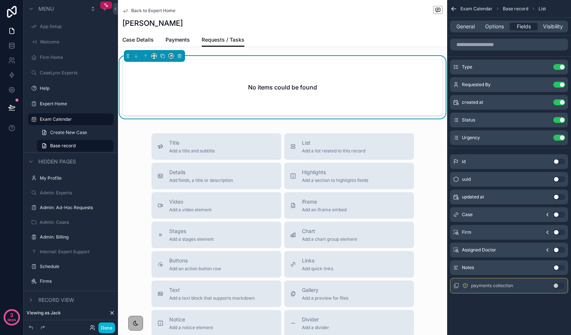
click at [134, 42] on span "Case Details" at bounding box center [137, 39] width 31 height 7
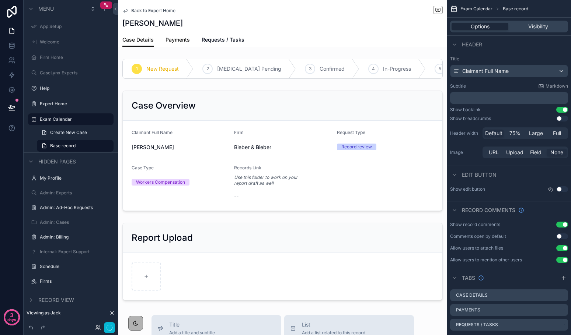
click at [175, 42] on span "Payments" at bounding box center [177, 39] width 24 height 7
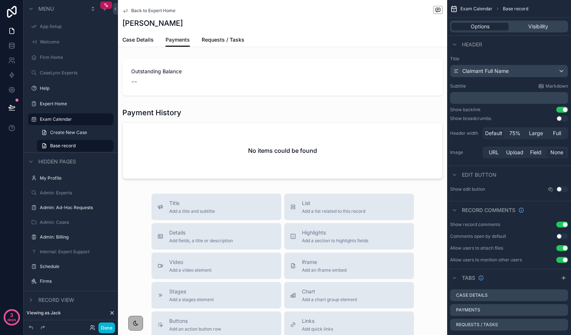
click at [214, 41] on span "Requests / Tasks" at bounding box center [223, 39] width 43 height 7
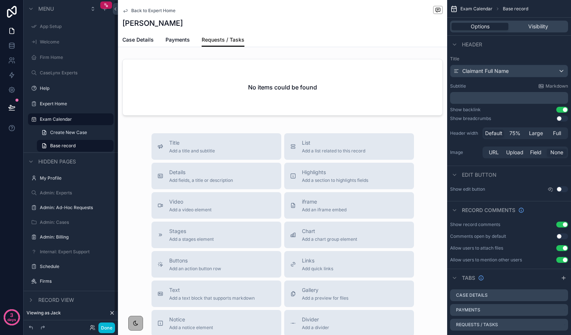
click at [157, 43] on div "Case Details Payments Requests / Tasks" at bounding box center [282, 40] width 320 height 14
click at [149, 41] on span "Case Details" at bounding box center [137, 39] width 31 height 7
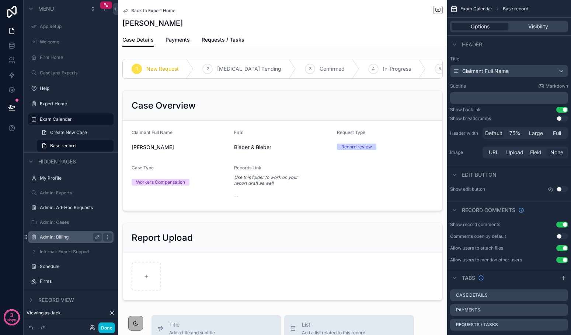
click at [50, 238] on label "Admin: Billing" at bounding box center [69, 237] width 59 height 6
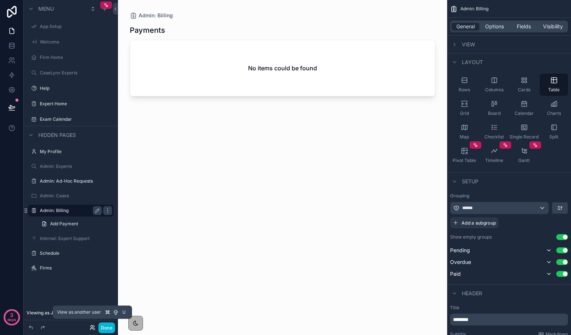
click at [93, 327] on icon at bounding box center [93, 327] width 1 height 2
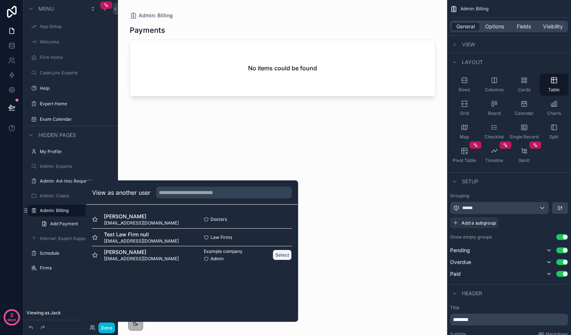
click at [278, 253] on button "Select" at bounding box center [282, 255] width 19 height 11
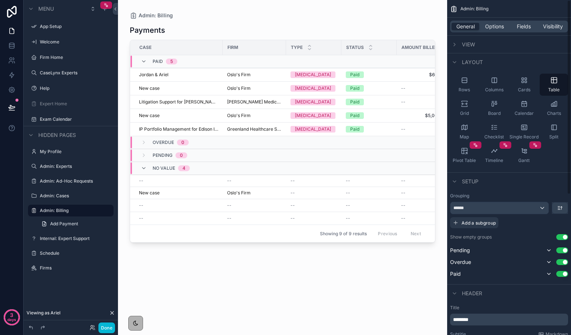
scroll to position [242, 0]
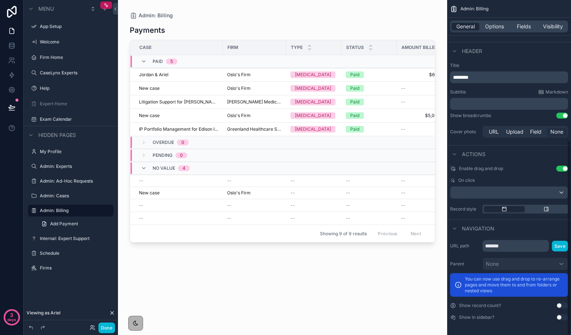
click at [558, 306] on button "Use setting" at bounding box center [562, 306] width 12 height 6
click at [558, 305] on button "Use setting" at bounding box center [562, 306] width 12 height 6
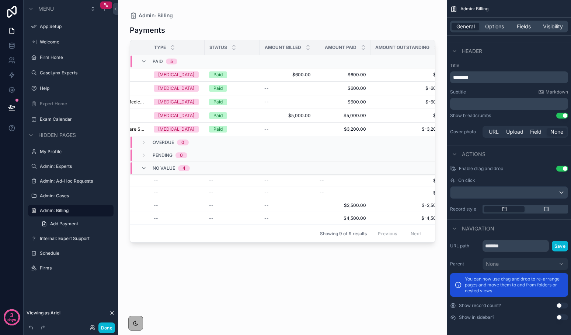
scroll to position [0, 0]
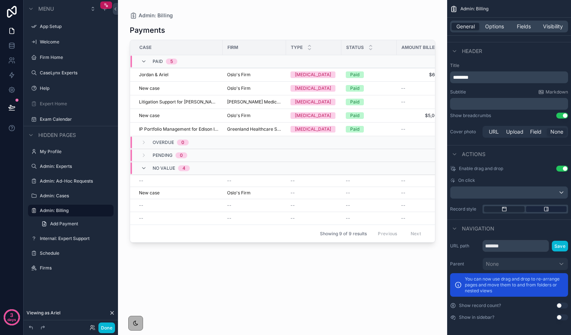
click at [544, 209] on icon "scrollable content" at bounding box center [546, 209] width 4 height 4
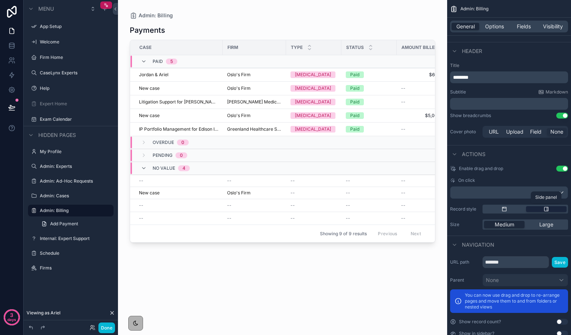
click at [544, 209] on icon "scrollable content" at bounding box center [546, 209] width 4 height 4
click at [542, 224] on span "Large" at bounding box center [546, 224] width 14 height 7
click at [513, 209] on div "scrollable content" at bounding box center [504, 209] width 41 height 6
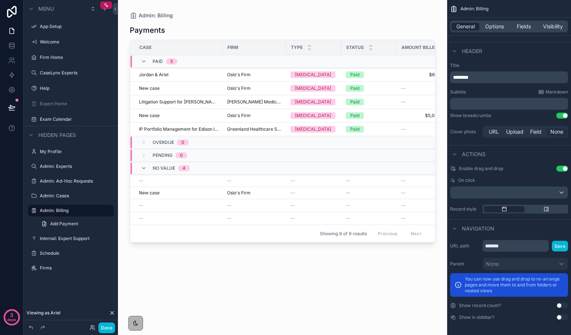
click at [502, 21] on div "General Options Fields Visibility" at bounding box center [509, 27] width 118 height 12
click at [496, 26] on span "Options" at bounding box center [494, 26] width 19 height 7
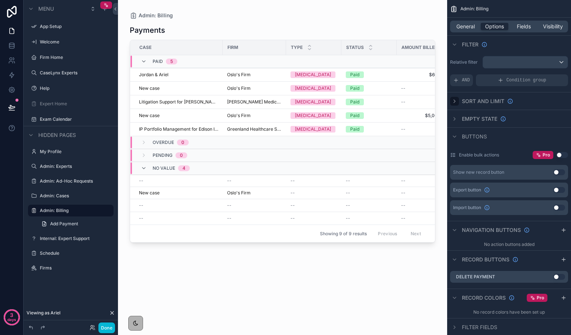
click at [452, 98] on icon "scrollable content" at bounding box center [454, 101] width 6 height 6
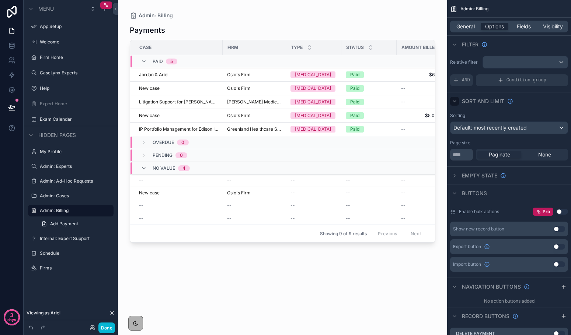
click at [452, 98] on icon "scrollable content" at bounding box center [454, 101] width 6 height 6
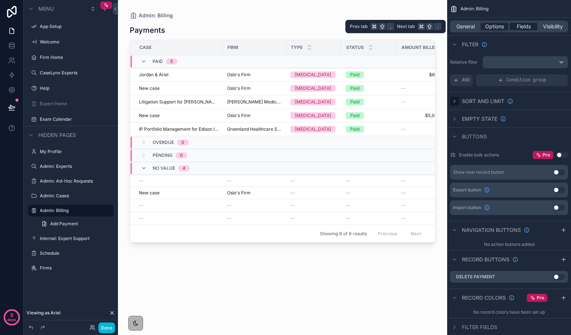
click at [524, 28] on span "Fields" at bounding box center [524, 26] width 14 height 7
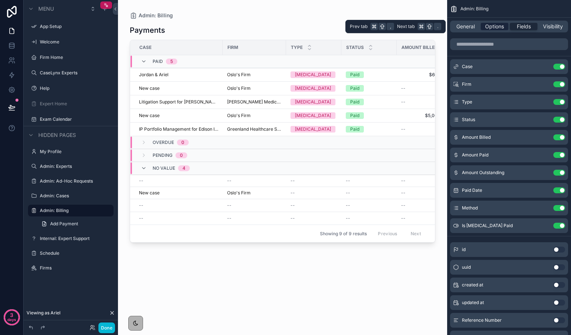
click at [494, 25] on span "Options" at bounding box center [494, 26] width 19 height 7
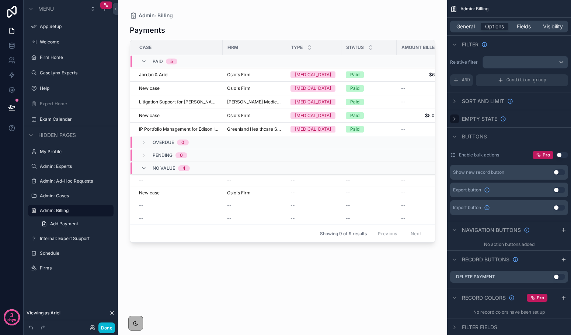
click at [454, 116] on icon "scrollable content" at bounding box center [454, 119] width 6 height 6
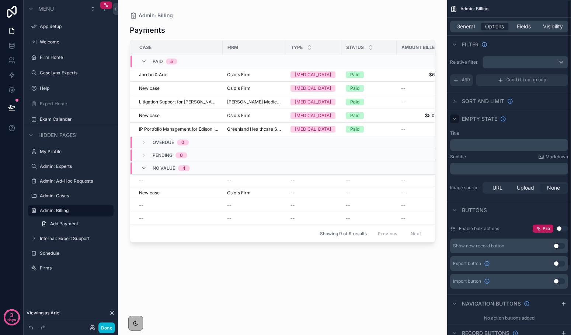
click at [454, 116] on icon "scrollable content" at bounding box center [454, 119] width 6 height 6
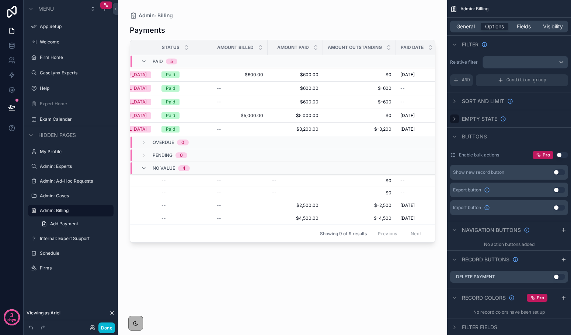
scroll to position [0, 183]
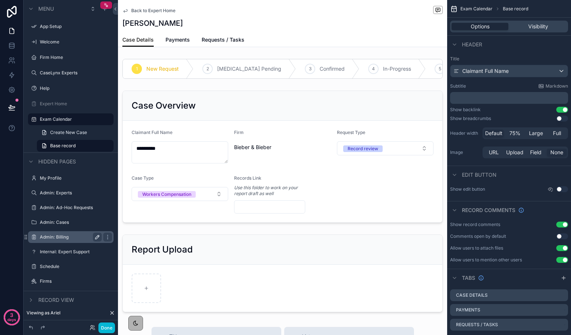
click at [97, 237] on icon "scrollable content" at bounding box center [97, 237] width 4 height 4
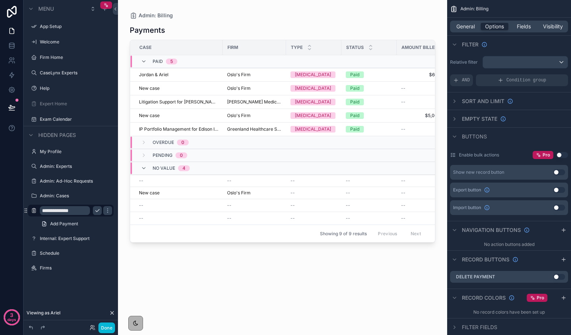
click at [60, 212] on input "**********" at bounding box center [65, 210] width 50 height 9
click at [57, 211] on input "**********" at bounding box center [65, 210] width 50 height 9
click at [46, 210] on input "**********" at bounding box center [65, 210] width 50 height 9
type input "**********"
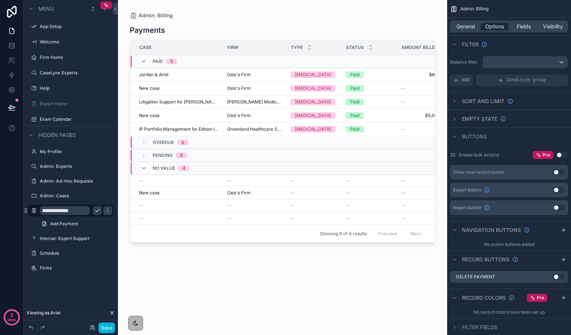
click at [98, 211] on icon "scrollable content" at bounding box center [97, 211] width 6 height 6
click at [524, 32] on div "General Options Fields Visibility" at bounding box center [509, 27] width 118 height 12
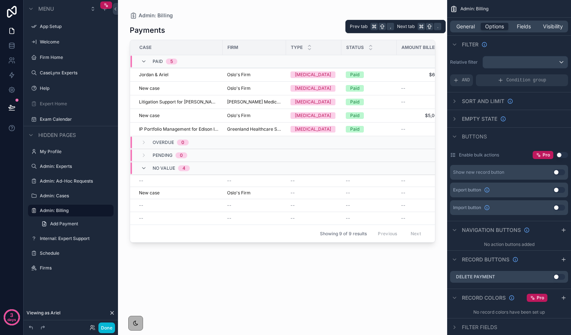
click at [522, 19] on div "General Options Fields Visibility" at bounding box center [509, 27] width 124 height 18
click at [521, 27] on span "Fields" at bounding box center [524, 26] width 14 height 7
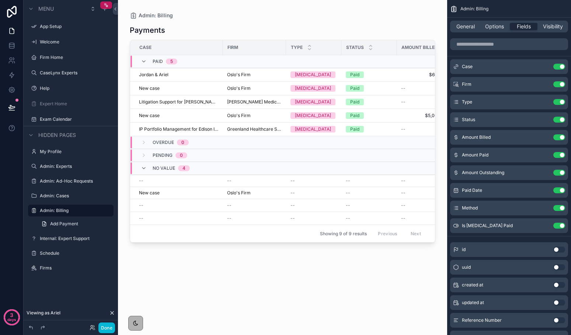
click at [381, 118] on div "scrollable content" at bounding box center [282, 163] width 329 height 326
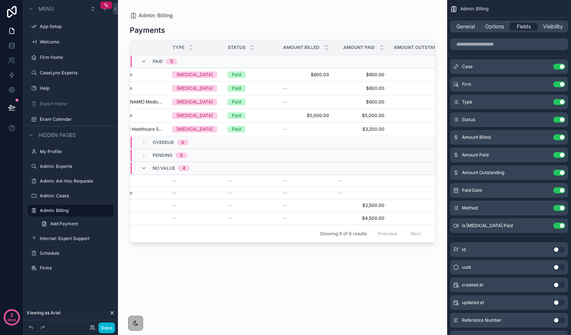
scroll to position [0, 139]
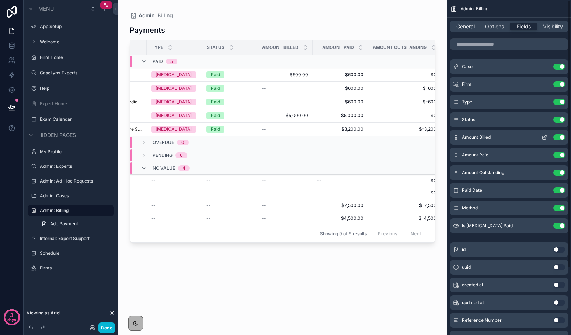
click at [547, 137] on button "scrollable content" at bounding box center [544, 137] width 12 height 6
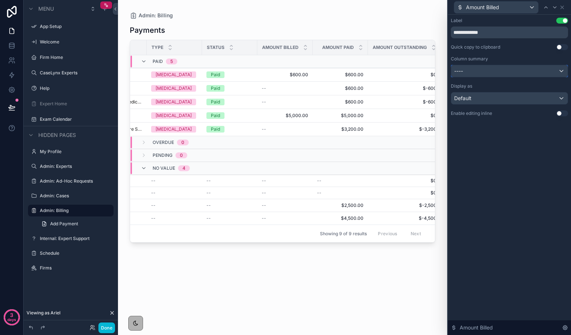
click at [489, 73] on div "----" at bounding box center [509, 71] width 116 height 12
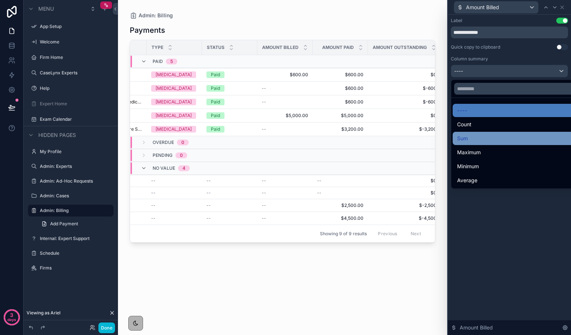
click at [481, 137] on div "Sum" at bounding box center [518, 138] width 122 height 9
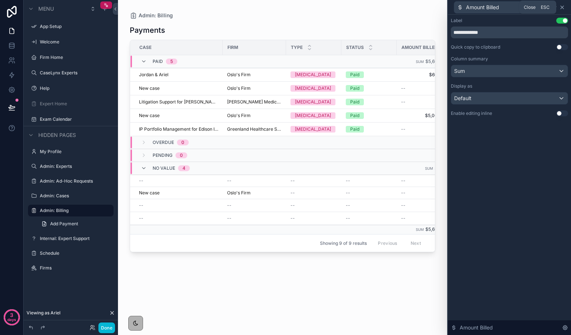
click at [560, 6] on icon at bounding box center [562, 7] width 6 height 6
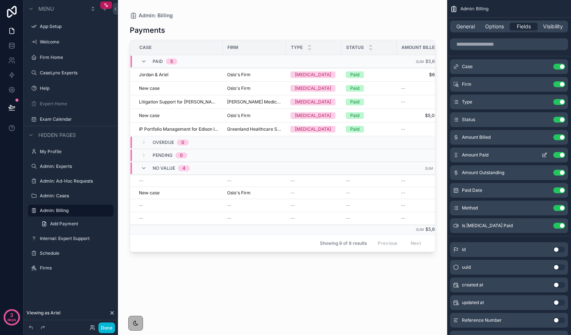
click at [544, 155] on icon "scrollable content" at bounding box center [544, 155] width 6 height 6
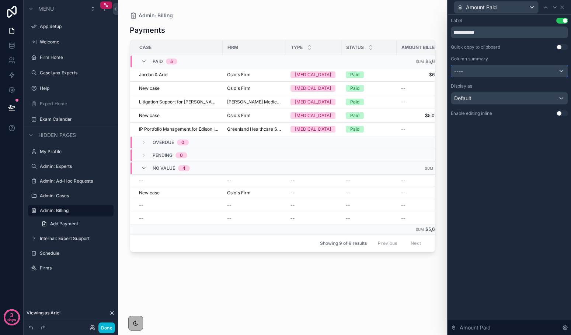
click at [503, 66] on div "----" at bounding box center [509, 71] width 116 height 12
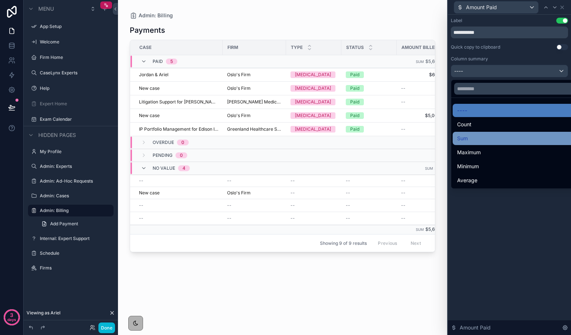
click at [495, 142] on div "Sum" at bounding box center [518, 138] width 122 height 9
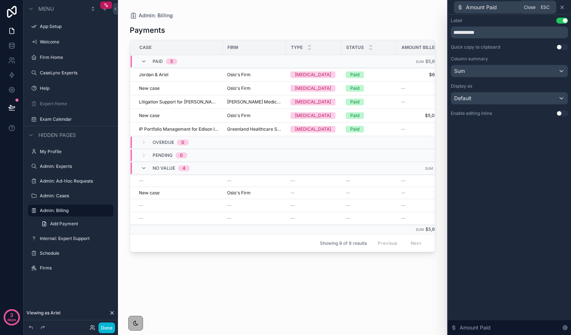
click at [562, 8] on icon at bounding box center [562, 7] width 6 height 6
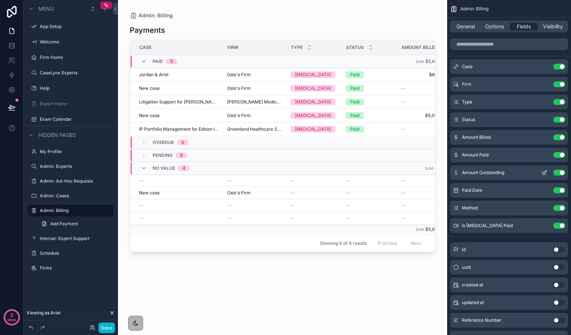
click at [544, 173] on icon "scrollable content" at bounding box center [544, 173] width 6 height 6
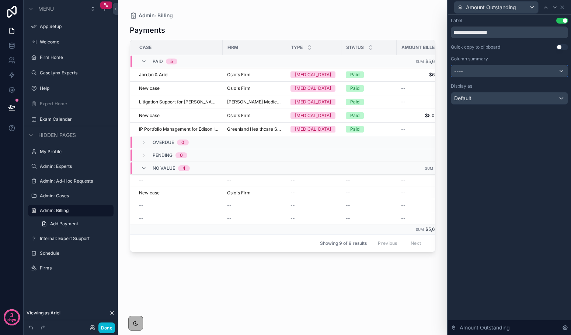
click at [496, 73] on div "----" at bounding box center [509, 71] width 116 height 12
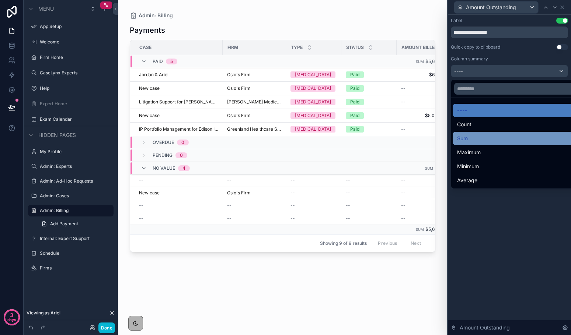
click at [491, 137] on div "Sum" at bounding box center [518, 138] width 122 height 9
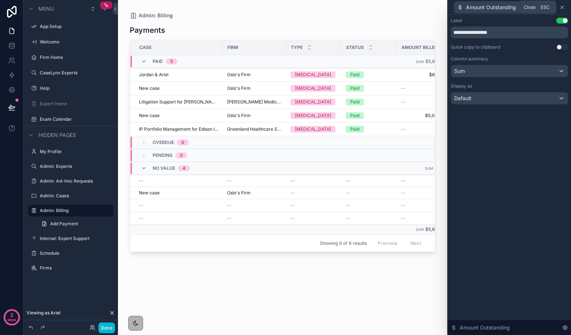
click at [561, 6] on icon at bounding box center [561, 7] width 3 height 3
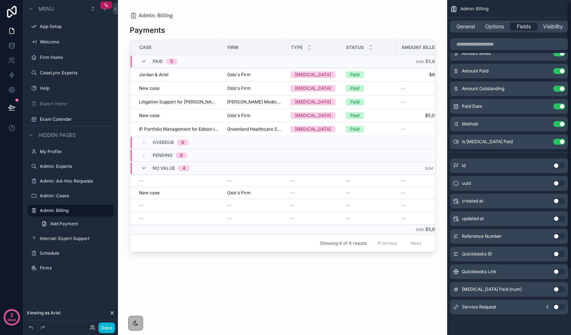
scroll to position [0, 0]
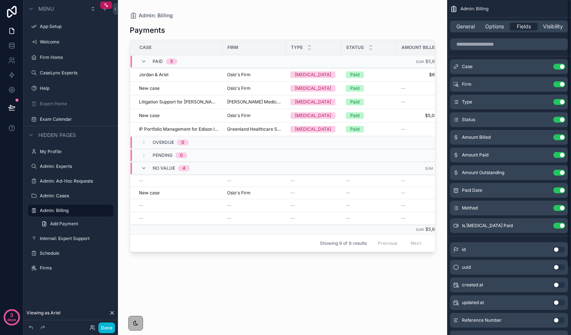
click at [393, 283] on div "Payments Case Firm Type Status Amount Billed Amount Paid Amount Outstanding Pai…" at bounding box center [282, 172] width 305 height 307
click at [111, 326] on button "Done" at bounding box center [106, 328] width 17 height 11
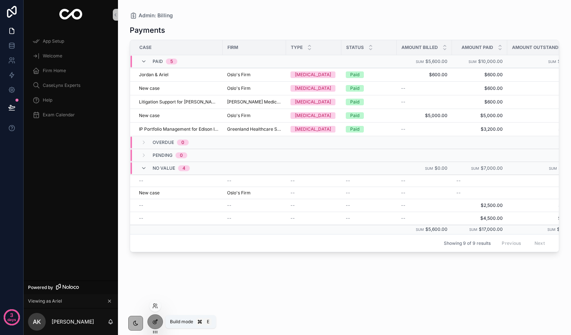
click at [156, 322] on icon at bounding box center [154, 322] width 3 height 3
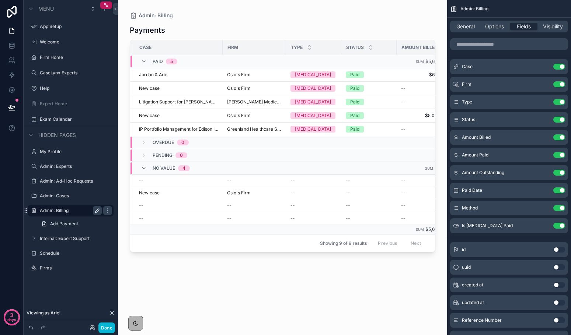
click at [98, 213] on icon "scrollable content" at bounding box center [97, 211] width 6 height 6
click at [45, 212] on input "**********" at bounding box center [65, 210] width 50 height 9
type input "**********"
click at [105, 328] on button "Done" at bounding box center [106, 328] width 17 height 11
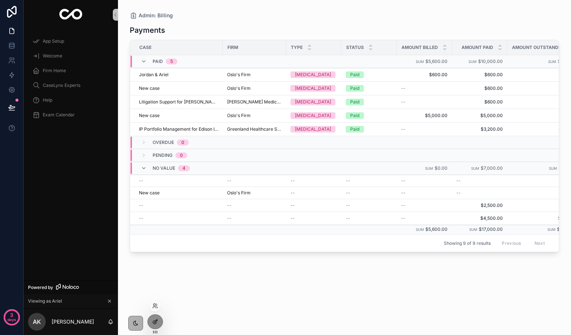
click at [152, 325] on div at bounding box center [155, 322] width 15 height 14
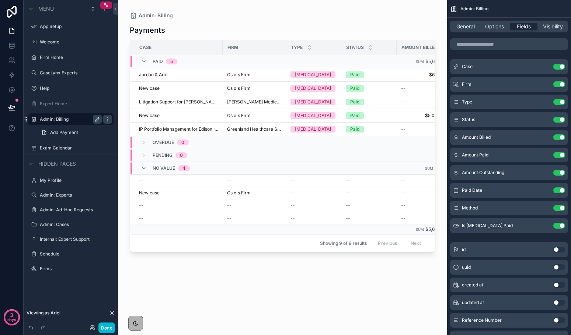
click at [98, 121] on icon "scrollable content" at bounding box center [97, 119] width 6 height 6
click at [49, 119] on input "**********" at bounding box center [65, 119] width 50 height 9
click at [74, 121] on input "**********" at bounding box center [65, 119] width 50 height 9
type input "*"
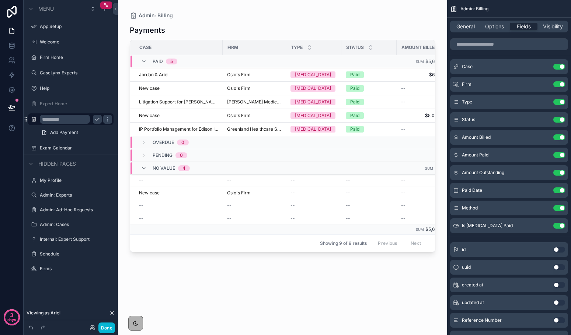
type input "*"
type input "**********"
click at [96, 116] on icon "scrollable content" at bounding box center [97, 119] width 6 height 6
click at [550, 25] on span "Visibility" at bounding box center [553, 26] width 20 height 7
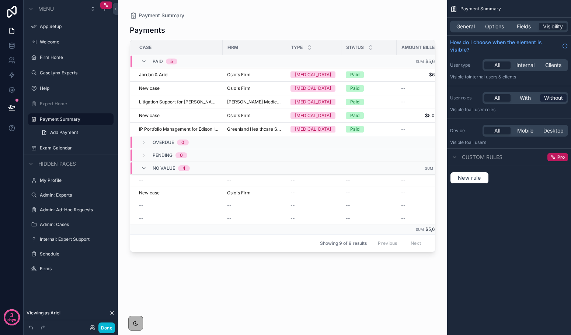
click at [542, 99] on div "Without" at bounding box center [553, 97] width 27 height 7
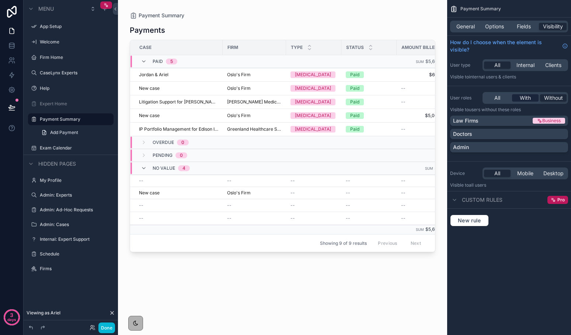
click at [526, 99] on span "With" at bounding box center [525, 97] width 11 height 7
click at [533, 132] on div "Doctors" at bounding box center [509, 133] width 112 height 7
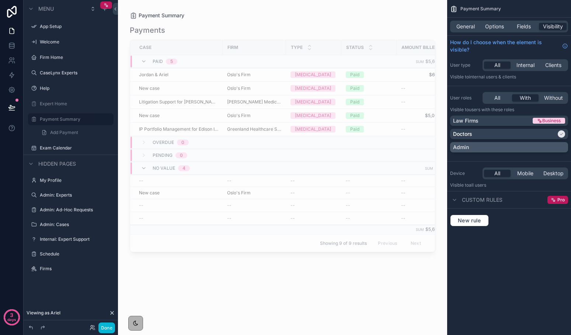
click at [536, 147] on div "Admin" at bounding box center [509, 147] width 112 height 7
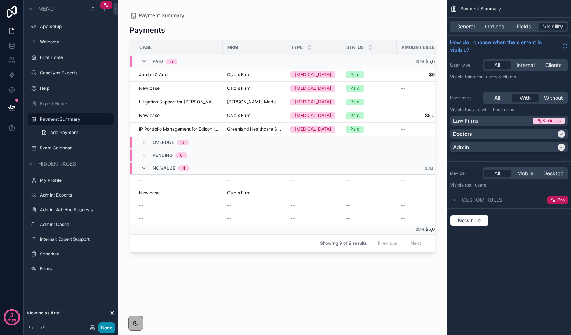
click at [108, 327] on button "Done" at bounding box center [106, 328] width 17 height 11
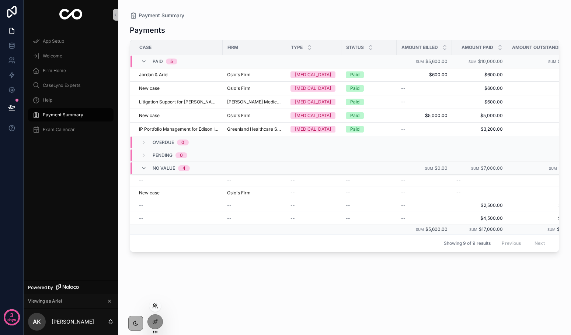
click at [157, 306] on icon at bounding box center [155, 306] width 6 height 6
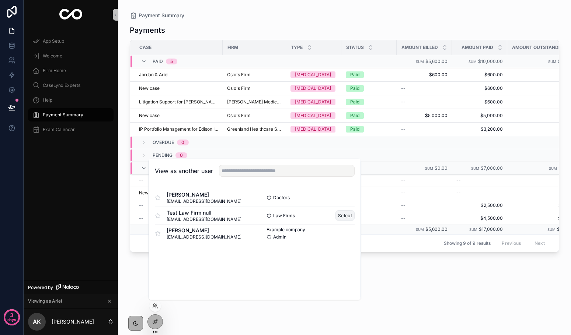
click at [339, 214] on button "Select" at bounding box center [344, 215] width 19 height 11
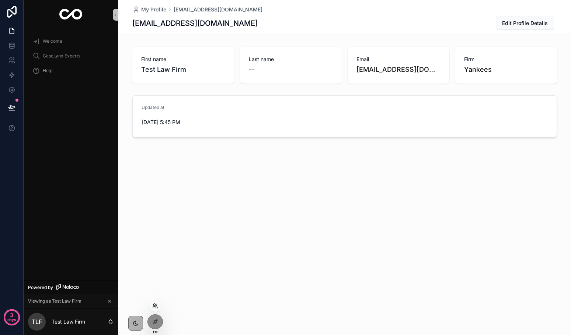
click at [155, 305] on icon at bounding box center [154, 305] width 2 height 2
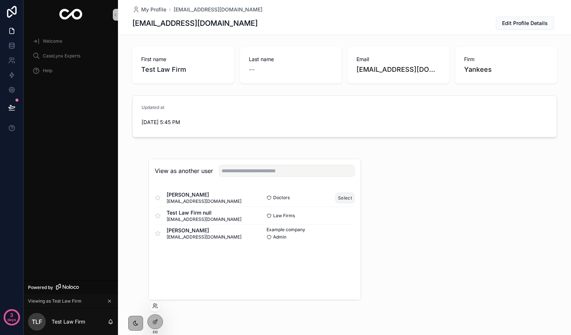
click at [346, 200] on button "Select" at bounding box center [344, 198] width 19 height 11
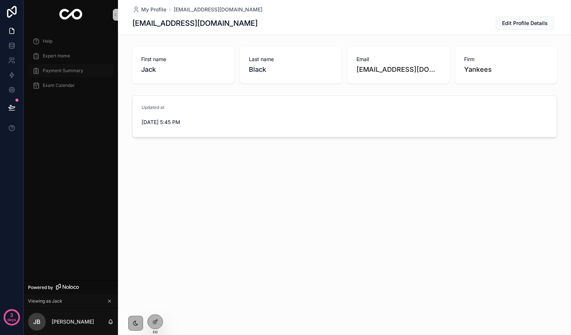
click at [43, 68] on span "Payment Summary" at bounding box center [63, 71] width 41 height 6
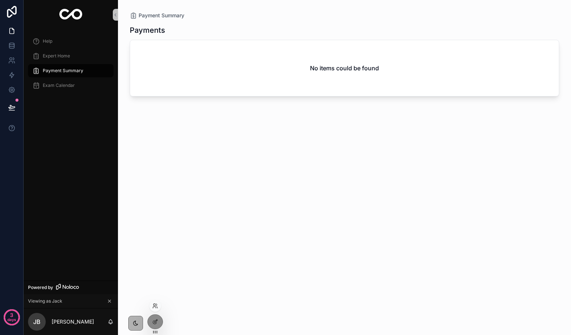
click at [153, 302] on div at bounding box center [155, 306] width 12 height 12
click at [157, 306] on icon at bounding box center [155, 306] width 6 height 6
click at [156, 304] on icon at bounding box center [156, 305] width 1 height 2
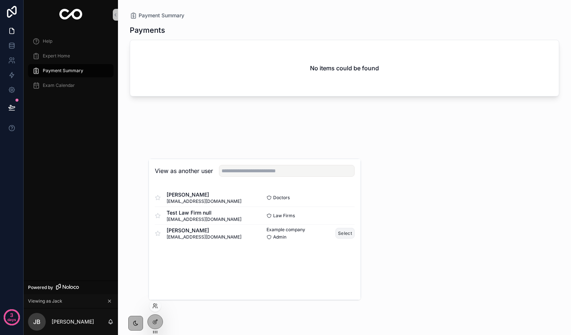
click at [340, 232] on button "Select" at bounding box center [344, 233] width 19 height 11
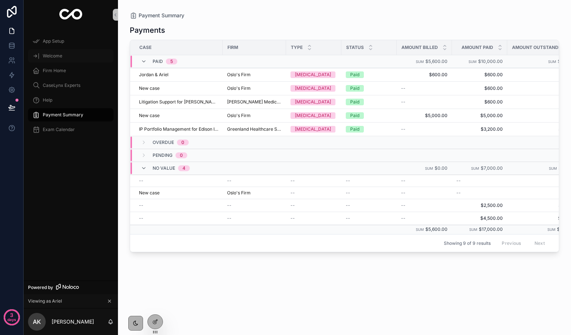
click at [51, 55] on span "Welcome" at bounding box center [53, 56] width 20 height 6
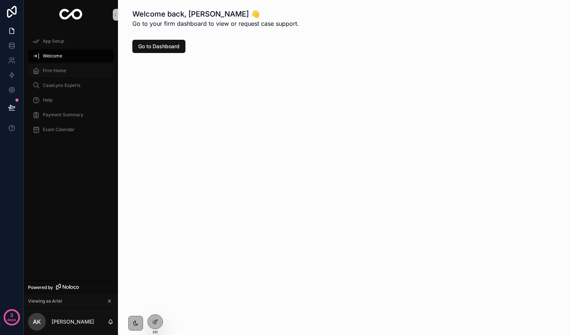
click at [50, 73] on span "Firm Home" at bounding box center [54, 71] width 23 height 6
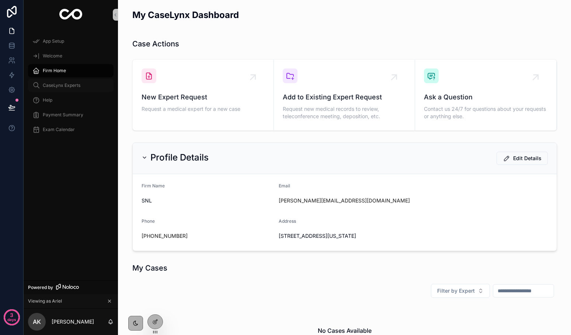
click at [50, 88] on span "CaseLynx Experts" at bounding box center [62, 86] width 38 height 6
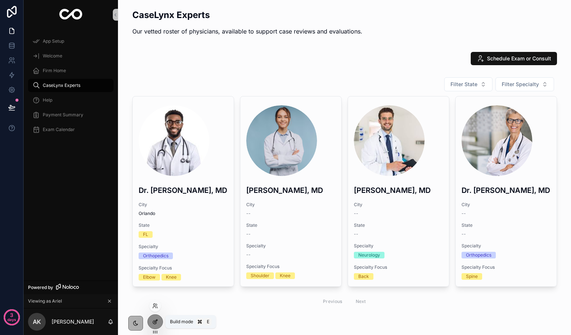
click at [156, 322] on icon at bounding box center [155, 322] width 6 height 6
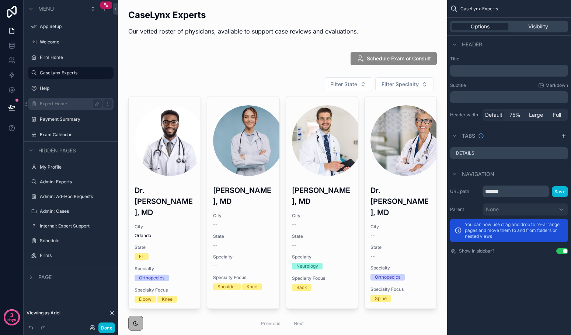
click at [87, 105] on label "Expert Home" at bounding box center [69, 104] width 59 height 6
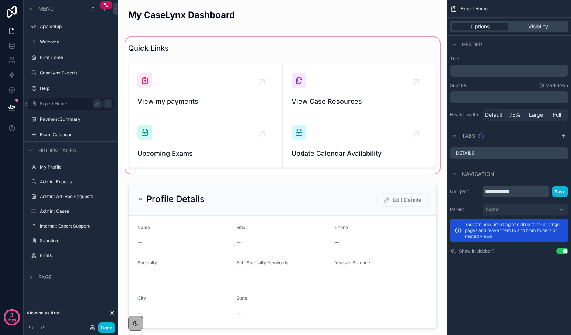
click at [361, 117] on div "scrollable content" at bounding box center [282, 106] width 317 height 140
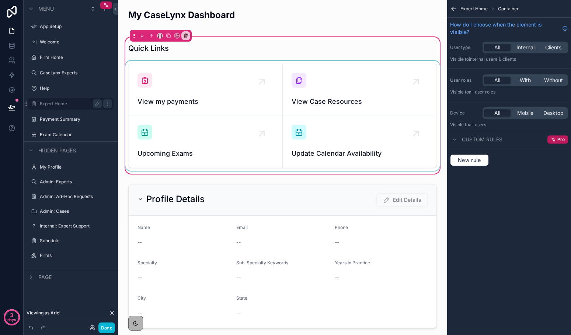
click at [225, 97] on div "scrollable content" at bounding box center [282, 116] width 317 height 110
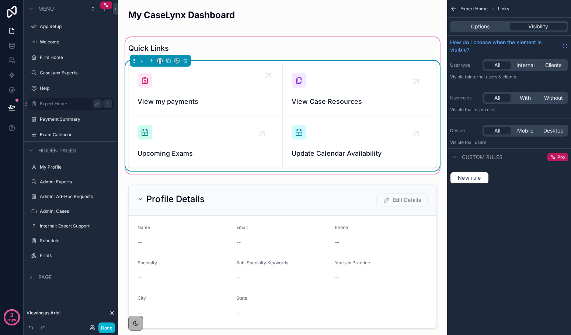
click at [227, 93] on div "View my payments" at bounding box center [205, 90] width 136 height 34
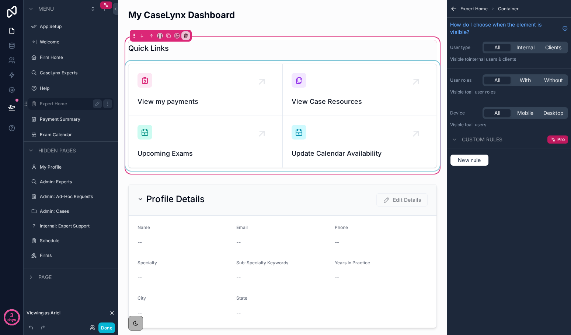
click at [313, 78] on div "scrollable content" at bounding box center [282, 116] width 317 height 110
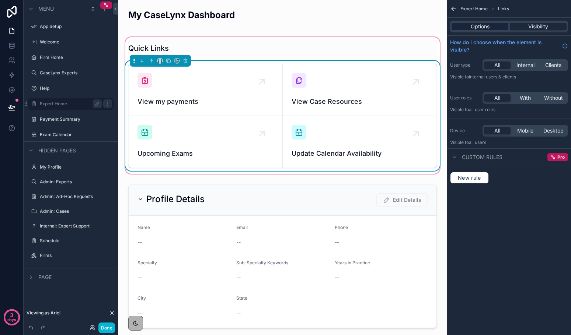
click at [487, 28] on span "Options" at bounding box center [480, 26] width 19 height 7
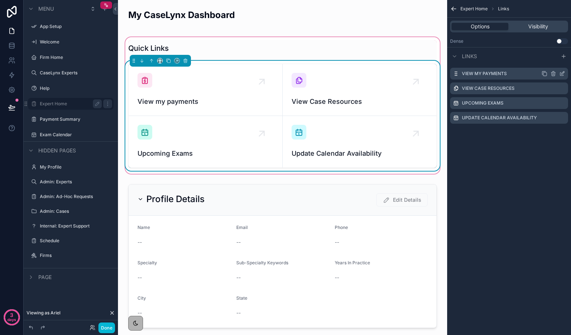
click at [560, 75] on icon "scrollable content" at bounding box center [562, 74] width 6 height 6
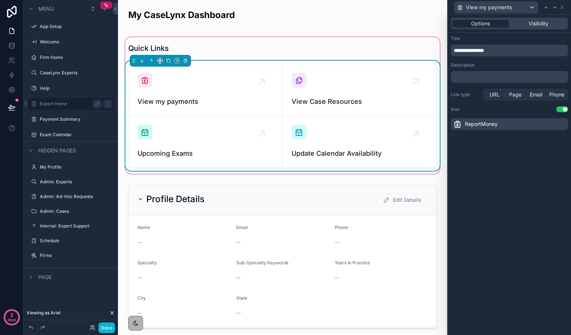
click at [515, 126] on div "ReportMoney" at bounding box center [509, 124] width 117 height 12
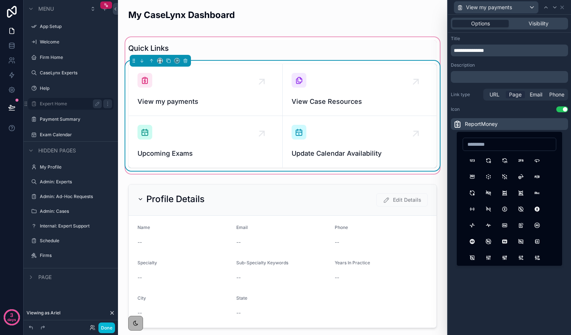
click at [516, 96] on span "Page" at bounding box center [515, 94] width 13 height 7
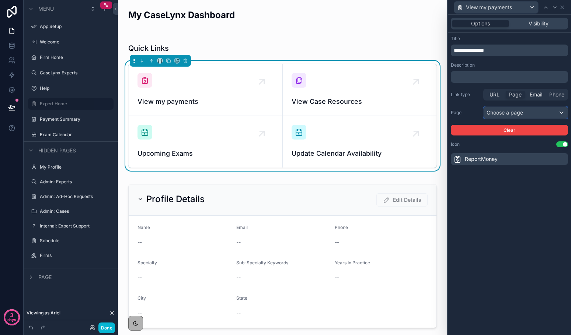
click at [509, 118] on div "Choose a page" at bounding box center [525, 113] width 84 height 12
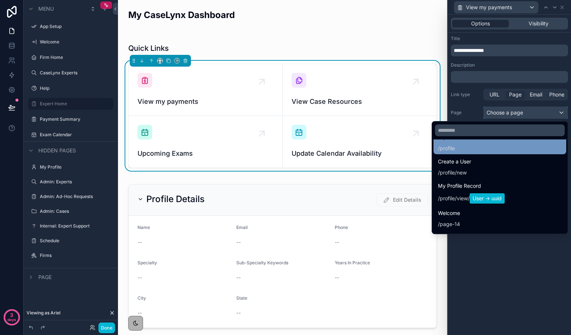
scroll to position [15, 0]
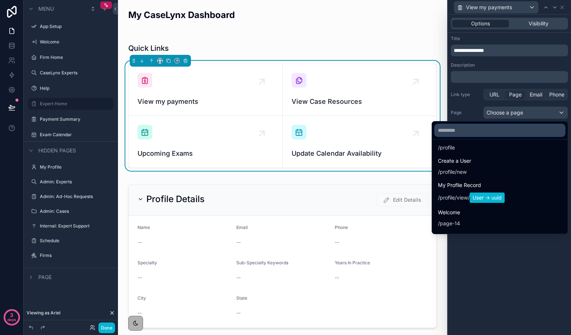
click at [489, 133] on input "text" at bounding box center [500, 131] width 130 height 12
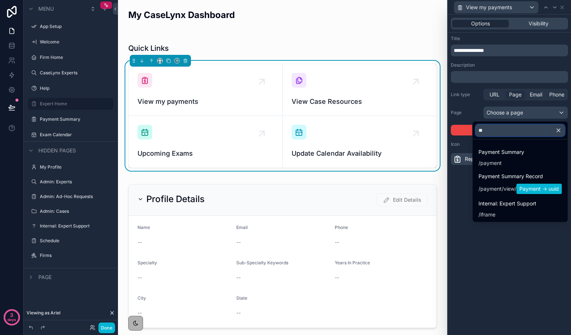
scroll to position [0, 0]
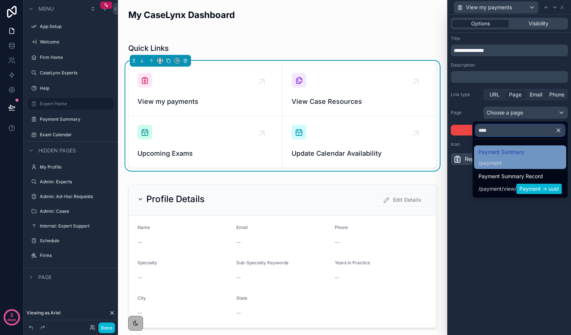
type input "****"
click at [490, 150] on span "Payment Summary" at bounding box center [501, 152] width 46 height 9
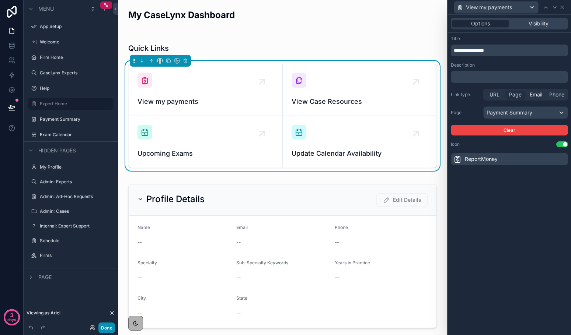
click at [105, 327] on button "Done" at bounding box center [106, 328] width 17 height 11
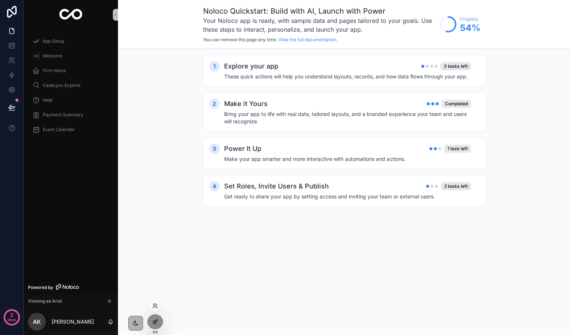
click at [153, 322] on icon at bounding box center [154, 322] width 3 height 3
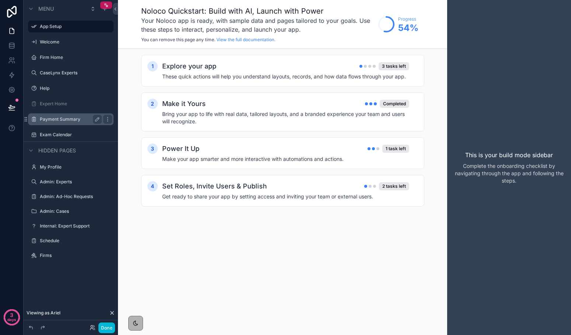
click at [62, 118] on label "Payment Summary" at bounding box center [69, 119] width 59 height 6
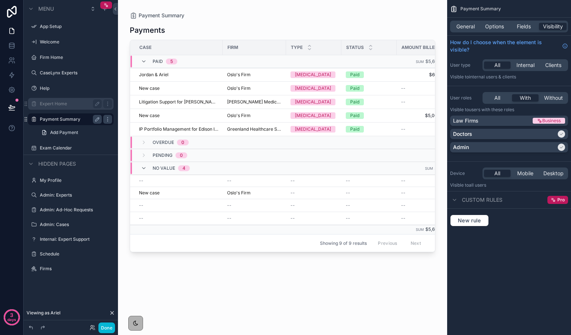
click at [58, 104] on label "Expert Home" at bounding box center [69, 104] width 59 height 6
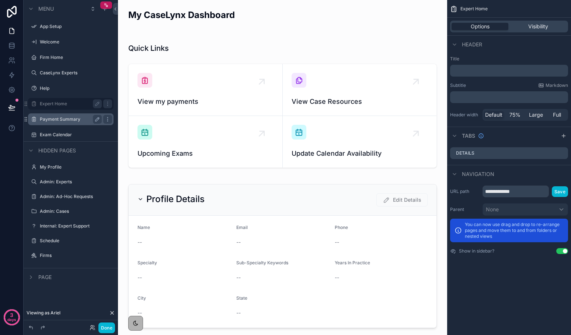
click at [56, 118] on label "Payment Summary" at bounding box center [69, 119] width 59 height 6
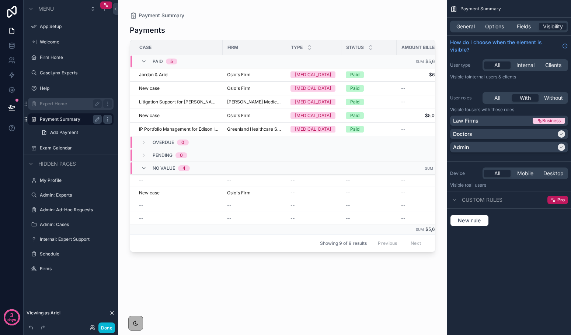
click at [59, 106] on label "Expert Home" at bounding box center [69, 104] width 59 height 6
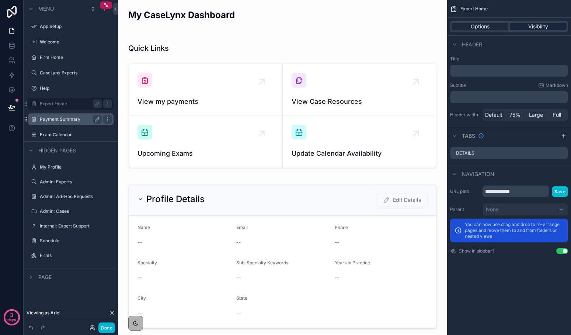
click at [523, 23] on div "Visibility" at bounding box center [538, 26] width 57 height 7
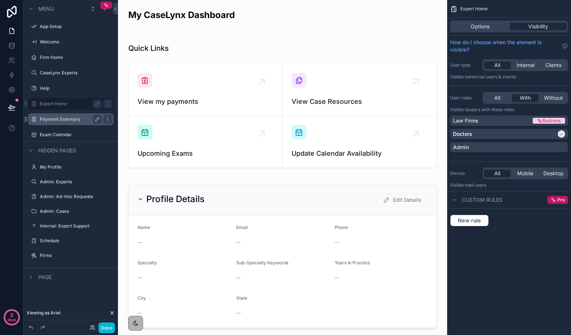
click at [64, 121] on label "Payment Summary" at bounding box center [69, 119] width 59 height 6
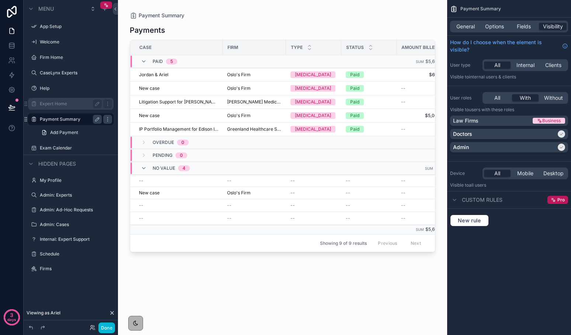
click at [58, 107] on div "Expert Home" at bounding box center [71, 103] width 62 height 9
click at [57, 104] on label "Expert Home" at bounding box center [69, 104] width 59 height 6
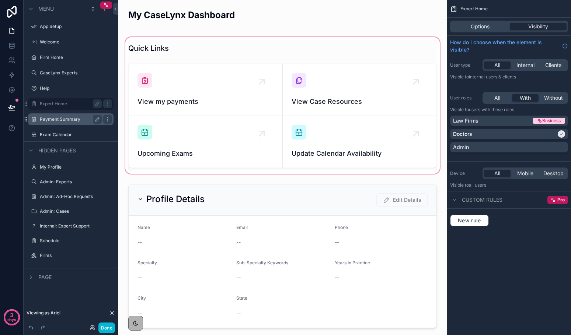
click at [177, 98] on div "scrollable content" at bounding box center [282, 106] width 317 height 140
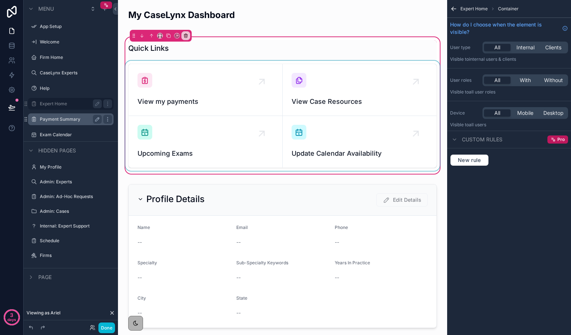
click at [266, 79] on div "scrollable content" at bounding box center [282, 116] width 317 height 110
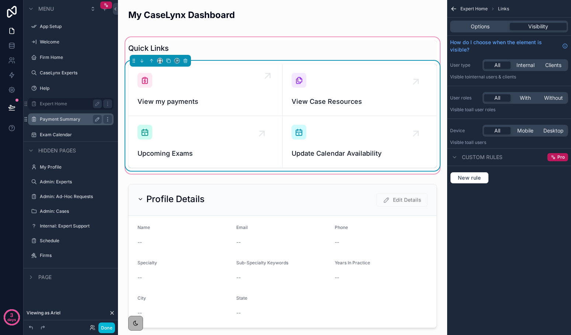
click at [257, 79] on div "View my payments" at bounding box center [205, 90] width 136 height 34
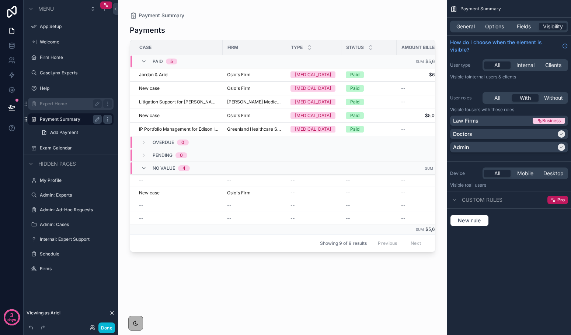
click at [59, 102] on label "Expert Home" at bounding box center [69, 104] width 59 height 6
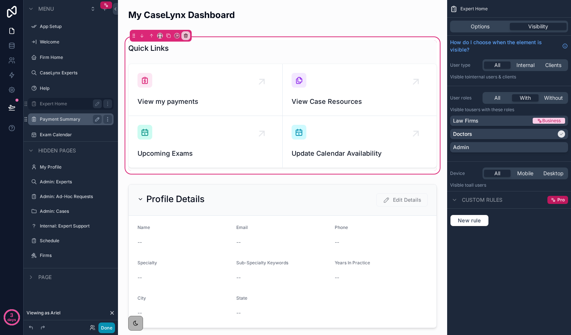
click at [111, 327] on button "Done" at bounding box center [106, 328] width 17 height 11
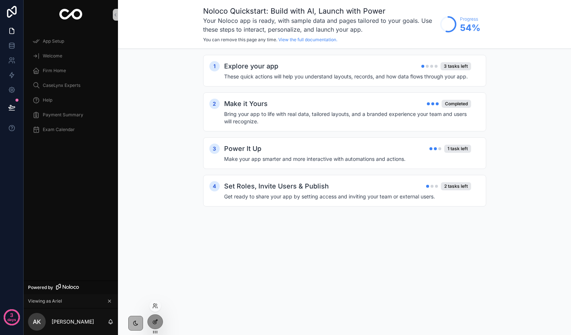
click at [157, 324] on icon at bounding box center [155, 322] width 6 height 6
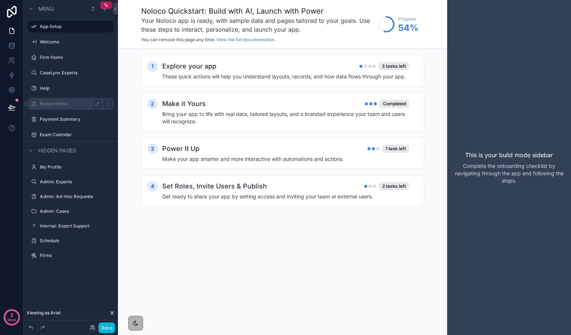
click at [56, 105] on label "Expert Home" at bounding box center [69, 104] width 59 height 6
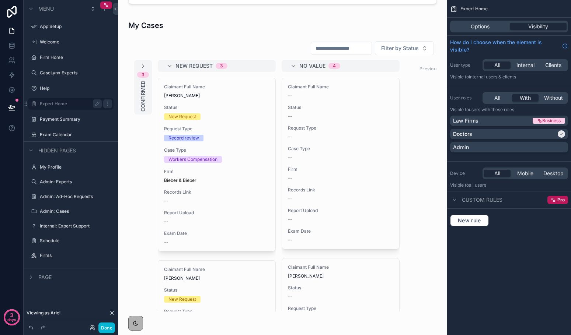
scroll to position [342, 0]
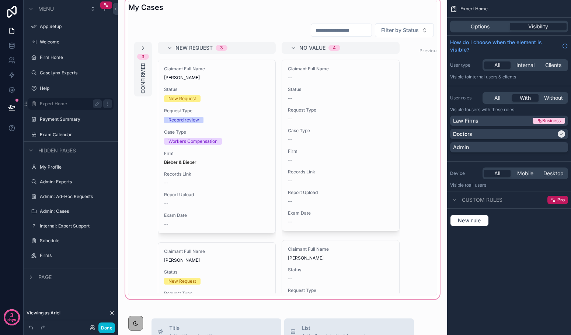
click at [143, 51] on div "scrollable content" at bounding box center [282, 148] width 317 height 306
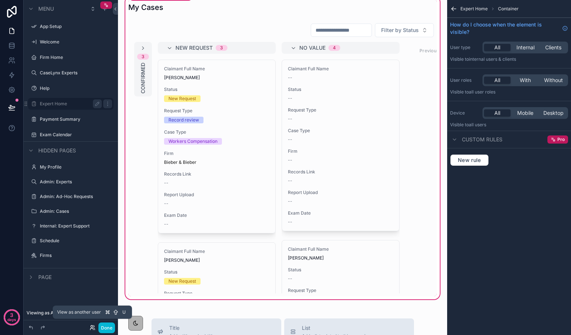
click at [93, 327] on icon at bounding box center [93, 328] width 6 height 6
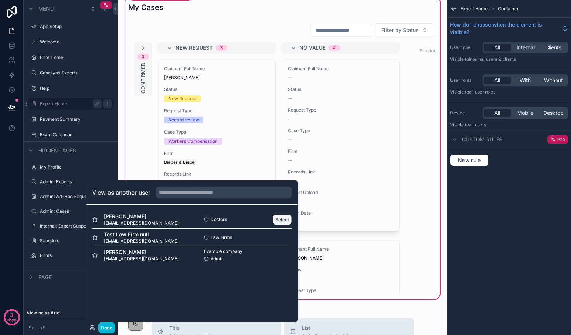
click at [279, 220] on button "Select" at bounding box center [282, 219] width 19 height 11
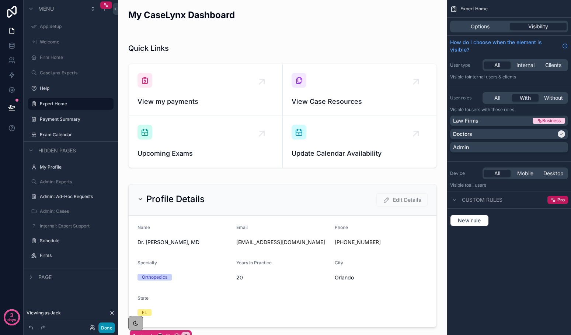
click at [110, 326] on button "Done" at bounding box center [106, 328] width 17 height 11
